Goal: Task Accomplishment & Management: Use online tool/utility

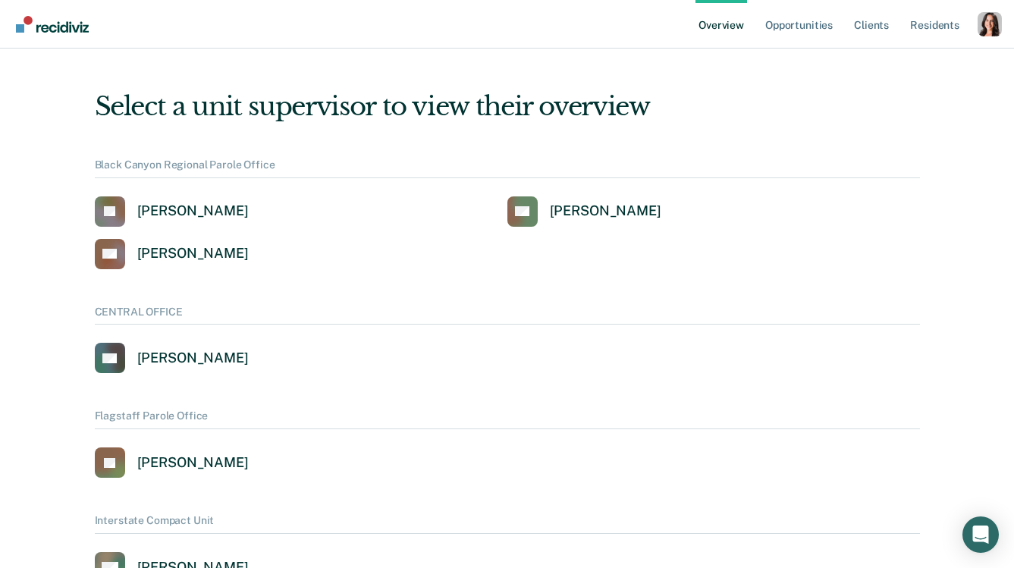
click at [980, 29] on div "Profile dropdown button" at bounding box center [990, 24] width 24 height 24
click at [889, 61] on link "Profile" at bounding box center [929, 61] width 122 height 13
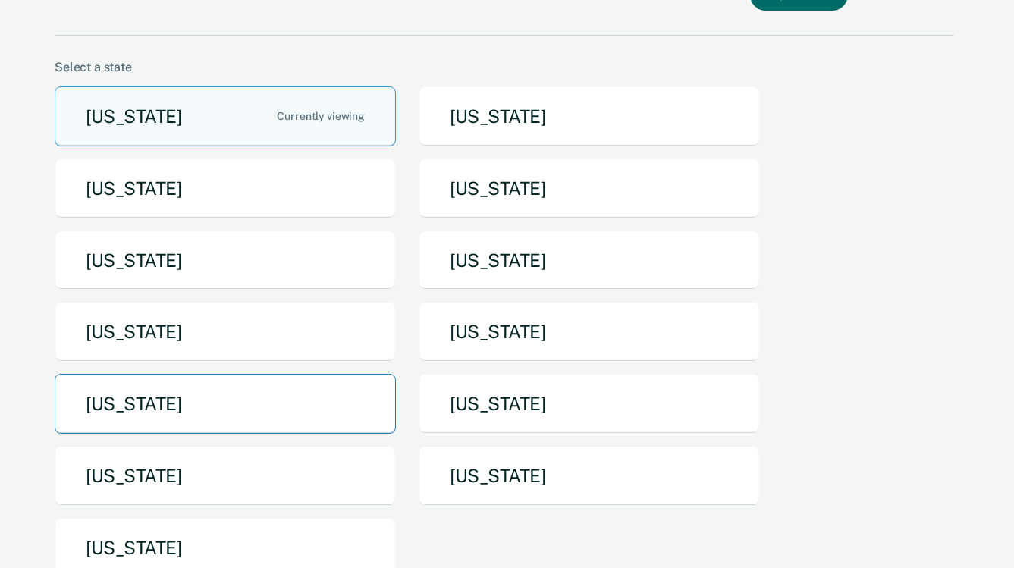
scroll to position [113, 0]
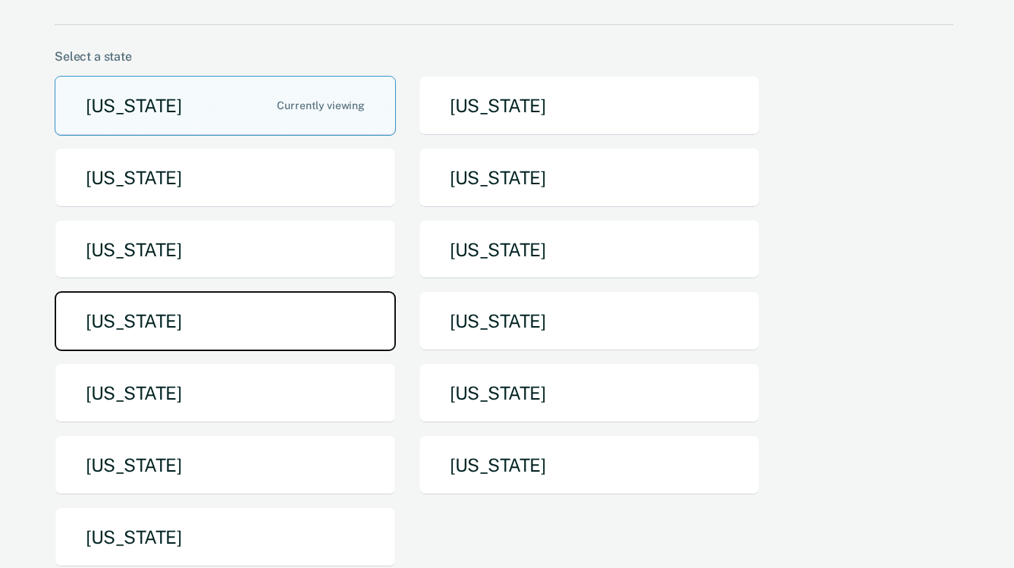
click at [190, 330] on button "[US_STATE]" at bounding box center [225, 321] width 341 height 60
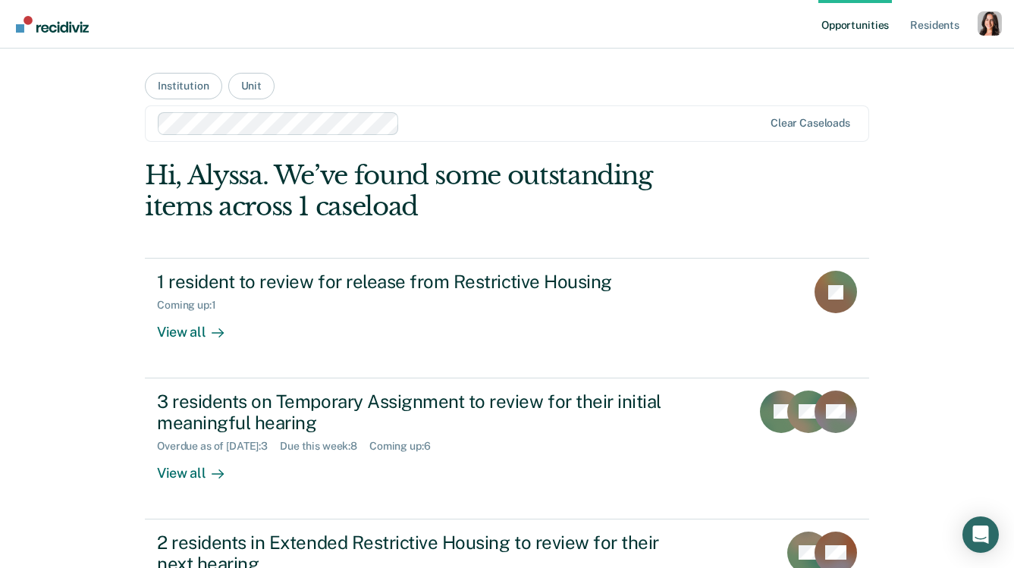
click at [990, 31] on div "Profile dropdown button" at bounding box center [990, 23] width 24 height 24
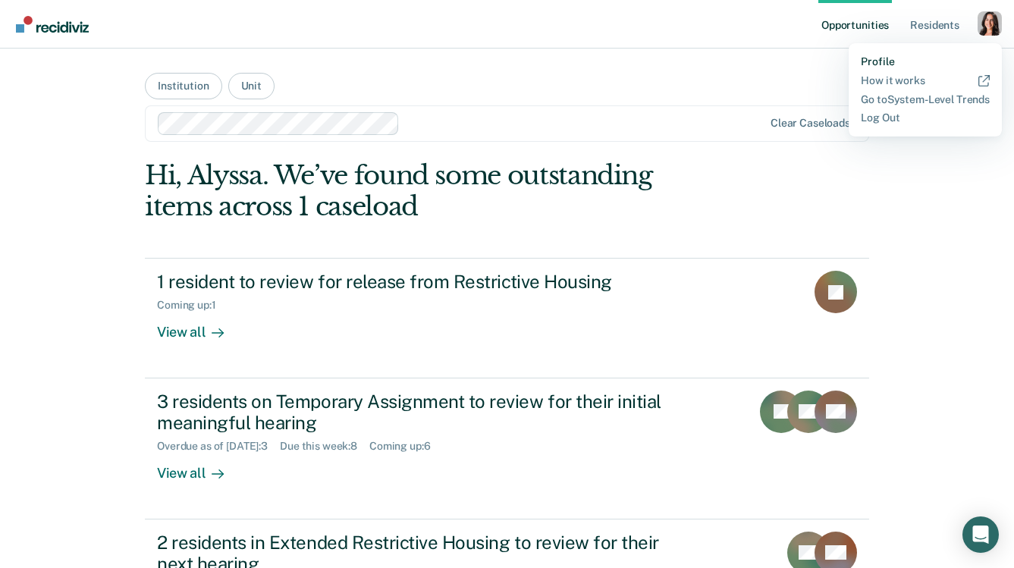
click at [878, 62] on link "Profile" at bounding box center [925, 61] width 129 height 13
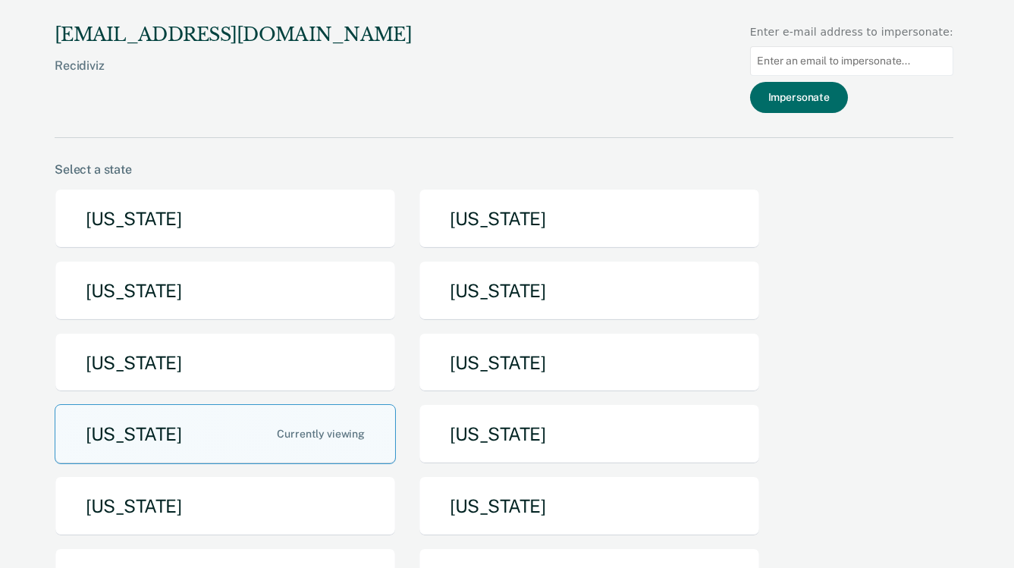
click at [878, 62] on input at bounding box center [851, 61] width 203 height 30
paste input "[EMAIL_ADDRESS][PERSON_NAME][DOMAIN_NAME]"
type input "[EMAIL_ADDRESS][PERSON_NAME][DOMAIN_NAME]"
click at [826, 99] on button "Impersonate" at bounding box center [799, 97] width 98 height 31
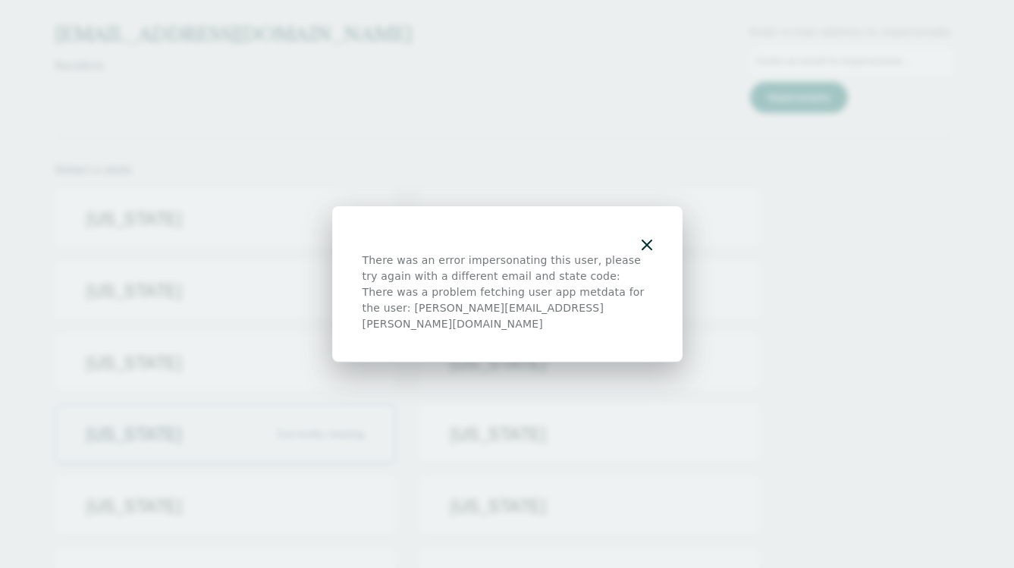
click at [646, 243] on div "There was an error impersonating this user, please try again with a different e…" at bounding box center [507, 284] width 351 height 156
click at [639, 253] on div at bounding box center [508, 245] width 290 height 16
click at [649, 250] on icon "button" at bounding box center [647, 245] width 11 height 11
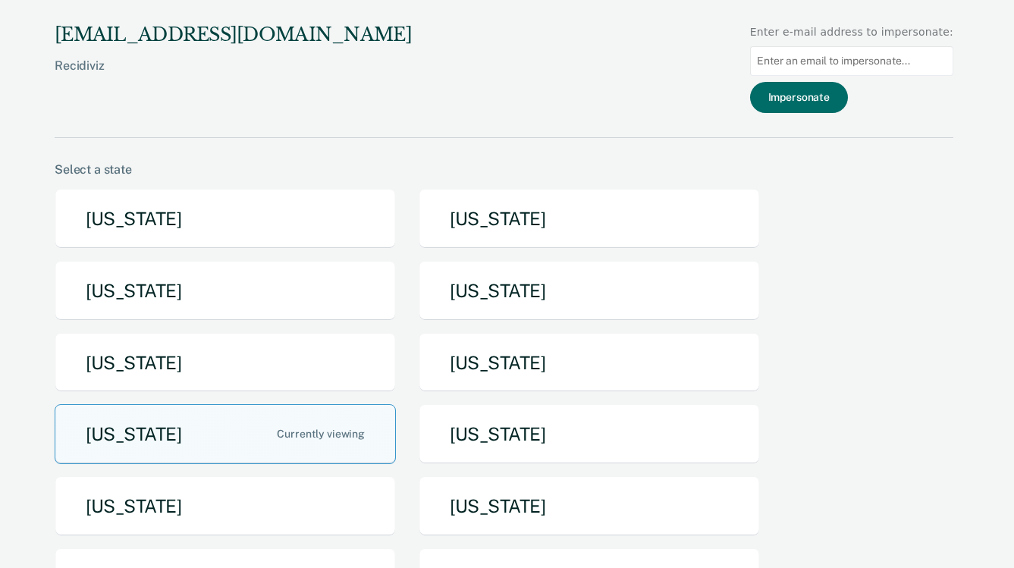
click at [804, 50] on input at bounding box center [851, 61] width 203 height 30
paste input "[EMAIL_ADDRESS][PERSON_NAME][DOMAIN_NAME]"
type input "[EMAIL_ADDRESS][PERSON_NAME][DOMAIN_NAME]"
click at [802, 93] on button "Impersonate" at bounding box center [799, 97] width 98 height 31
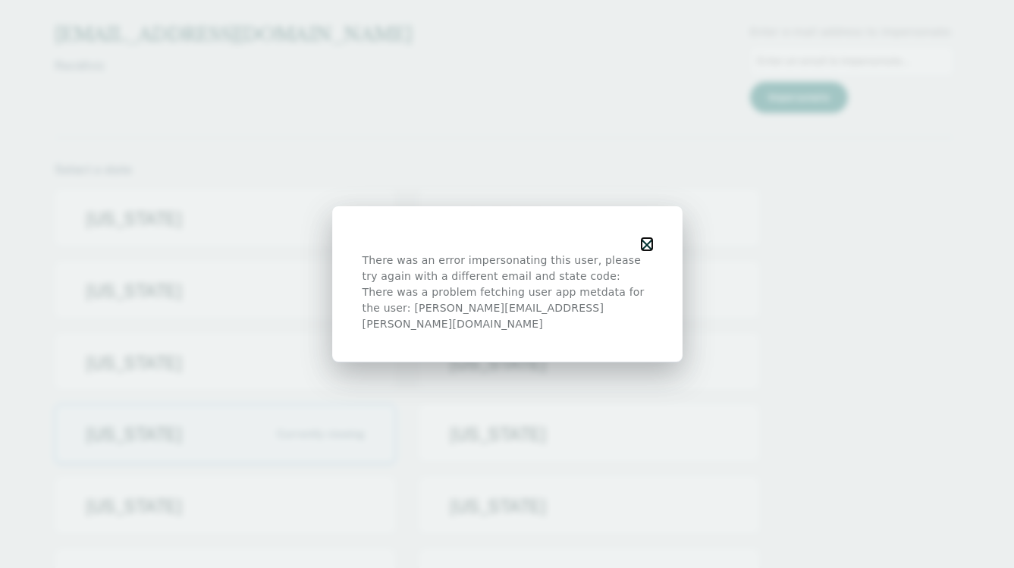
click at [643, 250] on icon "button" at bounding box center [647, 245] width 11 height 11
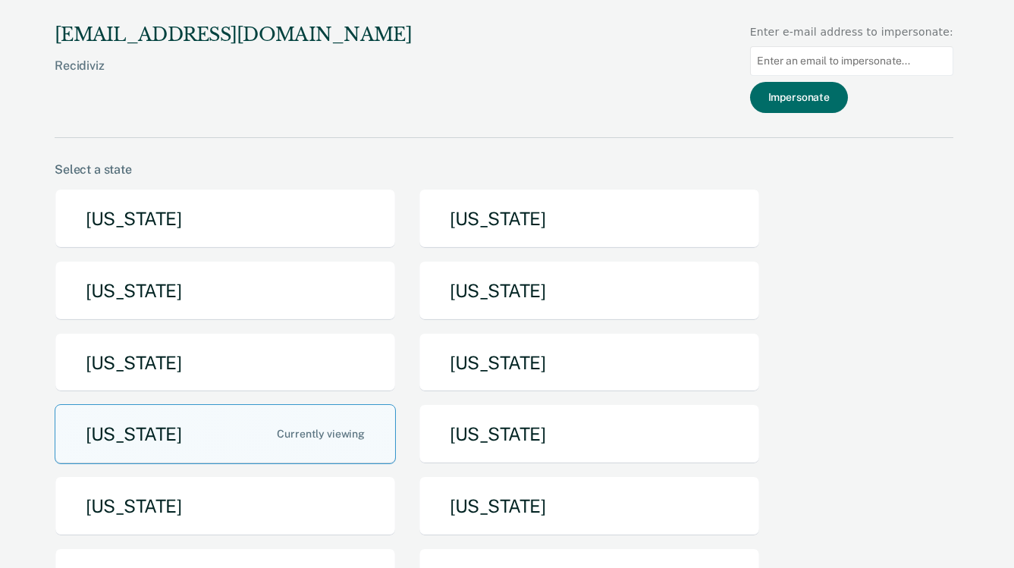
click at [797, 65] on div "There was an error impersonating this user, please try again with a different e…" at bounding box center [507, 284] width 1014 height 568
click at [788, 63] on input at bounding box center [851, 61] width 203 height 30
type input "[EMAIL_ADDRESS][DOMAIN_NAME]"
click at [808, 87] on button "Impersonate" at bounding box center [799, 97] width 98 height 31
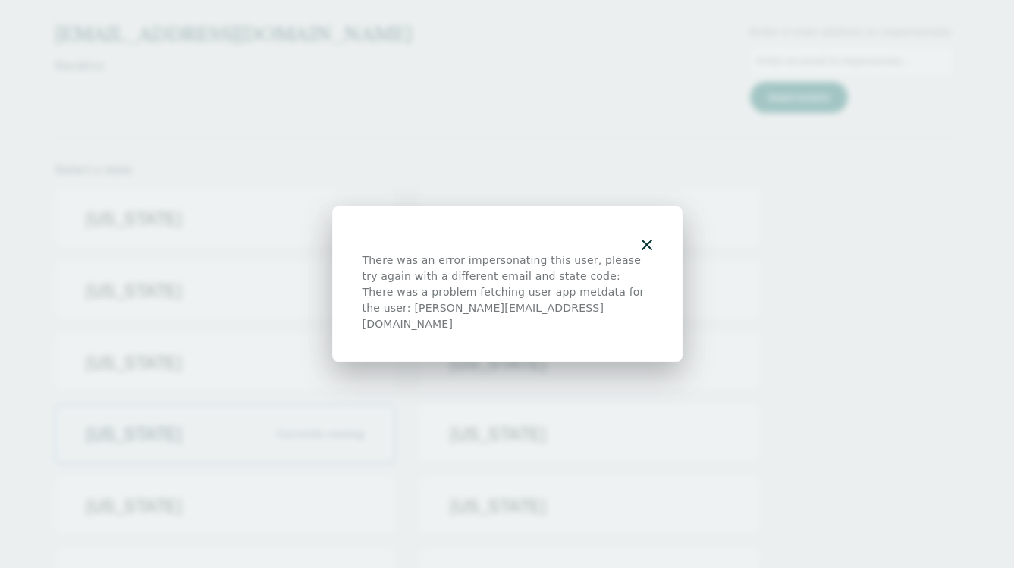
click at [643, 241] on div "There was an error impersonating this user, please try again with a different e…" at bounding box center [507, 284] width 351 height 156
click at [653, 240] on div "There was an error impersonating this user, please try again with a different e…" at bounding box center [507, 284] width 351 height 156
click at [647, 247] on button "button" at bounding box center [647, 244] width 11 height 13
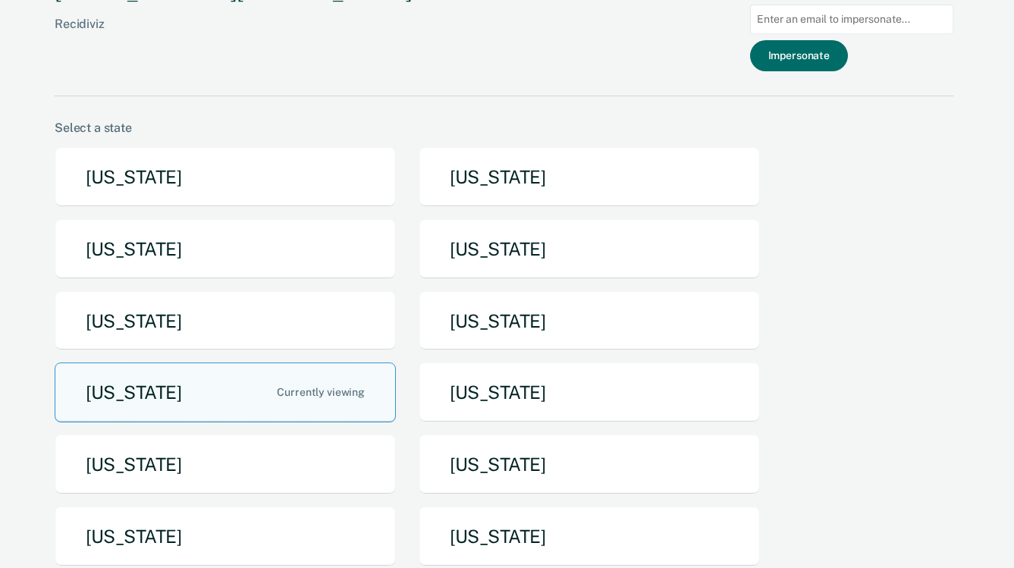
scroll to position [44, 0]
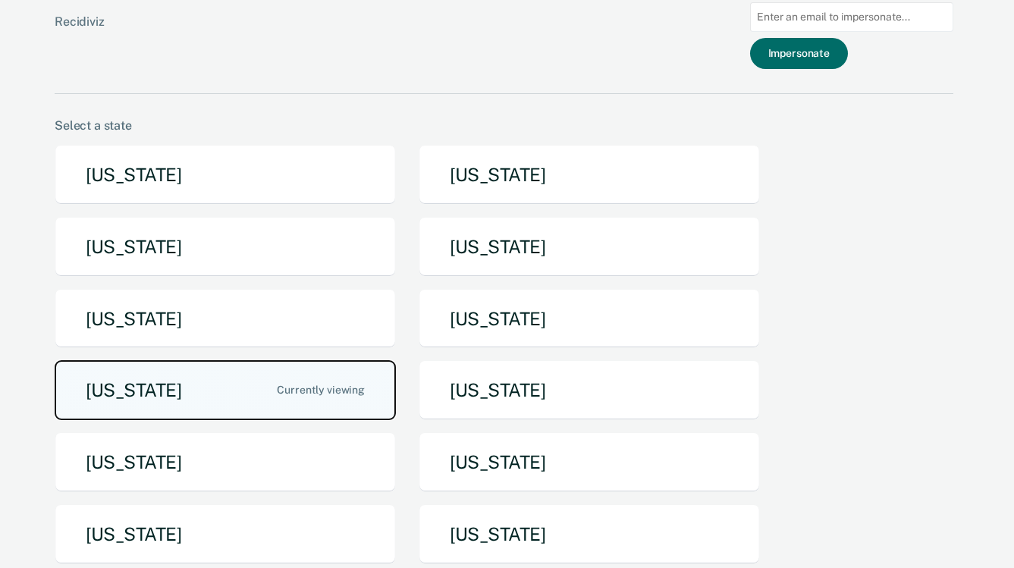
click at [241, 401] on button "[US_STATE]" at bounding box center [225, 390] width 341 height 60
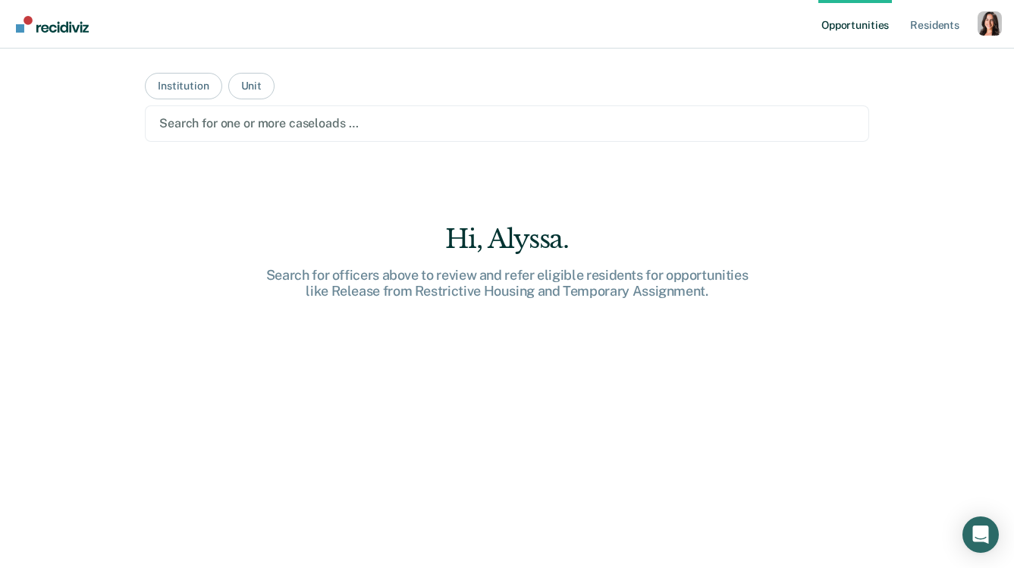
click at [376, 121] on div at bounding box center [507, 123] width 696 height 17
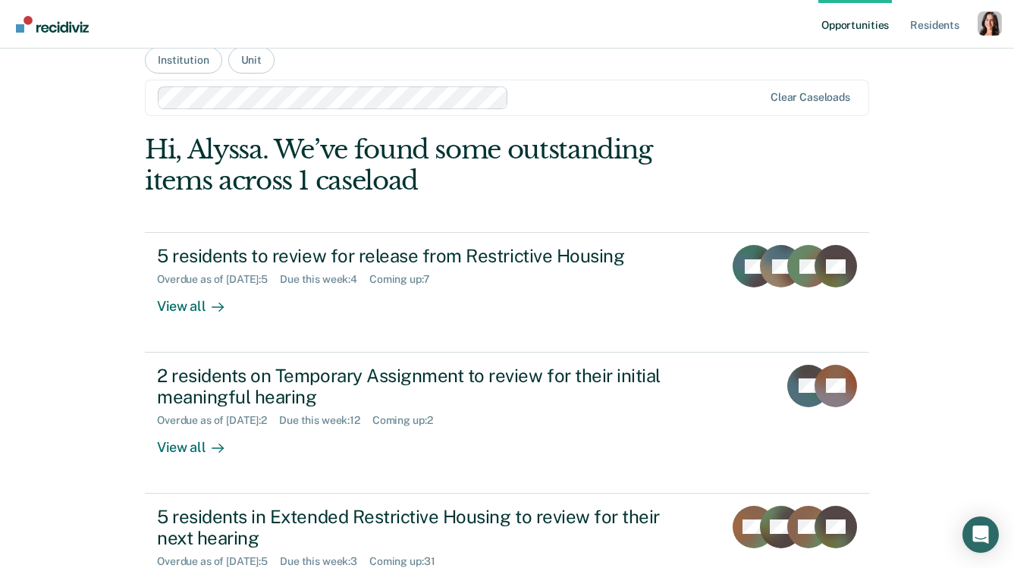
scroll to position [33, 0]
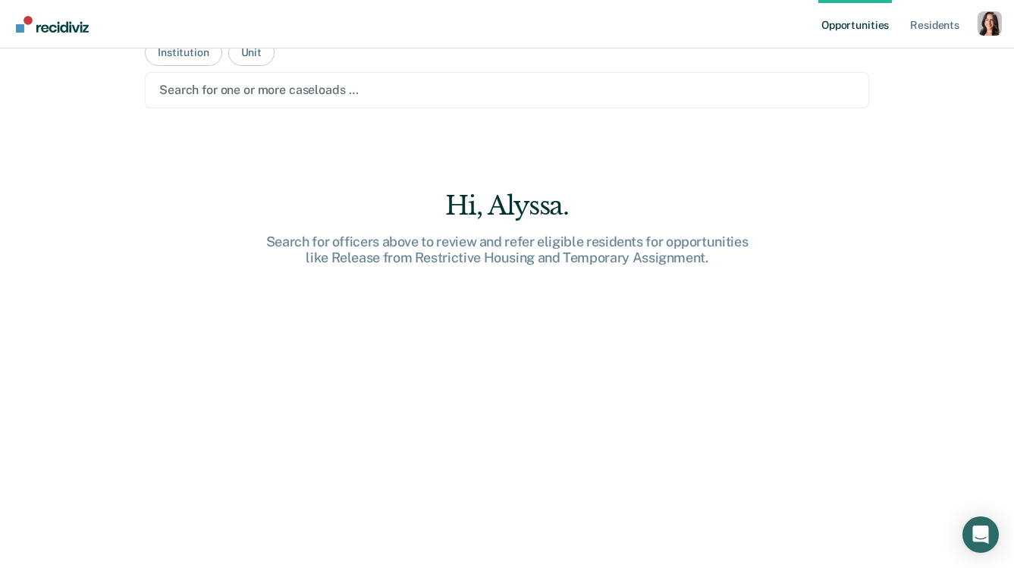
click at [489, 95] on div at bounding box center [507, 89] width 696 height 17
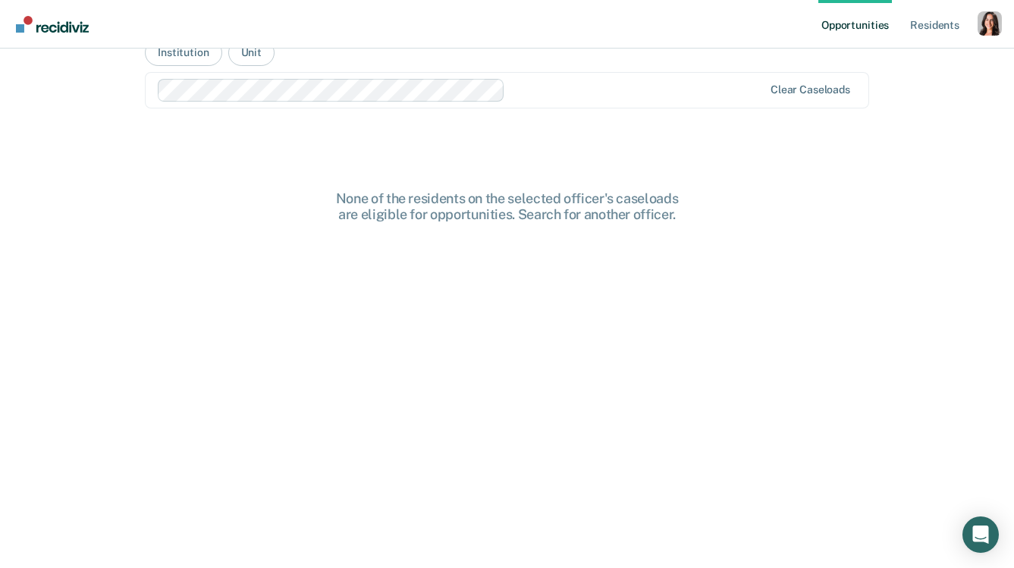
scroll to position [0, 0]
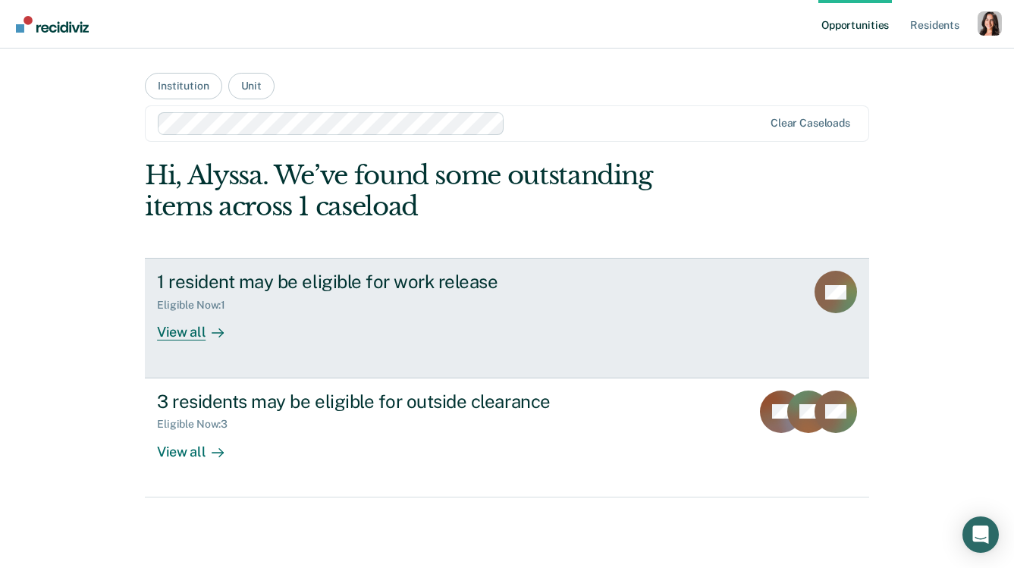
click at [165, 335] on div "View all" at bounding box center [199, 327] width 85 height 30
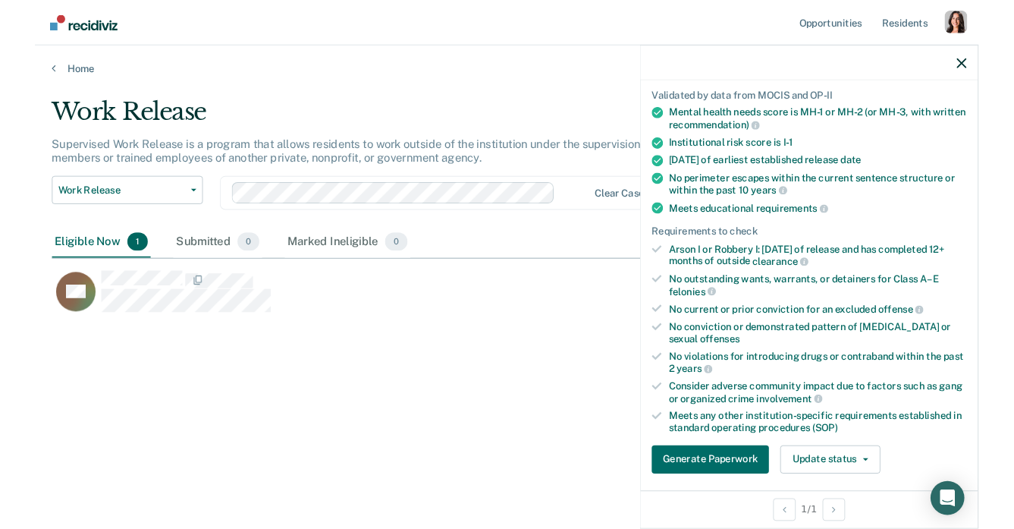
scroll to position [127, 0]
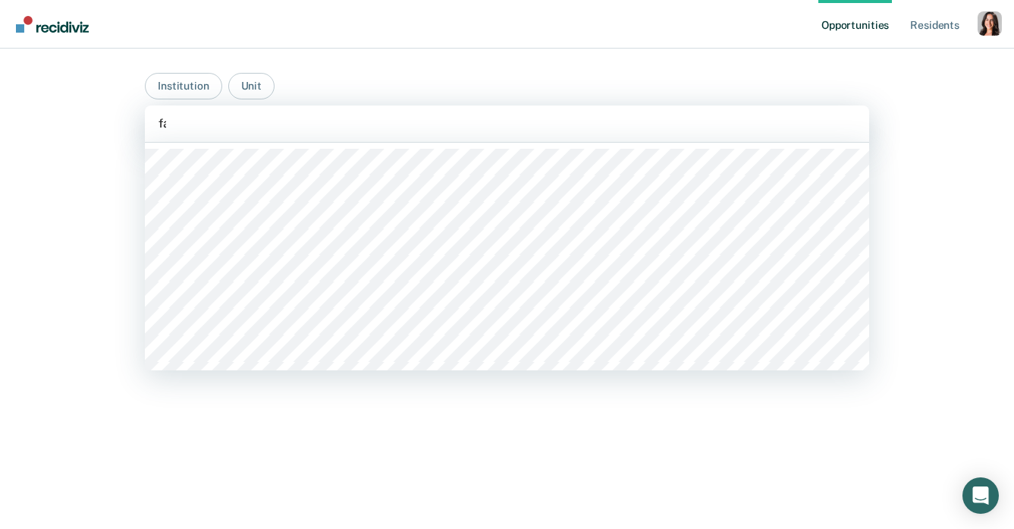
type input "farm"
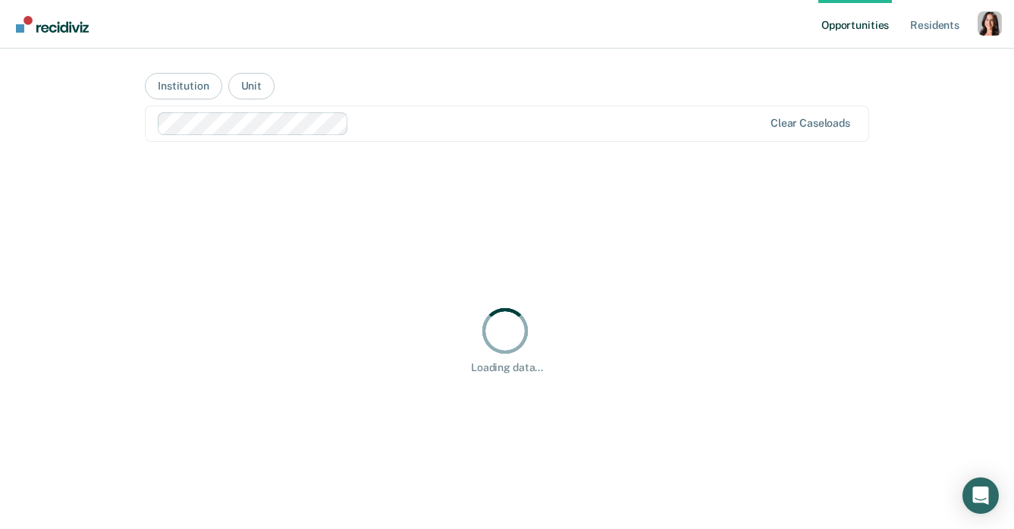
click at [366, 85] on main "Institution Unit option [GEOGRAPHIC_DATA], selected. Clear caseloads Loading da…" at bounding box center [507, 271] width 761 height 444
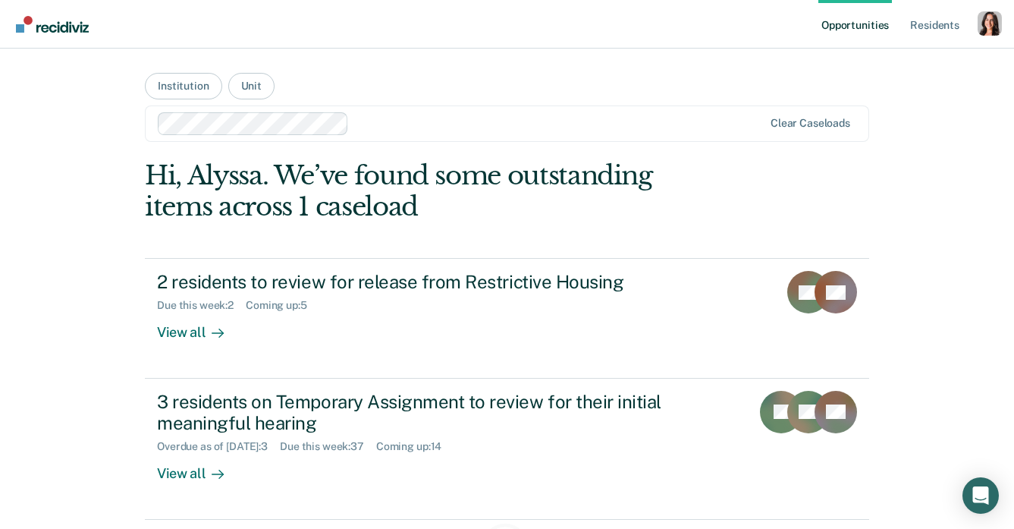
click at [110, 219] on div "Opportunities Resident s Profile How it works Go to System-Level Trends Log Out…" at bounding box center [507, 480] width 1014 height 960
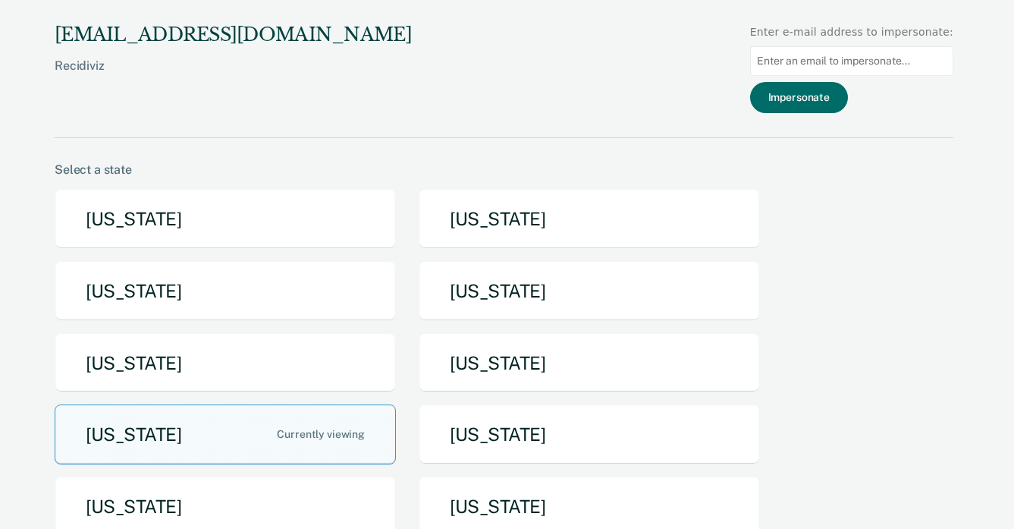
scroll to position [44, 0]
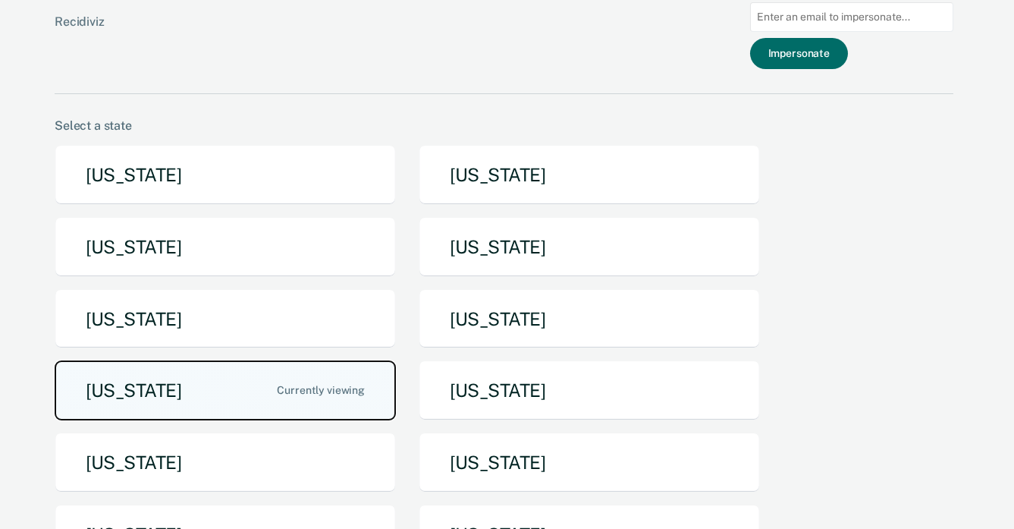
click at [237, 397] on button "[US_STATE]" at bounding box center [225, 390] width 341 height 60
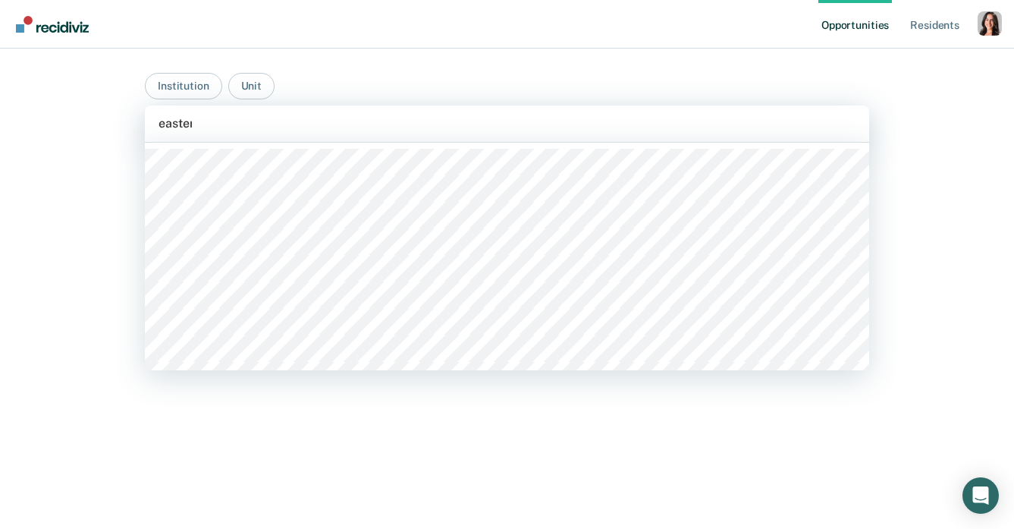
type input "eastern"
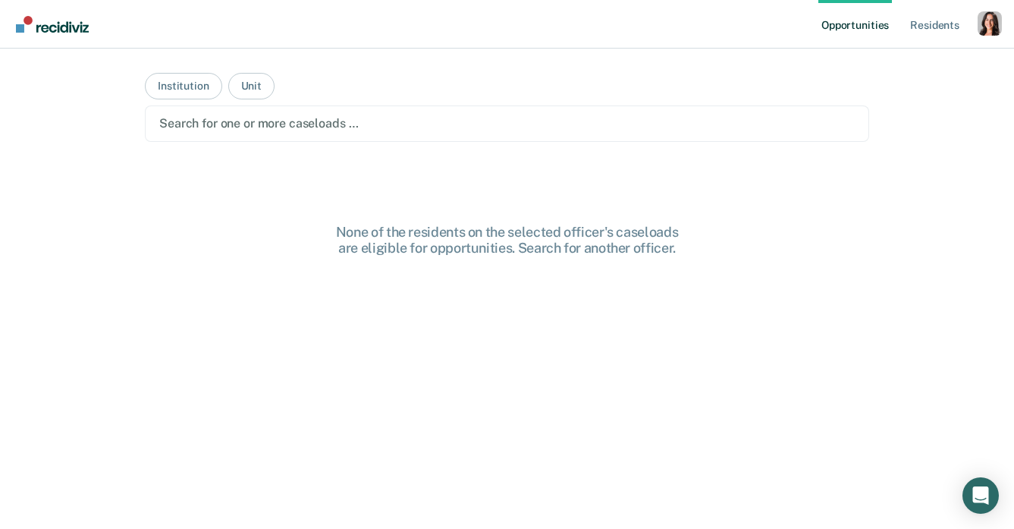
click at [331, 125] on div at bounding box center [507, 123] width 696 height 17
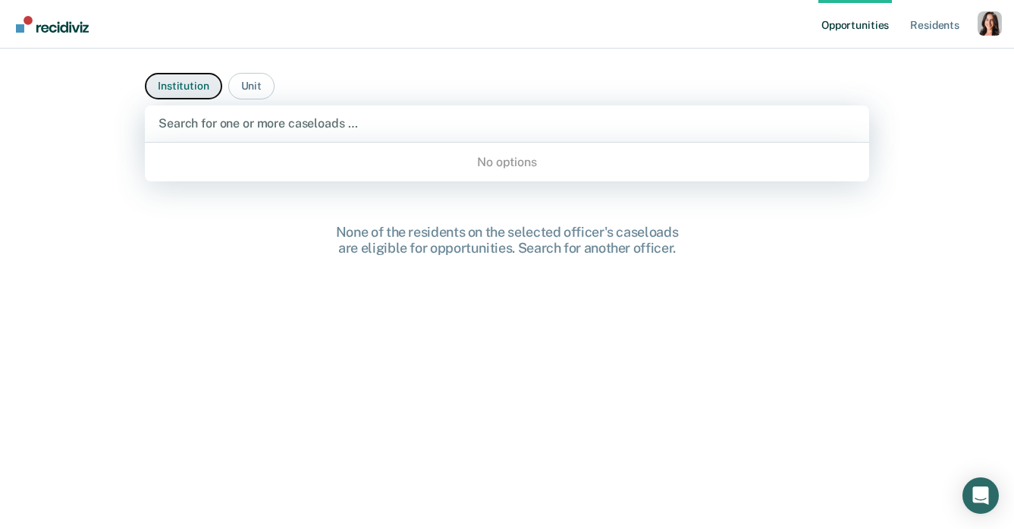
click at [173, 85] on button "Institution" at bounding box center [183, 86] width 77 height 27
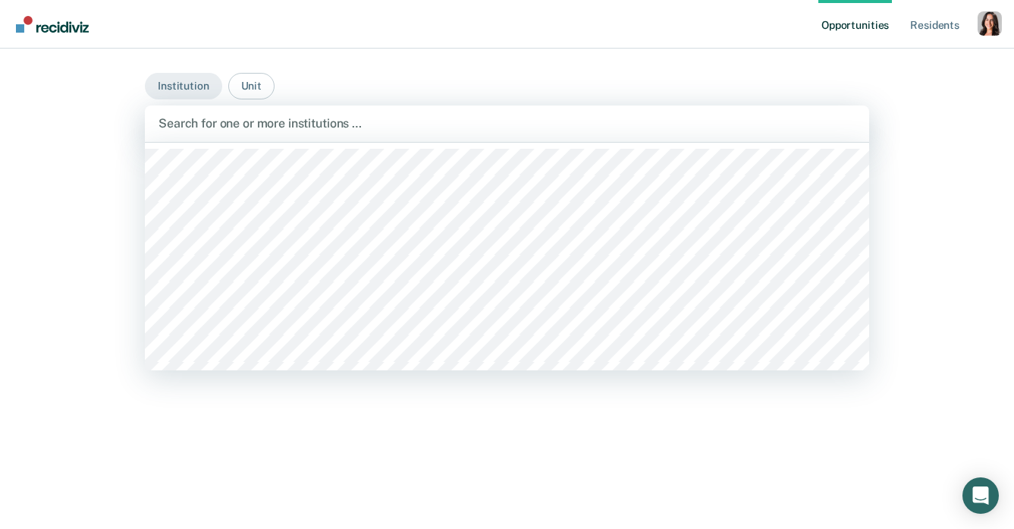
click at [253, 122] on div at bounding box center [507, 123] width 697 height 17
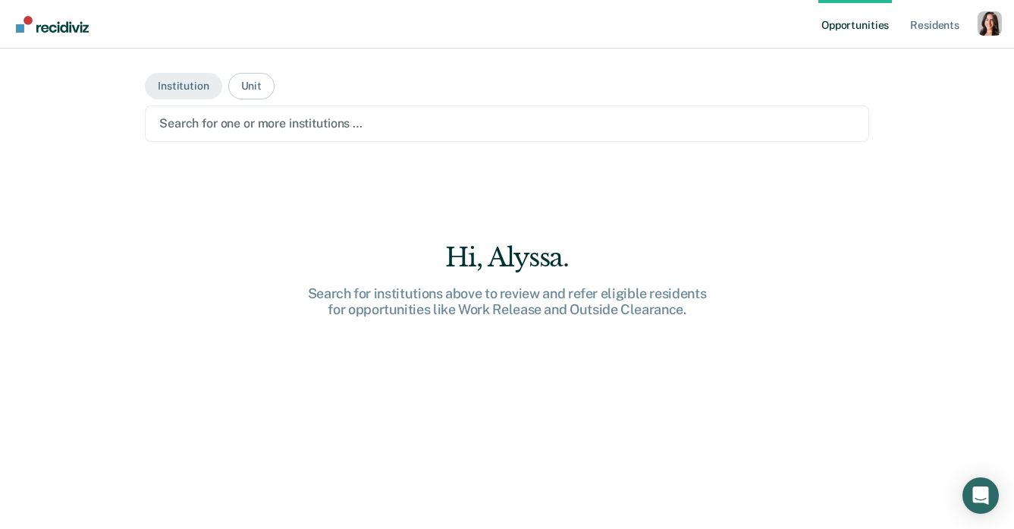
click at [300, 137] on div "Search for one or more institutions …" at bounding box center [507, 123] width 725 height 36
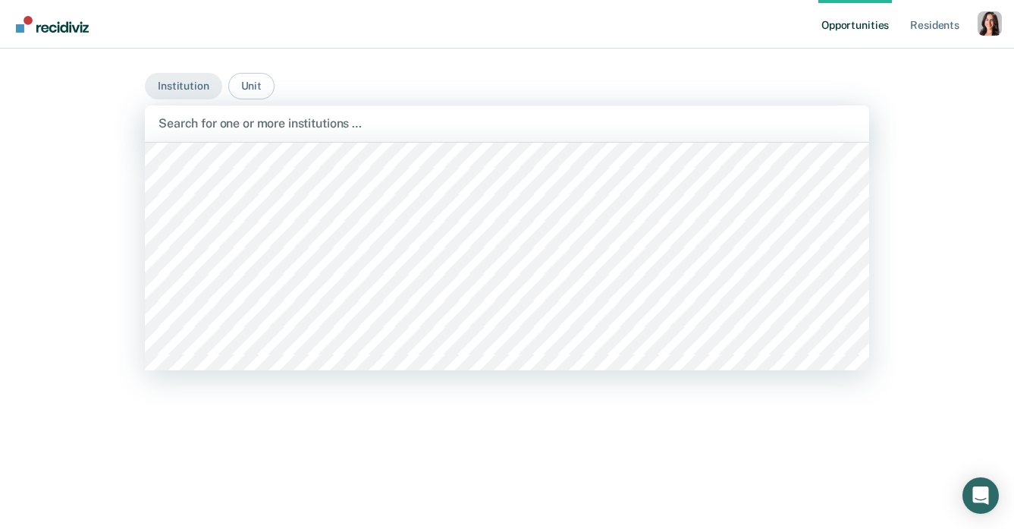
scroll to position [417, 0]
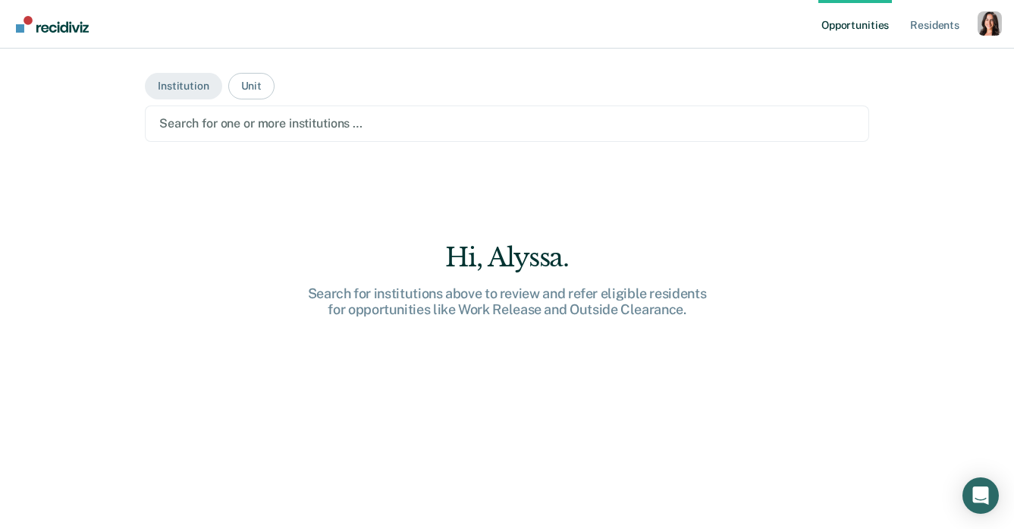
click at [336, 121] on div at bounding box center [507, 123] width 696 height 17
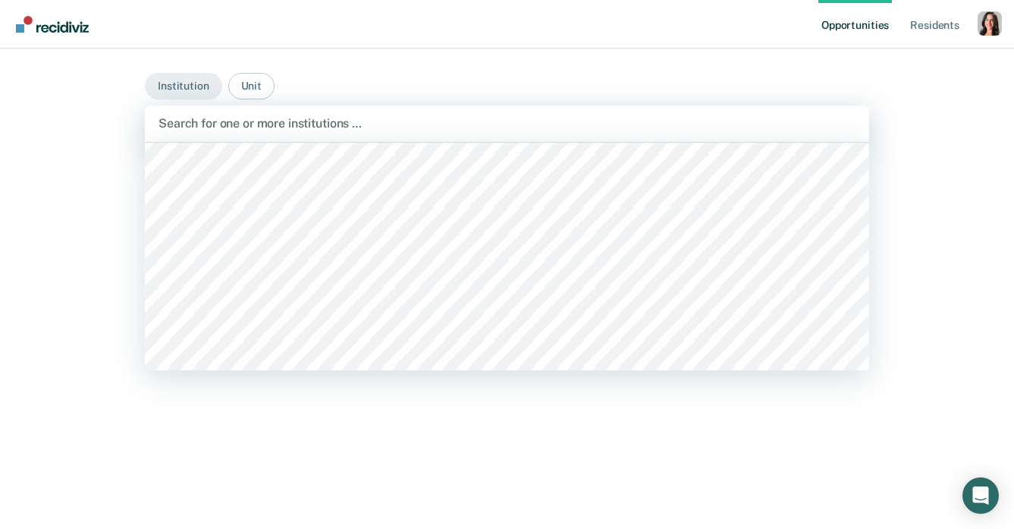
scroll to position [1318, 0]
type input "far"
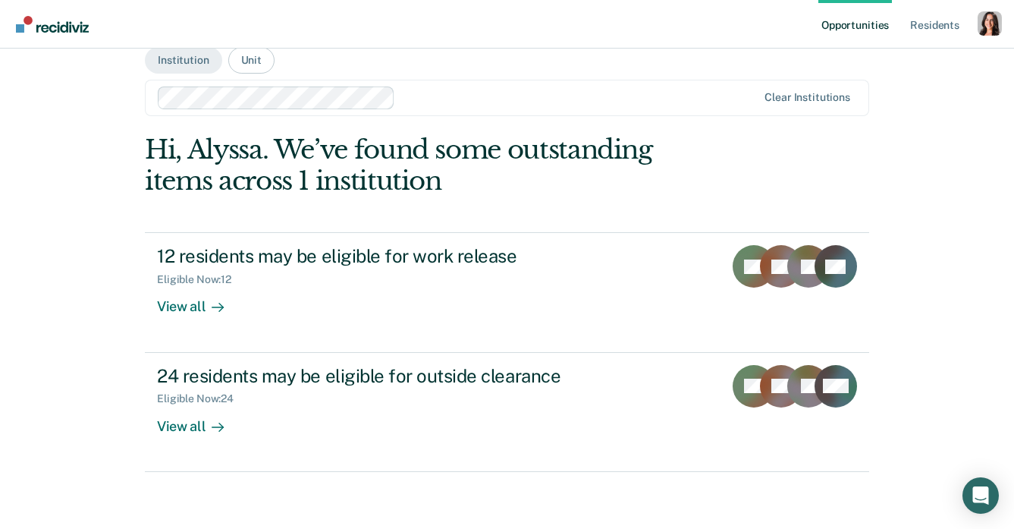
scroll to position [30, 0]
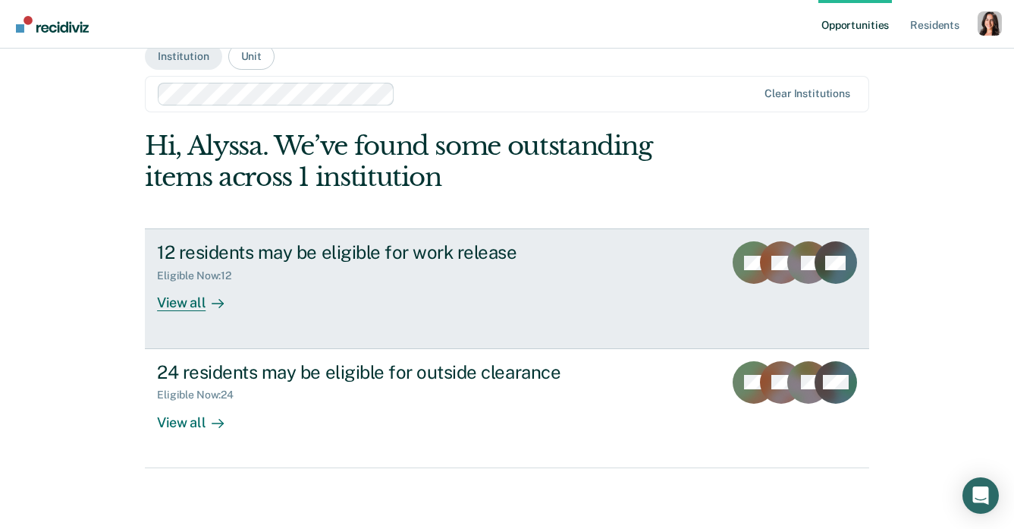
click at [199, 291] on div "View all" at bounding box center [199, 297] width 85 height 30
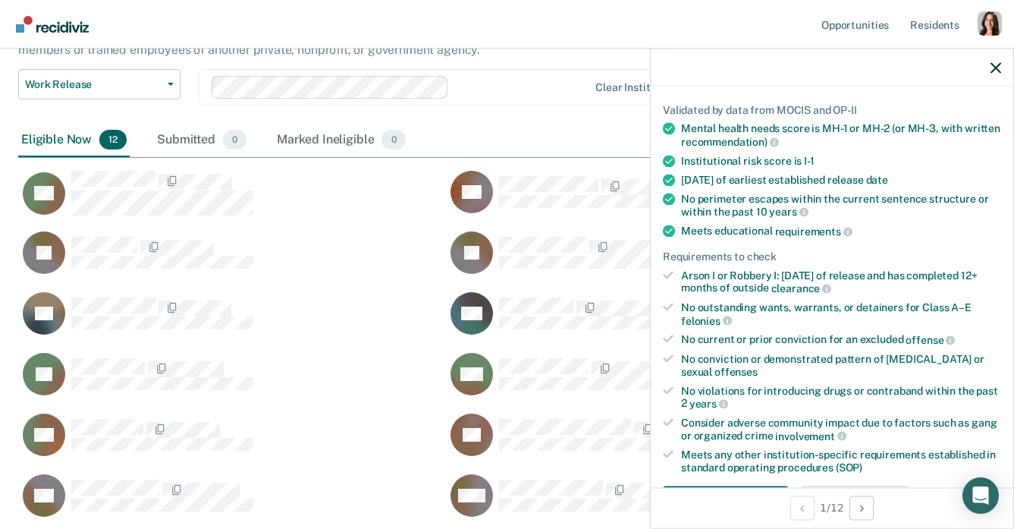
scroll to position [96, 0]
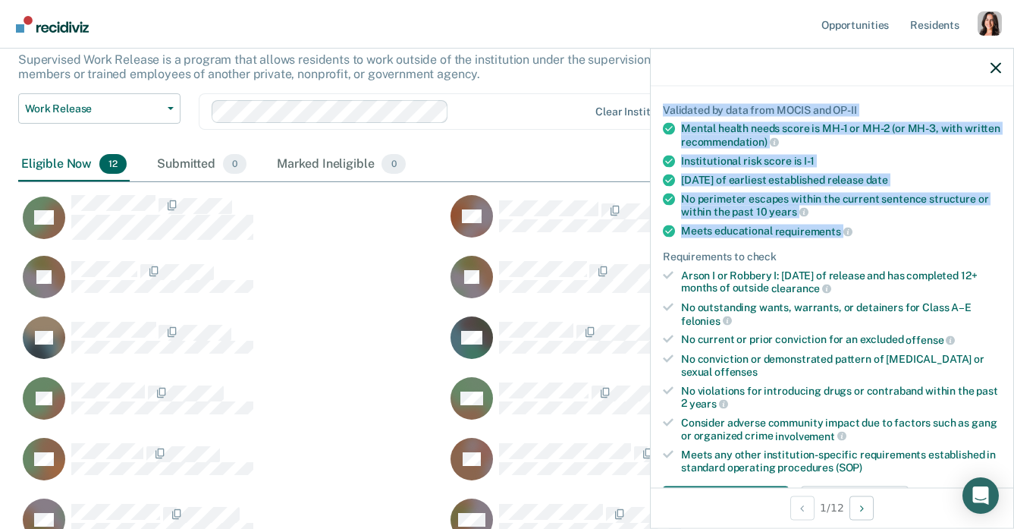
drag, startPoint x: 661, startPoint y: 106, endPoint x: 892, endPoint y: 242, distance: 267.7
click at [892, 242] on div "Validated by data from MOCIS and OP-II Mental health needs score is MH-1 or MH-…" at bounding box center [832, 303] width 363 height 449
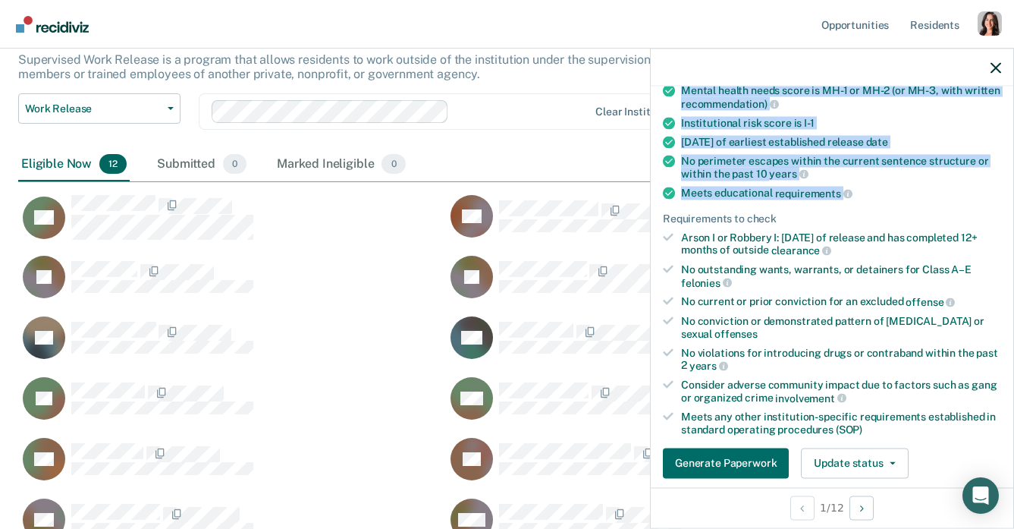
scroll to position [153, 0]
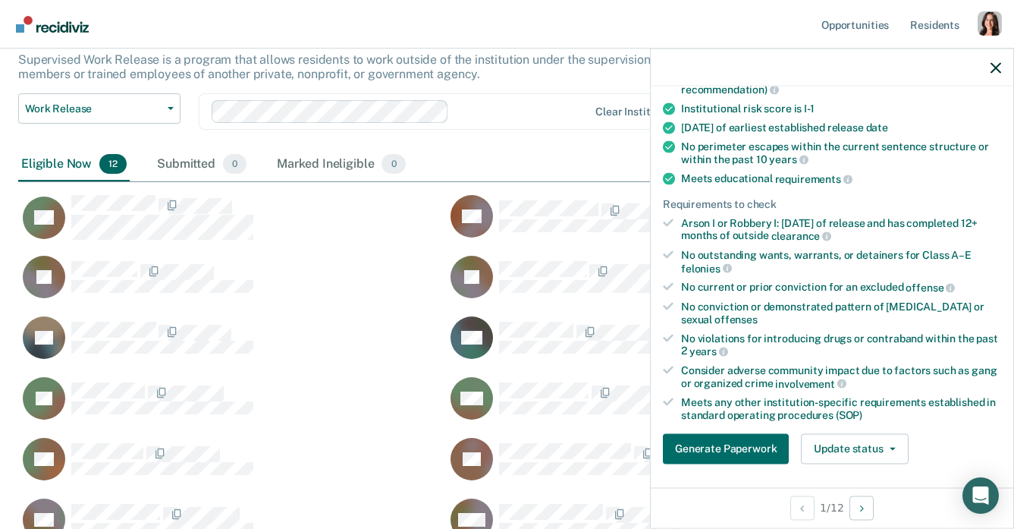
click at [822, 212] on ul "Validated by data from MOCIS and OP-II Mental health needs score is MH-1 or MH-…" at bounding box center [832, 236] width 338 height 370
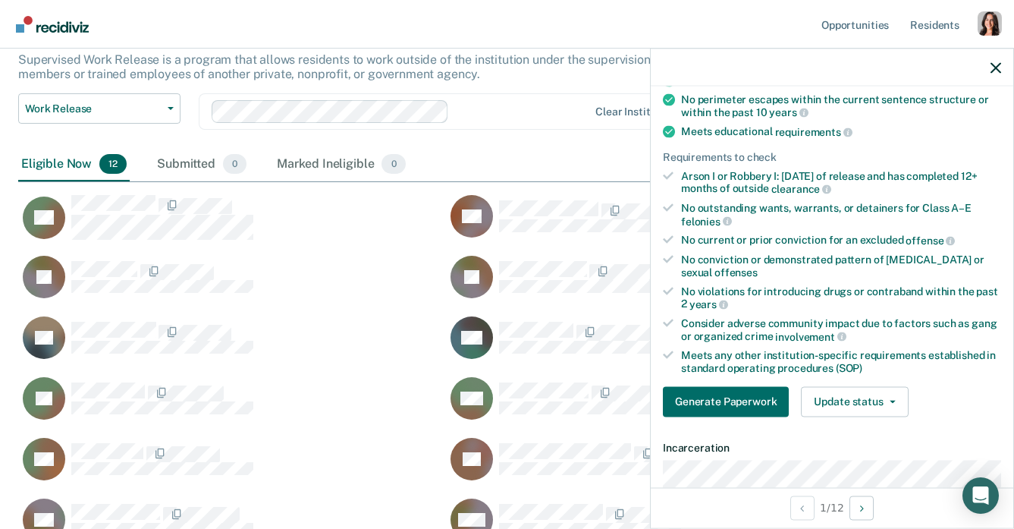
scroll to position [197, 0]
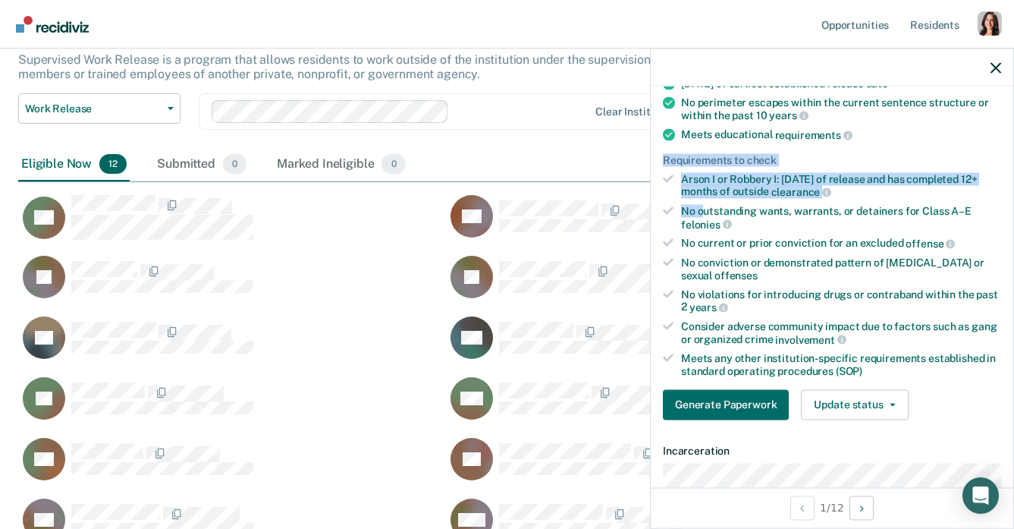
drag, startPoint x: 665, startPoint y: 153, endPoint x: 704, endPoint y: 206, distance: 66.2
click at [704, 206] on ul "Validated by data from MOCIS and OP-II Mental health needs score is MH-1 or MH-…" at bounding box center [832, 192] width 338 height 370
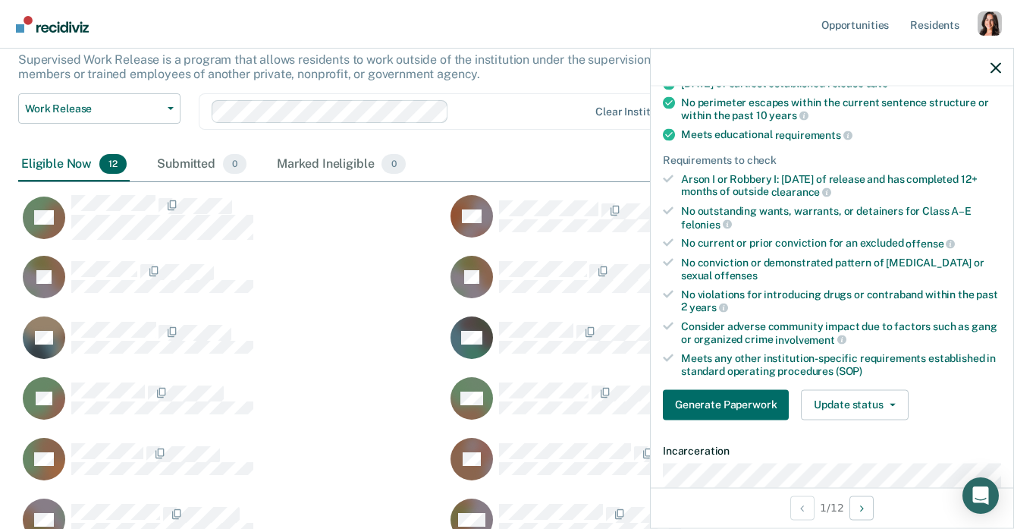
click at [738, 190] on div "Arson I or Robbery I: Within 24 months of release and has completed 12+ months …" at bounding box center [841, 185] width 320 height 26
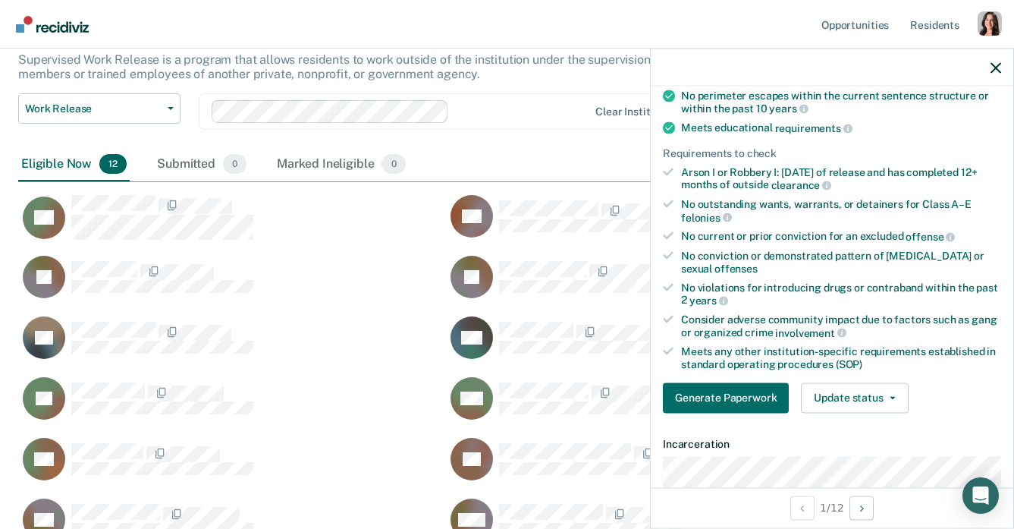
scroll to position [205, 0]
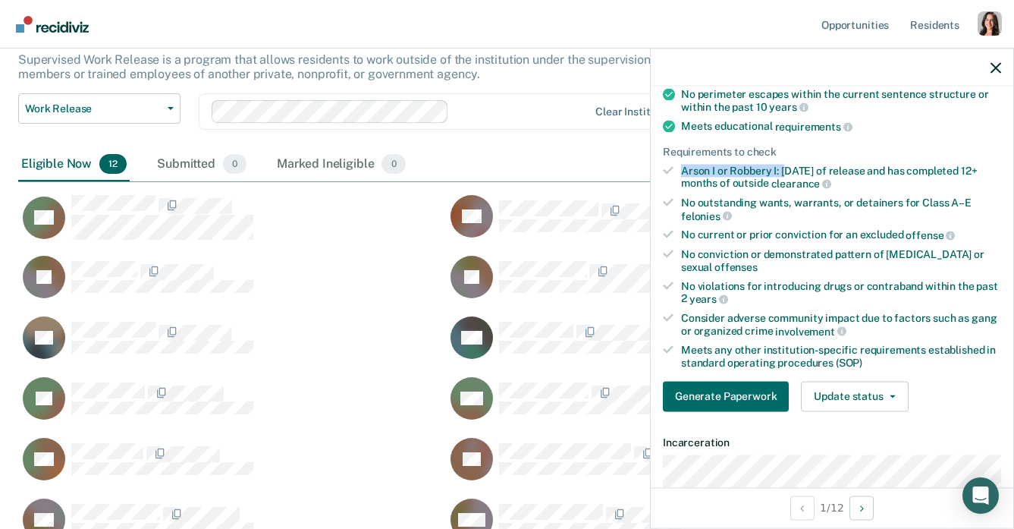
drag, startPoint x: 681, startPoint y: 166, endPoint x: 791, endPoint y: 168, distance: 110.0
click at [791, 168] on div "Arson I or Robbery I: Within 24 months of release and has completed 12+ months …" at bounding box center [841, 177] width 320 height 26
click at [810, 167] on div "Arson I or Robbery I: Within 24 months of release and has completed 12+ months …" at bounding box center [841, 177] width 320 height 26
drag, startPoint x: 737, startPoint y: 180, endPoint x: 773, endPoint y: 180, distance: 36.4
click at [773, 180] on div "Arson I or Robbery I: Within 24 months of release and has completed 12+ months …" at bounding box center [841, 177] width 320 height 26
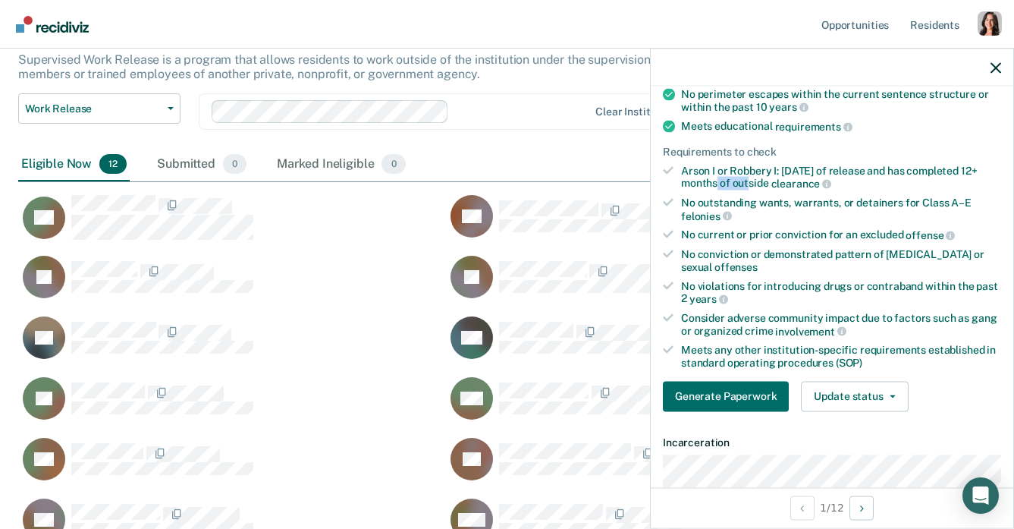
click at [773, 180] on div "Arson I or Robbery I: Within 24 months of release and has completed 12+ months …" at bounding box center [841, 177] width 320 height 26
drag, startPoint x: 700, startPoint y: 231, endPoint x: 738, endPoint y: 231, distance: 37.9
click at [738, 231] on div "No current or prior conviction for an excluded offense" at bounding box center [841, 235] width 320 height 14
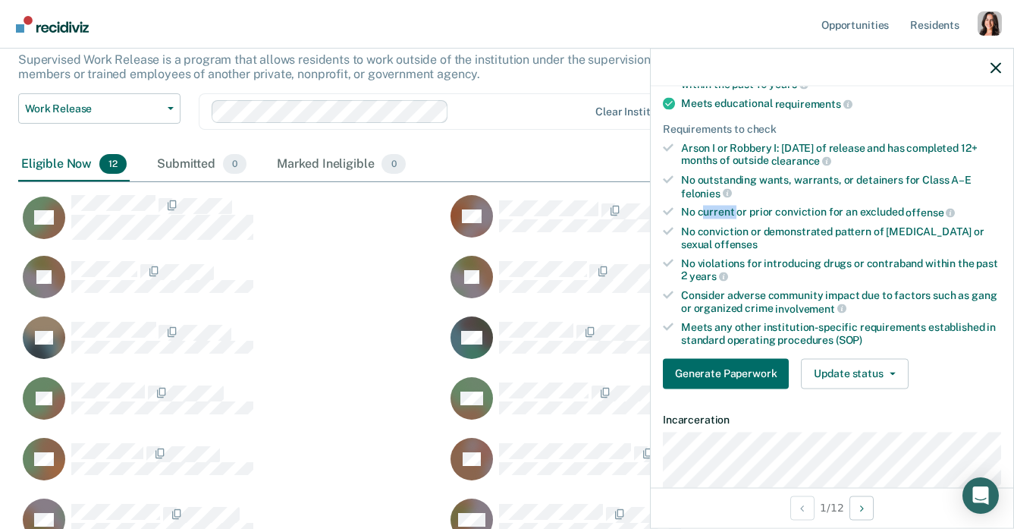
scroll to position [229, 0]
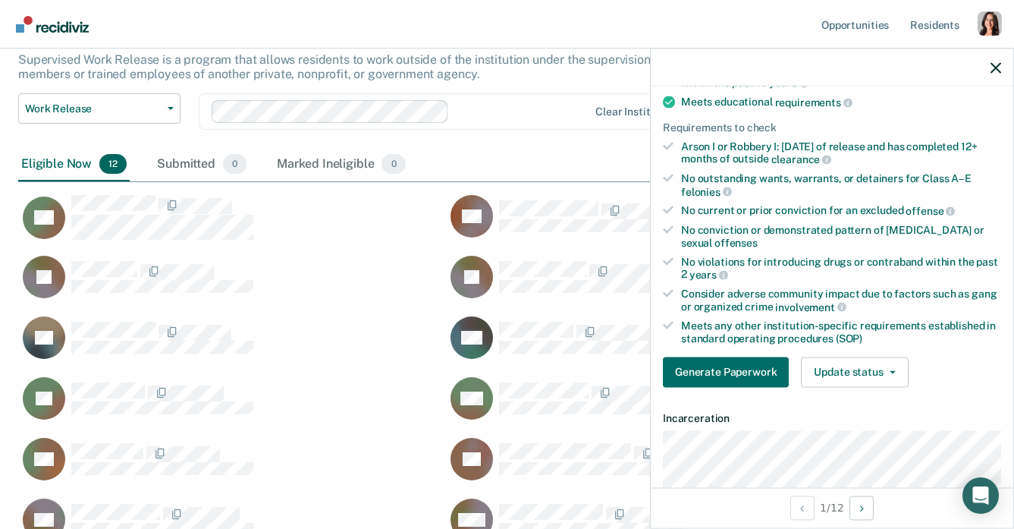
click at [685, 257] on div "No violations for introducing drugs or contraband within the past 2 years" at bounding box center [841, 268] width 320 height 26
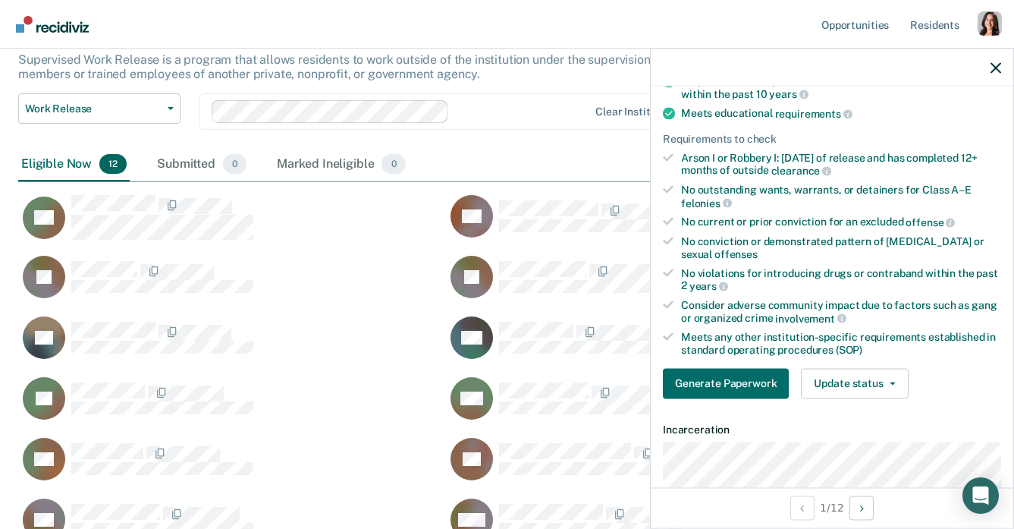
scroll to position [220, 0]
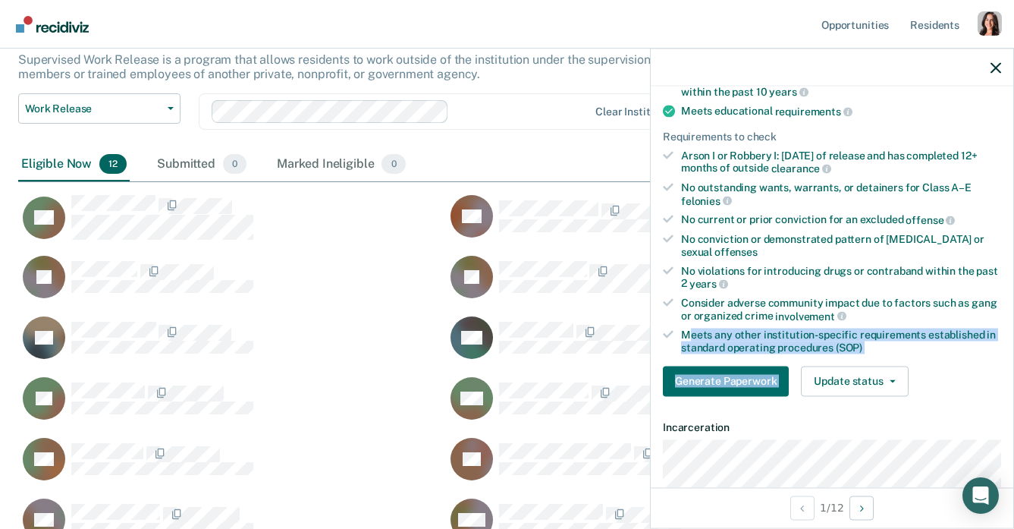
drag, startPoint x: 864, startPoint y: 350, endPoint x: 692, endPoint y: 332, distance: 173.2
click at [692, 332] on div "Validated by data from MOCIS and OP-II Mental health needs score is MH-1 or MH-…" at bounding box center [832, 183] width 363 height 449
click at [692, 332] on div "Meets any other institution-specific requirements established in standard opera…" at bounding box center [841, 342] width 320 height 26
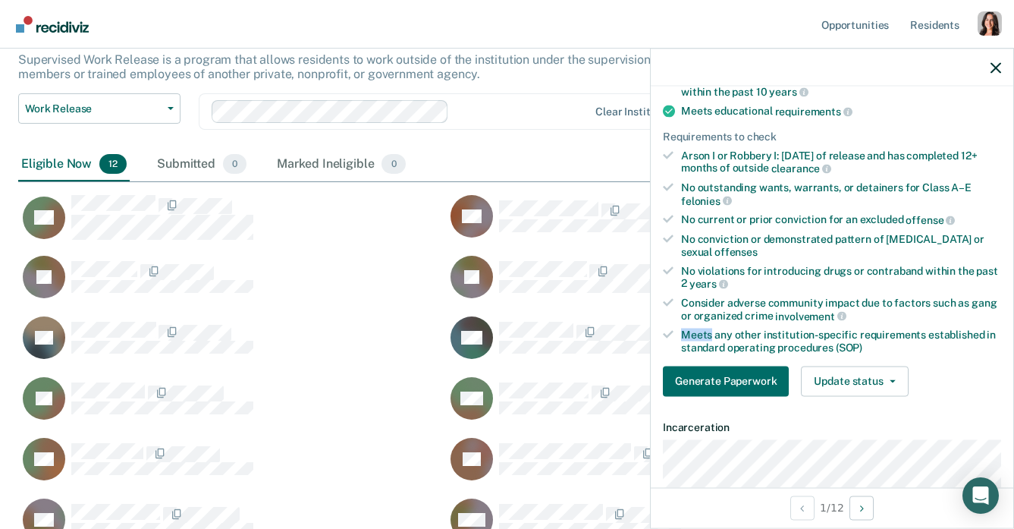
click at [692, 332] on div "Meets any other institution-specific requirements established in standard opera…" at bounding box center [841, 342] width 320 height 26
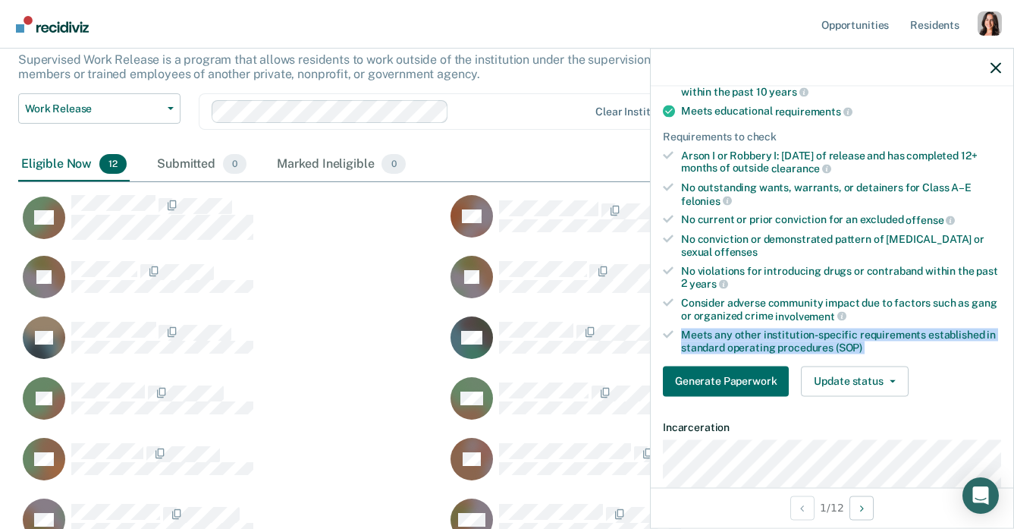
click at [693, 332] on div "Meets any other institution-specific requirements established in standard opera…" at bounding box center [841, 342] width 320 height 26
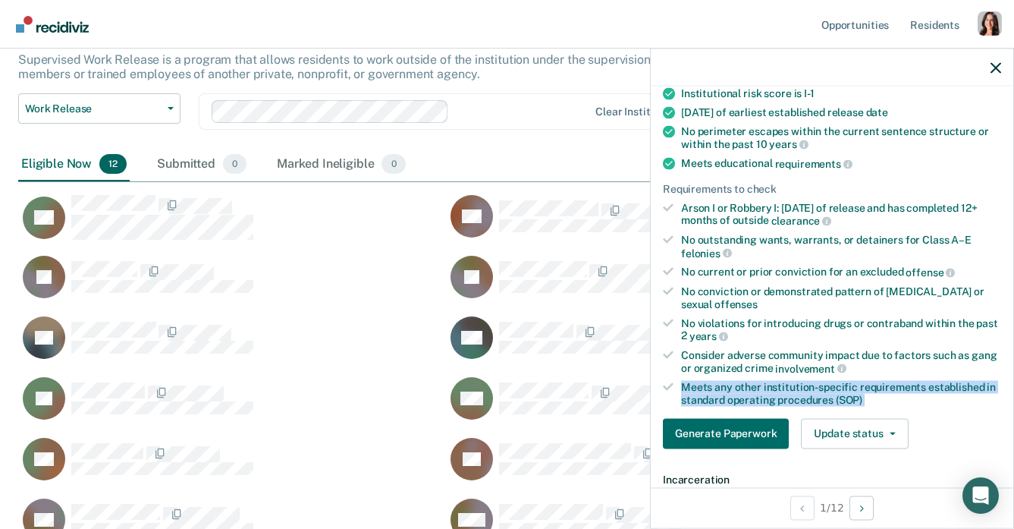
scroll to position [169, 0]
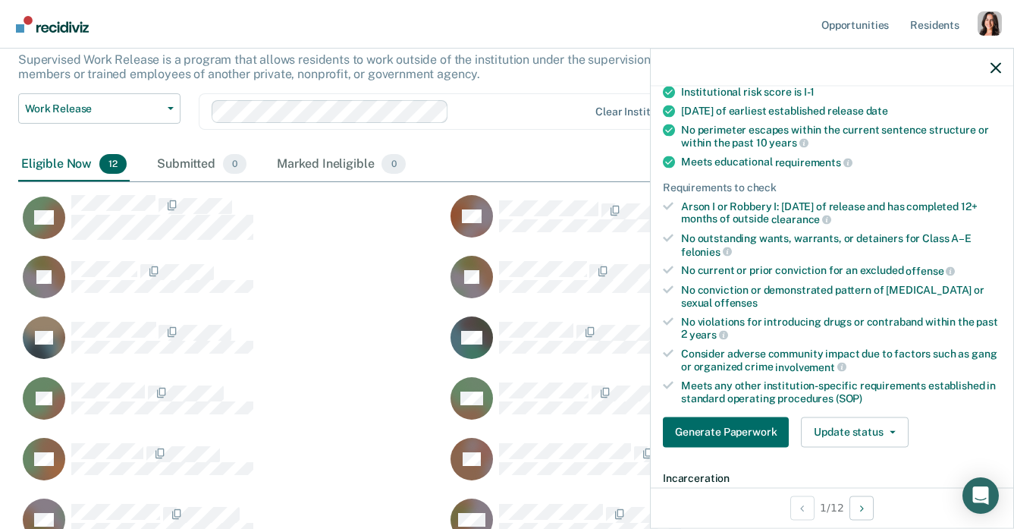
click at [871, 287] on div "No conviction or demonstrated pattern of child abuse or sexual offenses" at bounding box center [841, 296] width 320 height 26
click at [870, 351] on div "Consider adverse community impact due to factors such as gang or organized crim…" at bounding box center [841, 360] width 320 height 26
click at [870, 353] on div "Consider adverse community impact due to factors such as gang or organized crim…" at bounding box center [841, 360] width 320 height 26
click at [870, 351] on div "Consider adverse community impact due to factors such as gang or organized crim…" at bounding box center [841, 360] width 320 height 26
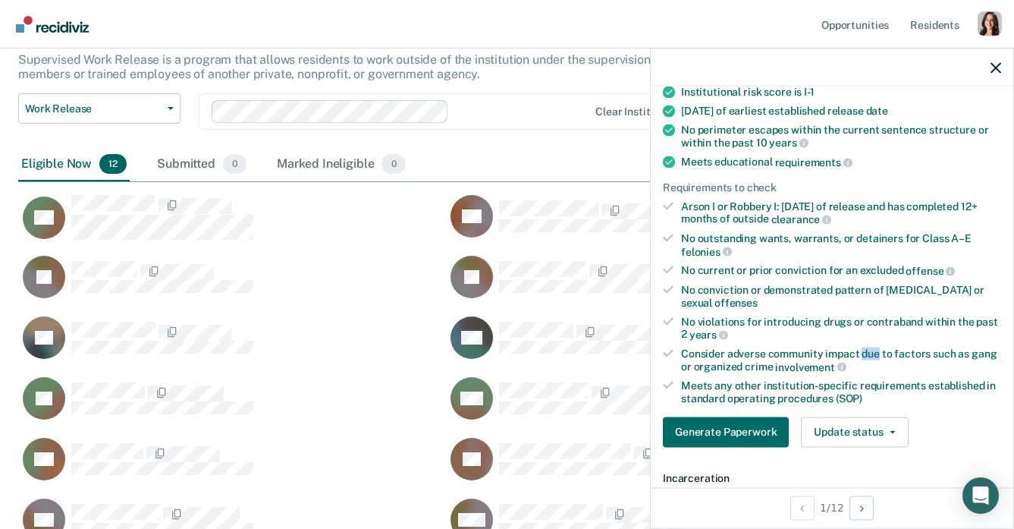
click at [870, 351] on div "Consider adverse community impact due to factors such as gang or organized crim…" at bounding box center [841, 360] width 320 height 26
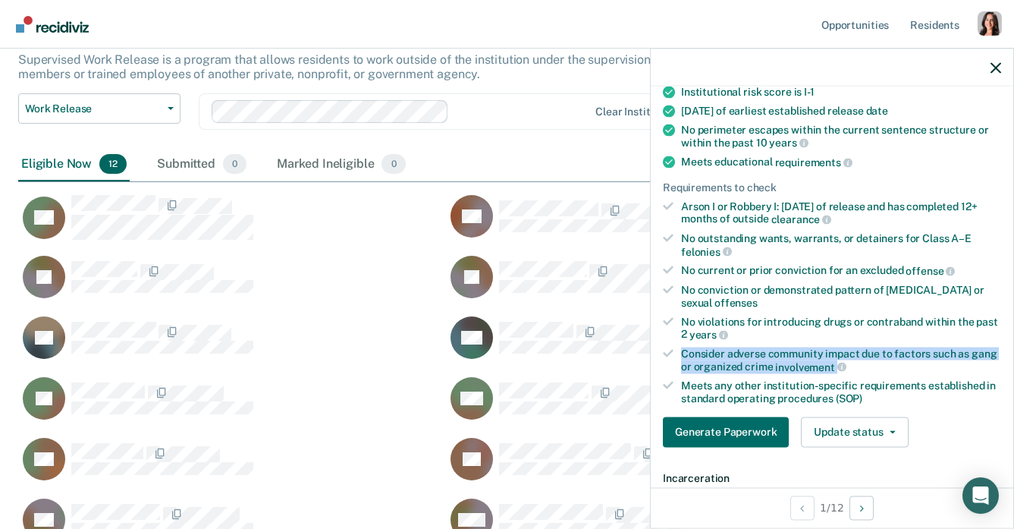
click at [870, 351] on div "Consider adverse community impact due to factors such as gang or organized crim…" at bounding box center [841, 360] width 320 height 26
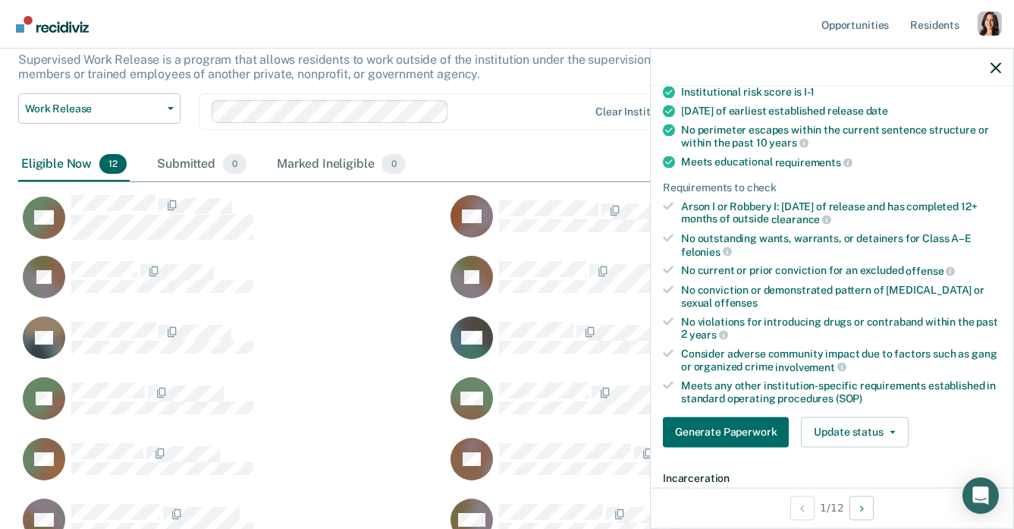
click at [841, 295] on div "No conviction or demonstrated pattern of child abuse or sexual offenses" at bounding box center [841, 296] width 320 height 26
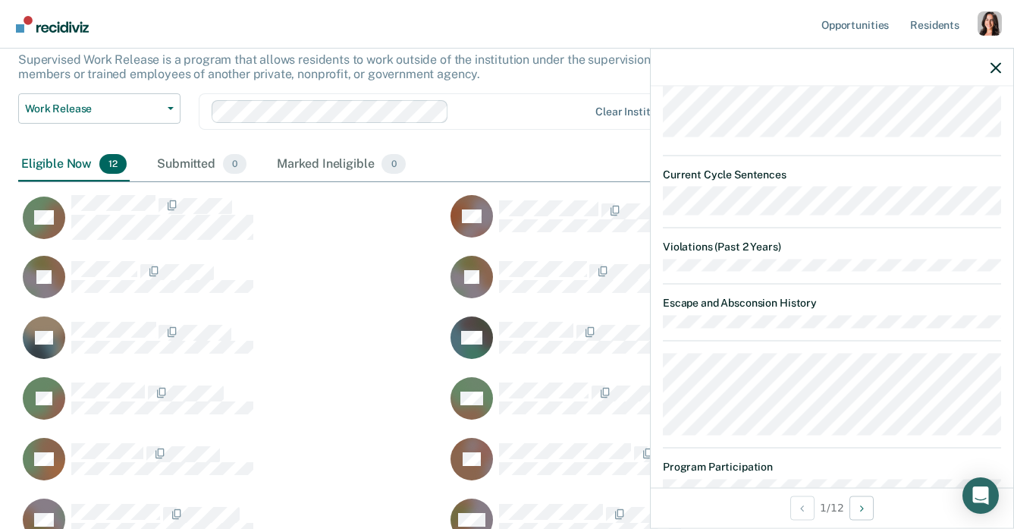
scroll to position [909, 0]
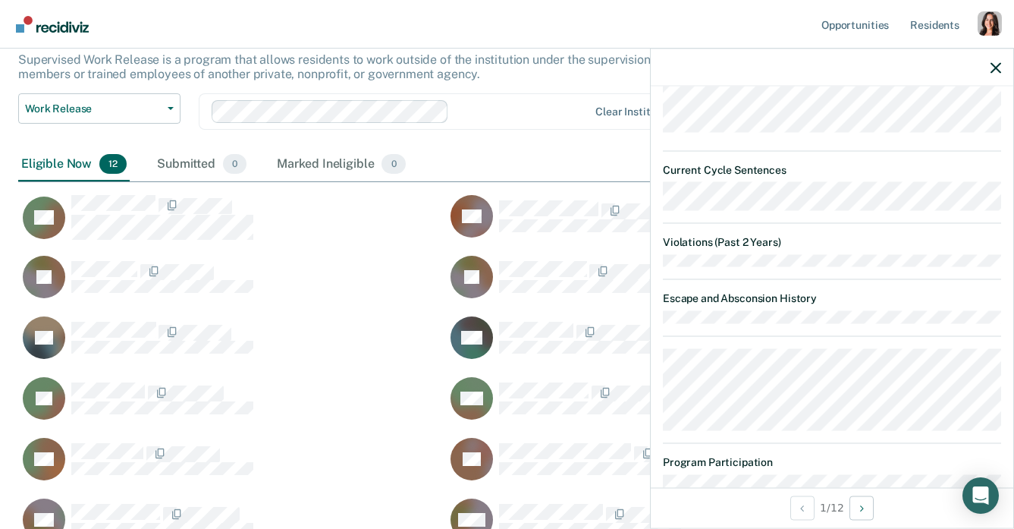
click at [740, 300] on dl "Escape and Absconsion History" at bounding box center [832, 307] width 338 height 31
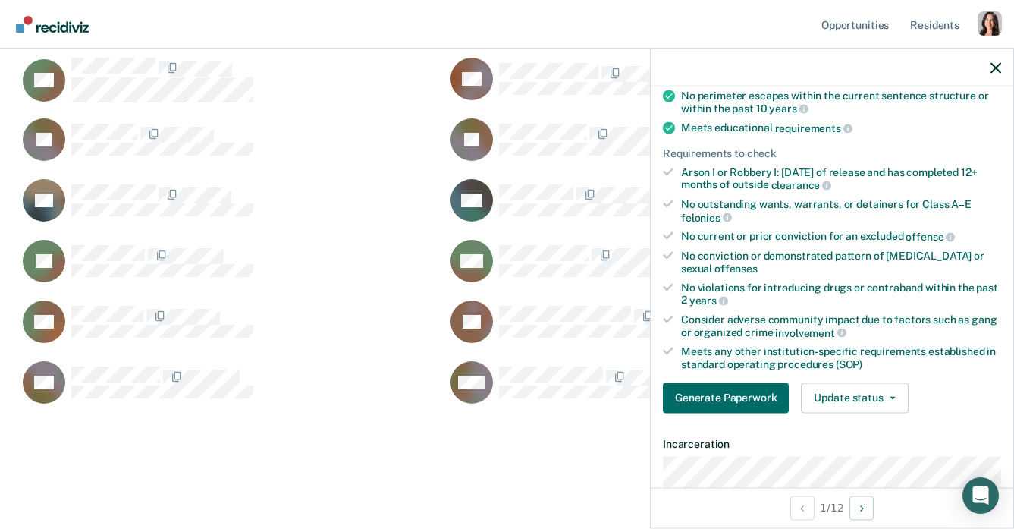
scroll to position [200, 0]
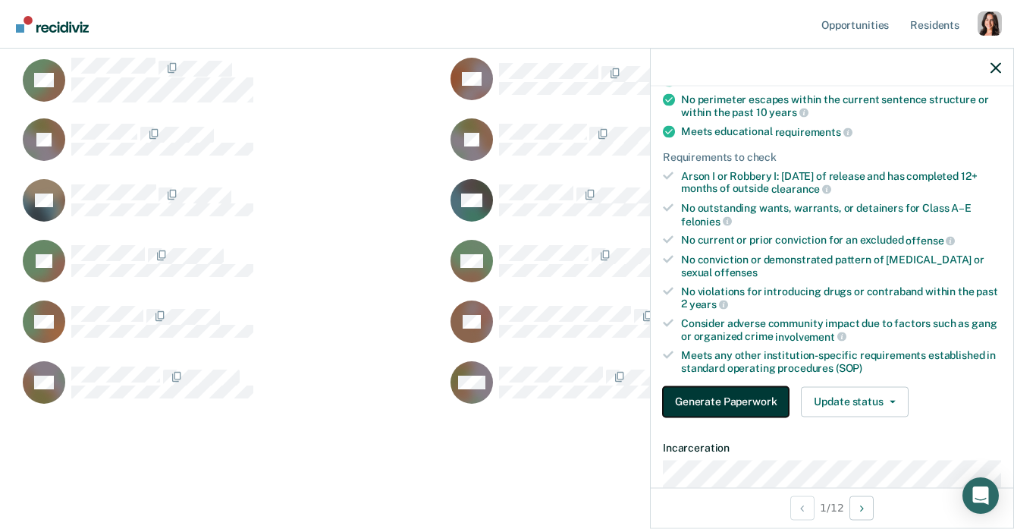
click at [706, 394] on button "Generate Paperwork" at bounding box center [726, 401] width 126 height 30
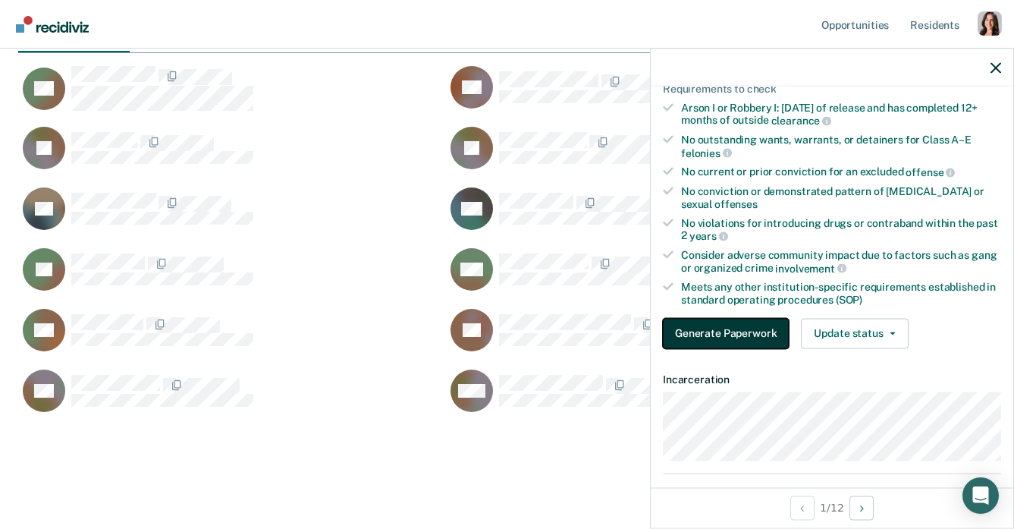
scroll to position [261, 0]
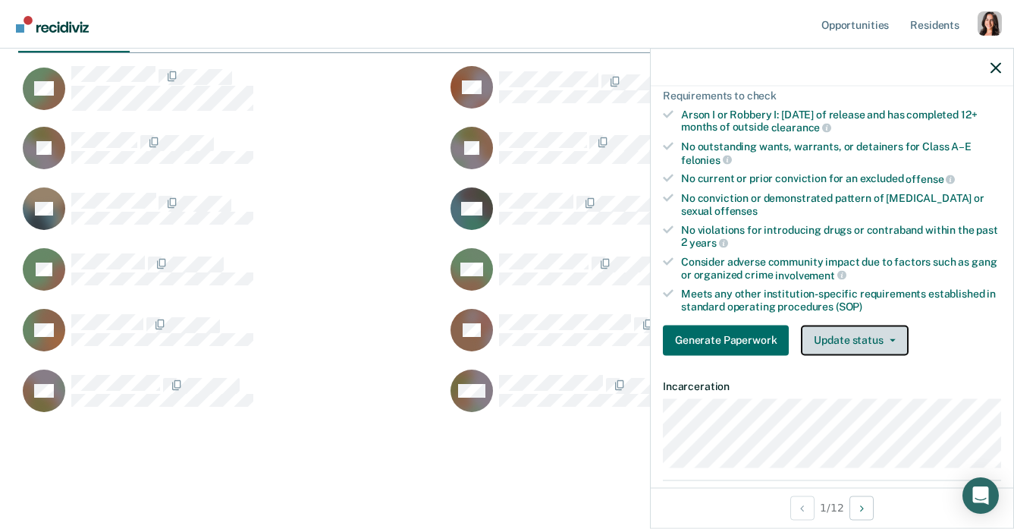
click at [832, 333] on button "Update status" at bounding box center [854, 340] width 107 height 30
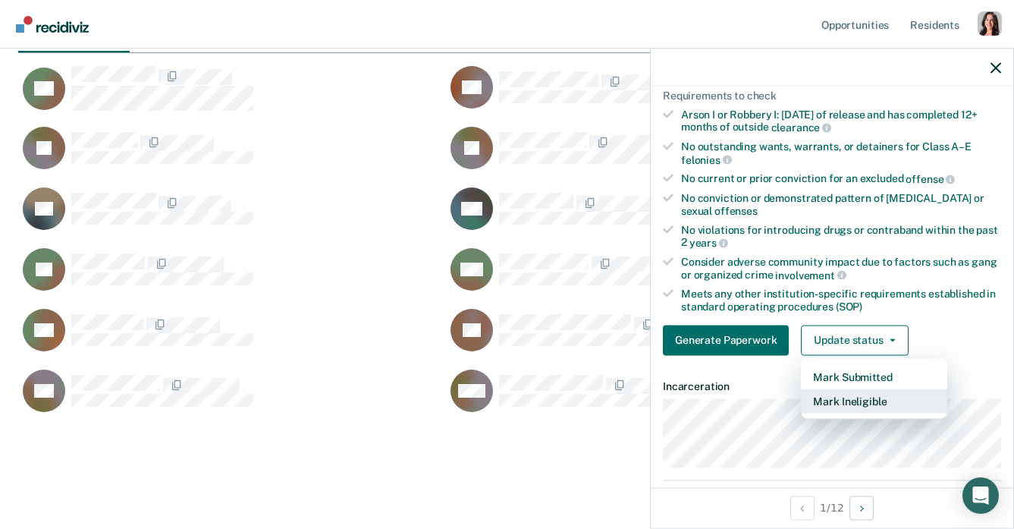
click at [841, 395] on button "Mark Ineligible" at bounding box center [874, 400] width 146 height 24
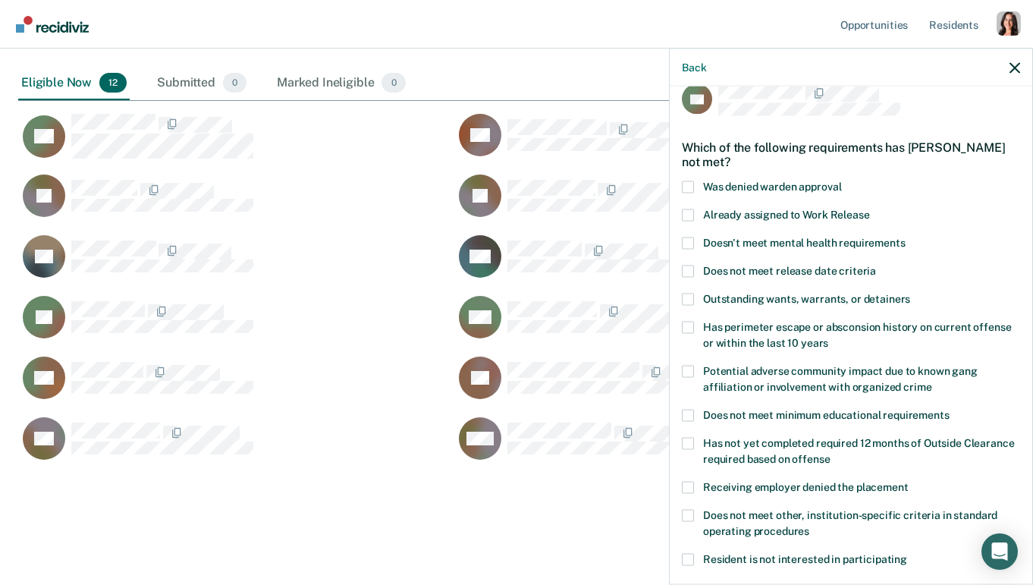
scroll to position [543, 997]
click at [740, 187] on span "Was denied warden approval" at bounding box center [772, 186] width 138 height 12
click at [841, 181] on input "Was denied warden approval" at bounding box center [841, 181] width 0 height 0
click at [740, 187] on span "Was denied warden approval" at bounding box center [772, 186] width 138 height 12
click at [841, 181] on input "Was denied warden approval" at bounding box center [841, 181] width 0 height 0
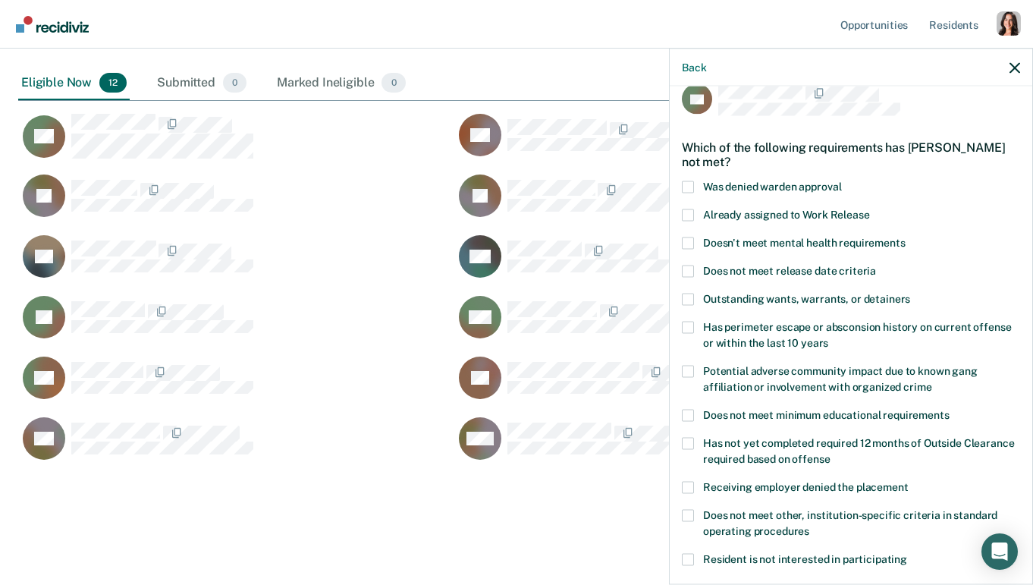
click at [773, 211] on span "Already assigned to Work Release" at bounding box center [786, 214] width 167 height 12
click at [870, 209] on input "Already assigned to Work Release" at bounding box center [870, 209] width 0 height 0
click at [773, 211] on span "Already assigned to Work Release" at bounding box center [786, 214] width 167 height 12
click at [870, 209] on input "Already assigned to Work Release" at bounding box center [870, 209] width 0 height 0
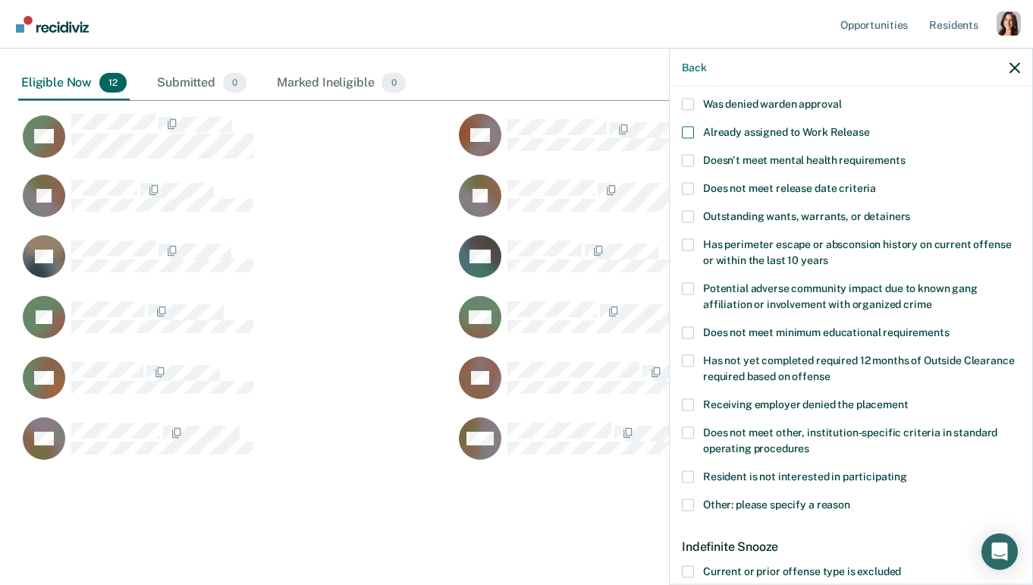
scroll to position [105, 0]
click at [825, 154] on span "Doesn't meet mental health requirements" at bounding box center [804, 159] width 203 height 12
click at [906, 153] on input "Doesn't meet mental health requirements" at bounding box center [906, 153] width 0 height 0
click at [825, 154] on span "Doesn't meet mental health requirements" at bounding box center [804, 159] width 203 height 12
click at [906, 153] on input "Doesn't meet mental health requirements" at bounding box center [906, 153] width 0 height 0
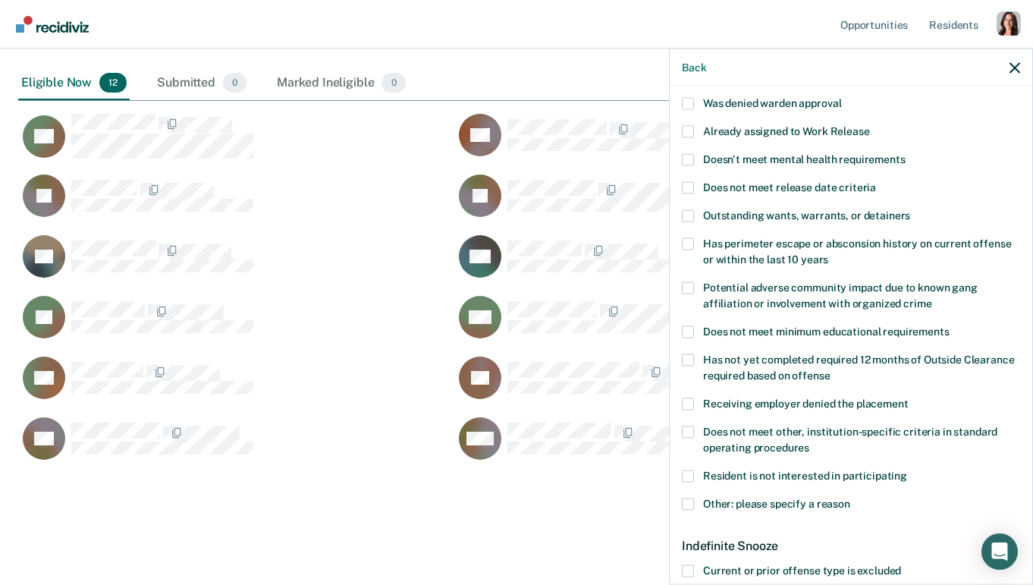
click at [800, 186] on span "Does not meet release date criteria" at bounding box center [789, 187] width 173 height 12
click at [876, 181] on input "Does not meet release date criteria" at bounding box center [876, 181] width 0 height 0
click at [800, 186] on span "Does not meet release date criteria" at bounding box center [789, 187] width 173 height 12
click at [876, 181] on input "Does not meet release date criteria" at bounding box center [876, 181] width 0 height 0
click at [751, 212] on span "Outstanding wants, warrants, or detainers" at bounding box center [806, 215] width 207 height 12
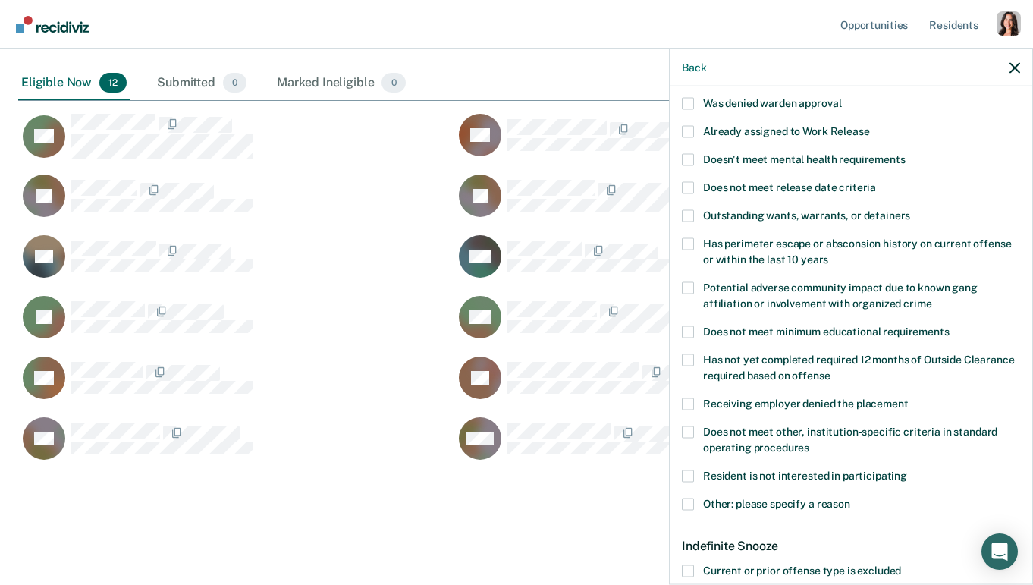
click at [911, 209] on input "Outstanding wants, warrants, or detainers" at bounding box center [911, 209] width 0 height 0
click at [751, 212] on span "Outstanding wants, warrants, or detainers" at bounding box center [806, 215] width 207 height 12
click at [911, 209] on input "Outstanding wants, warrants, or detainers" at bounding box center [911, 209] width 0 height 0
click at [766, 253] on span "Has perimeter escape or absconsion history on current offense or within the las…" at bounding box center [857, 251] width 308 height 28
click at [829, 253] on input "Has perimeter escape or absconsion history on current offense or within the las…" at bounding box center [829, 253] width 0 height 0
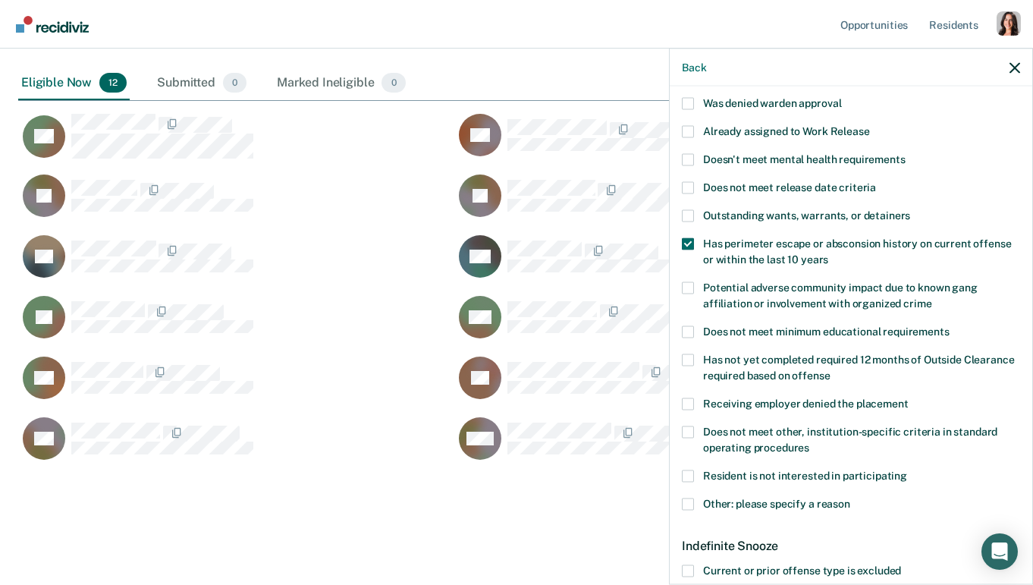
click at [771, 244] on span "Has perimeter escape or absconsion history on current offense or within the las…" at bounding box center [857, 251] width 308 height 28
click at [829, 253] on input "Has perimeter escape or absconsion history on current offense or within the las…" at bounding box center [829, 253] width 0 height 0
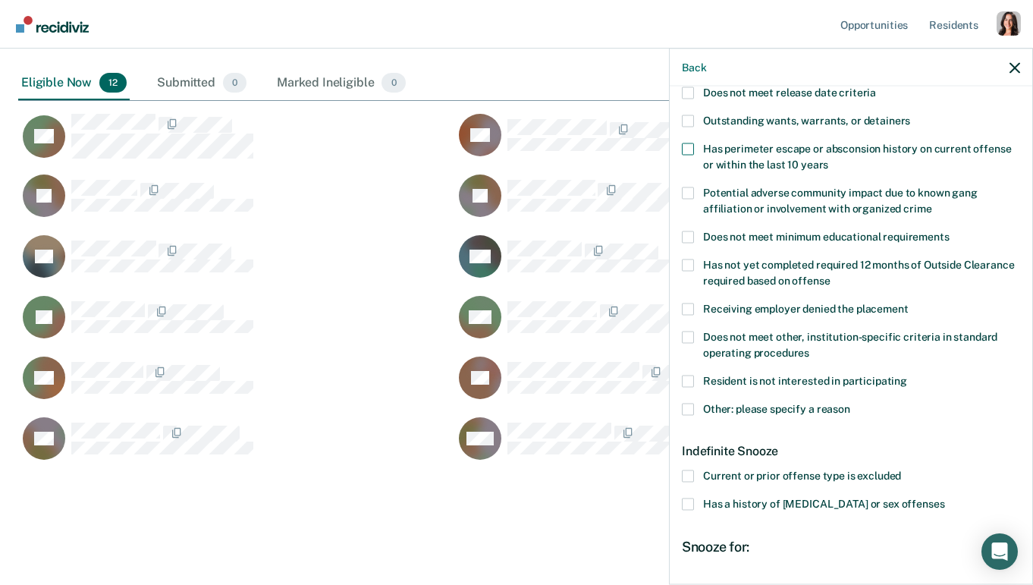
scroll to position [216, 0]
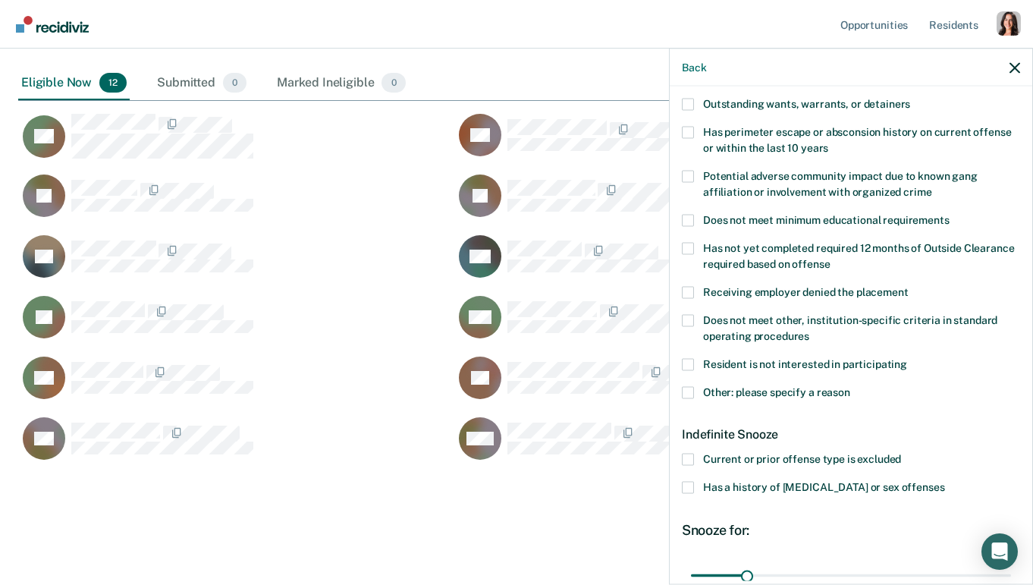
click at [764, 179] on span "Potential adverse community impact due to known gang affiliation or involvement…" at bounding box center [840, 183] width 275 height 28
click at [932, 186] on input "Potential adverse community impact due to known gang affiliation or involvement…" at bounding box center [932, 186] width 0 height 0
click at [764, 179] on span "Potential adverse community impact due to known gang affiliation or involvement…" at bounding box center [840, 183] width 275 height 28
click at [932, 186] on input "Potential adverse community impact due to known gang affiliation or involvement…" at bounding box center [932, 186] width 0 height 0
click at [819, 182] on label "Potential adverse community impact due to known gang affiliation or involvement…" at bounding box center [851, 186] width 338 height 32
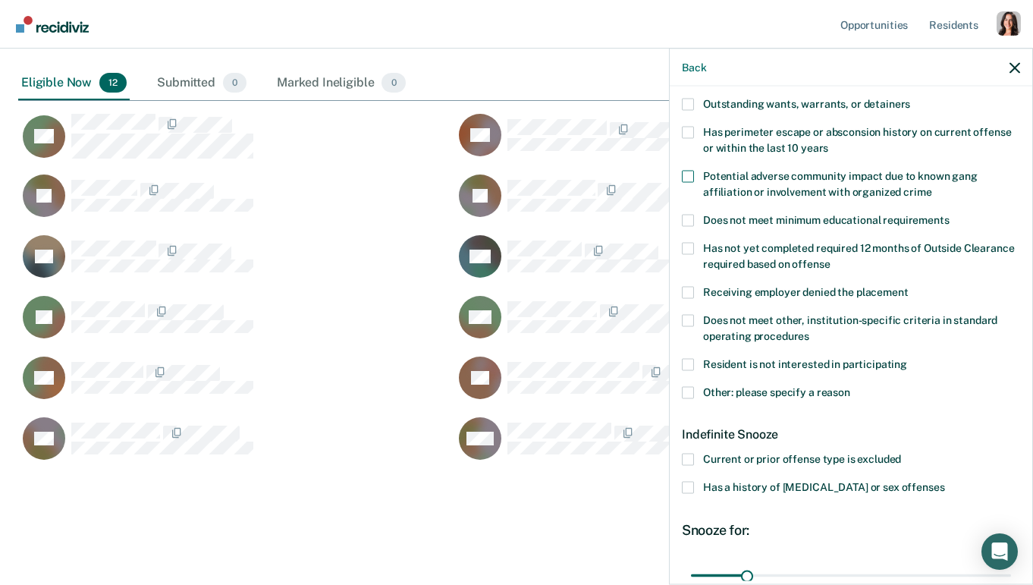
click at [932, 186] on input "Potential adverse community impact due to known gang affiliation or involvement…" at bounding box center [932, 186] width 0 height 0
click at [819, 182] on label "Potential adverse community impact due to known gang affiliation or involvement…" at bounding box center [851, 186] width 338 height 32
click at [932, 186] on input "Potential adverse community impact due to known gang affiliation or involvement…" at bounding box center [932, 186] width 0 height 0
click at [761, 287] on span "Receiving employer denied the placement" at bounding box center [806, 291] width 206 height 12
click at [909, 286] on input "Receiving employer denied the placement" at bounding box center [909, 286] width 0 height 0
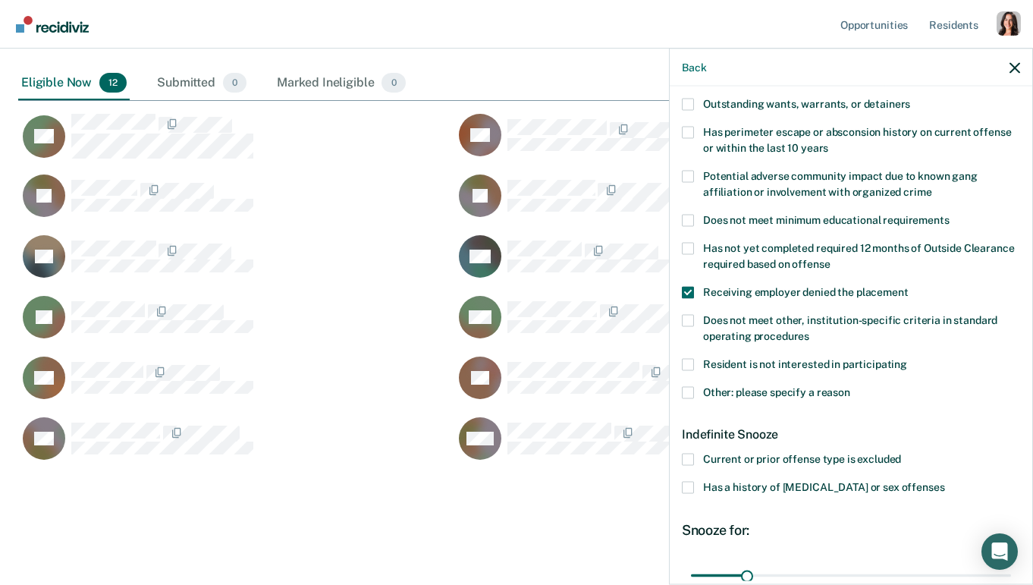
click at [761, 287] on span "Receiving employer denied the placement" at bounding box center [806, 291] width 206 height 12
click at [909, 286] on input "Receiving employer denied the placement" at bounding box center [909, 286] width 0 height 0
click at [750, 329] on span "Does not meet other, institution-specific criteria in standard operating proced…" at bounding box center [850, 327] width 294 height 28
click at [810, 330] on input "Does not meet other, institution-specific criteria in standard operating proced…" at bounding box center [810, 330] width 0 height 0
click at [750, 329] on span "Does not meet other, institution-specific criteria in standard operating proced…" at bounding box center [850, 327] width 294 height 28
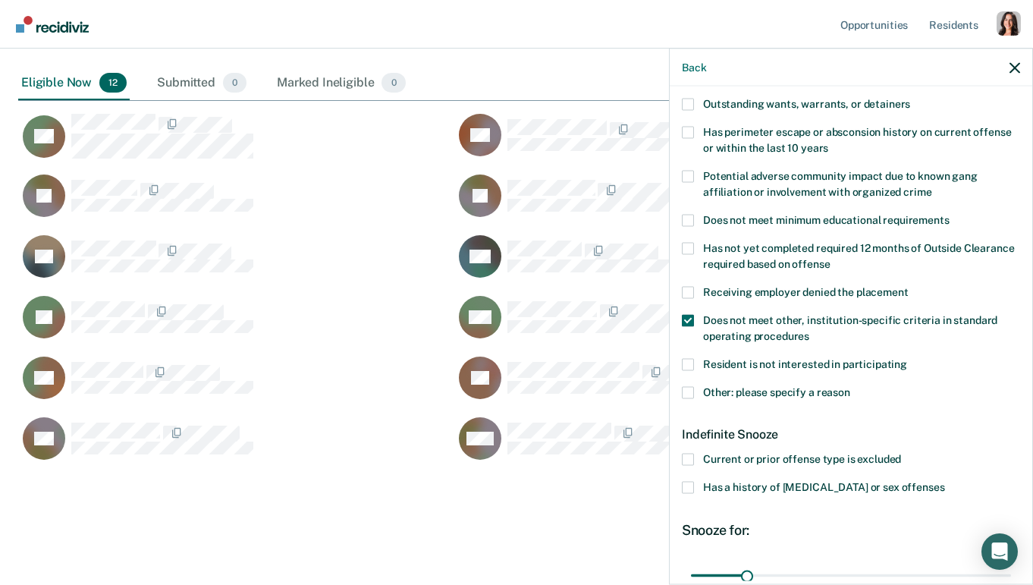
click at [810, 330] on input "Does not meet other, institution-specific criteria in standard operating proced…" at bounding box center [810, 330] width 0 height 0
click at [770, 359] on span "Resident is not interested in participating" at bounding box center [805, 363] width 204 height 12
click at [907, 358] on input "Resident is not interested in participating" at bounding box center [907, 358] width 0 height 0
click at [770, 359] on span "Resident is not interested in participating" at bounding box center [805, 363] width 204 height 12
click at [907, 358] on input "Resident is not interested in participating" at bounding box center [907, 358] width 0 height 0
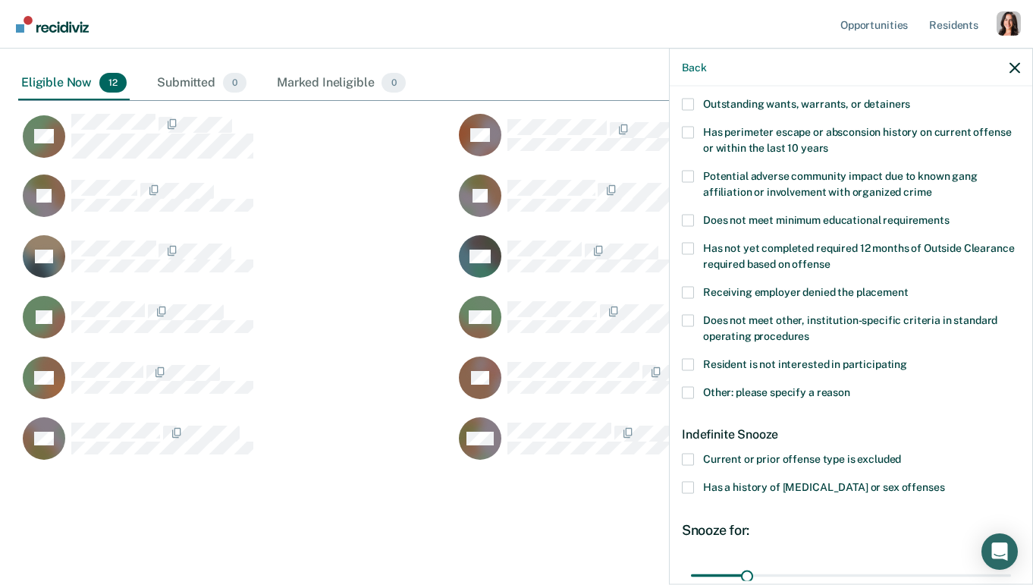
click at [767, 388] on span "Other: please specify a reason" at bounding box center [776, 391] width 147 height 12
click at [851, 386] on input "Other: please specify a reason" at bounding box center [851, 386] width 0 height 0
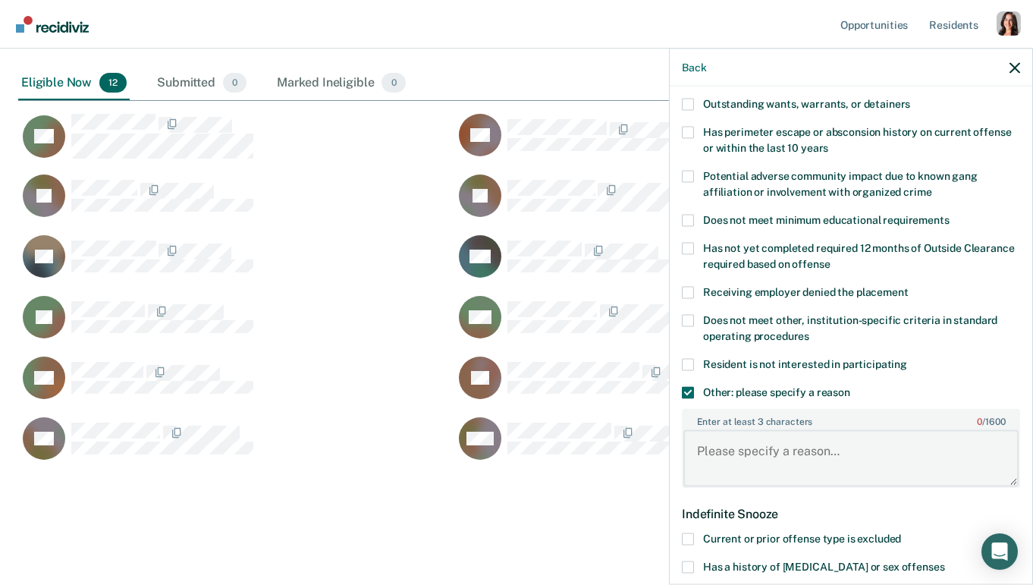
click at [751, 448] on textarea "Enter at least 3 characters 0 / 1600" at bounding box center [851, 458] width 335 height 56
type textarea "Something else"
click at [777, 397] on label "Other: please specify a reason" at bounding box center [851, 394] width 338 height 16
click at [851, 386] on input "Other: please specify a reason" at bounding box center [851, 386] width 0 height 0
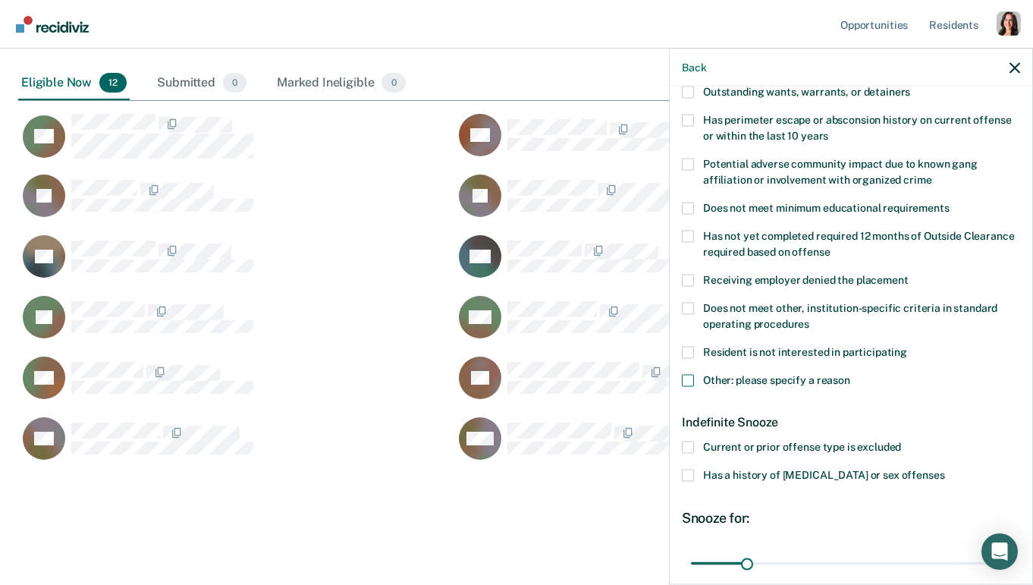
scroll to position [234, 0]
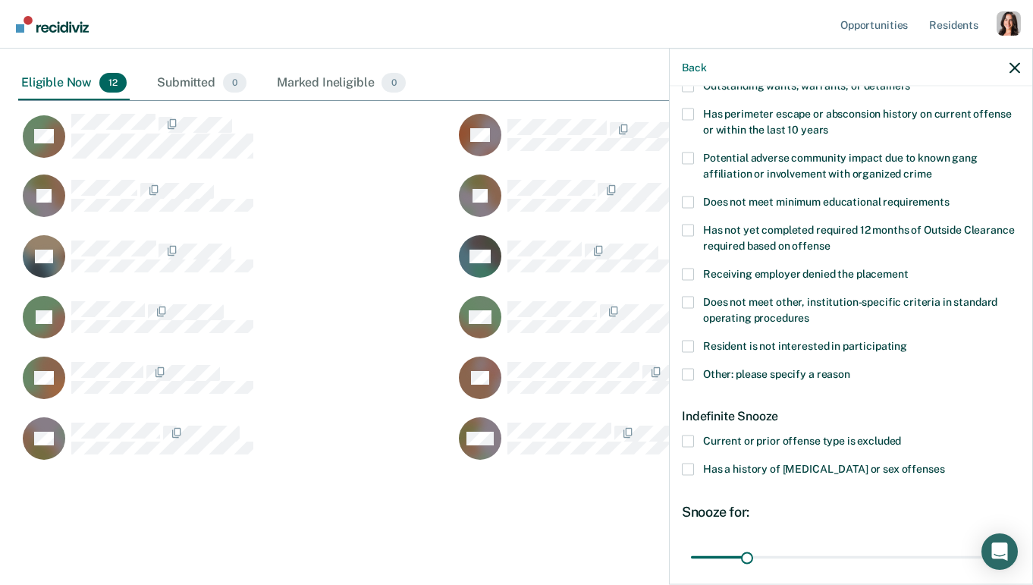
click at [754, 346] on span "Resident is not interested in participating" at bounding box center [805, 345] width 204 height 12
click at [907, 340] on input "Resident is not interested in participating" at bounding box center [907, 340] width 0 height 0
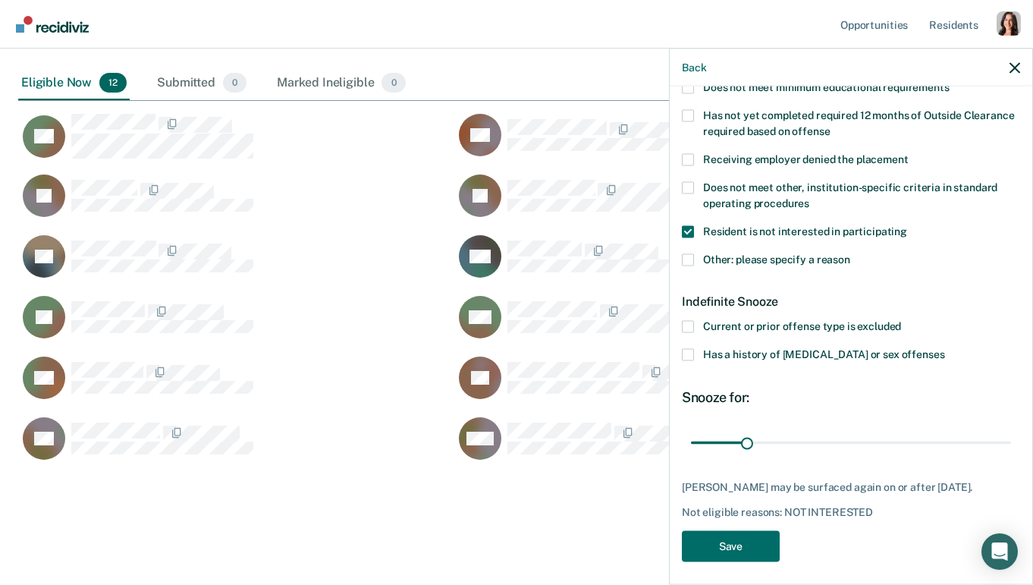
scroll to position [355, 0]
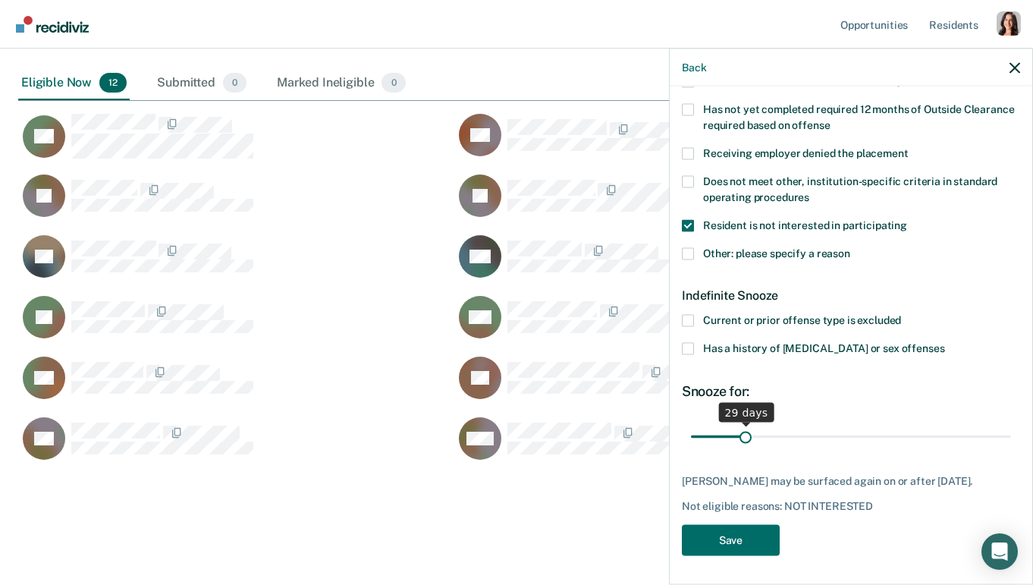
type input "30"
drag, startPoint x: 748, startPoint y: 439, endPoint x: 746, endPoint y: 464, distance: 24.4
click at [746, 450] on input "range" at bounding box center [851, 436] width 320 height 27
click at [744, 221] on span "Resident is not interested in participating" at bounding box center [805, 225] width 204 height 12
click at [907, 219] on input "Resident is not interested in participating" at bounding box center [907, 219] width 0 height 0
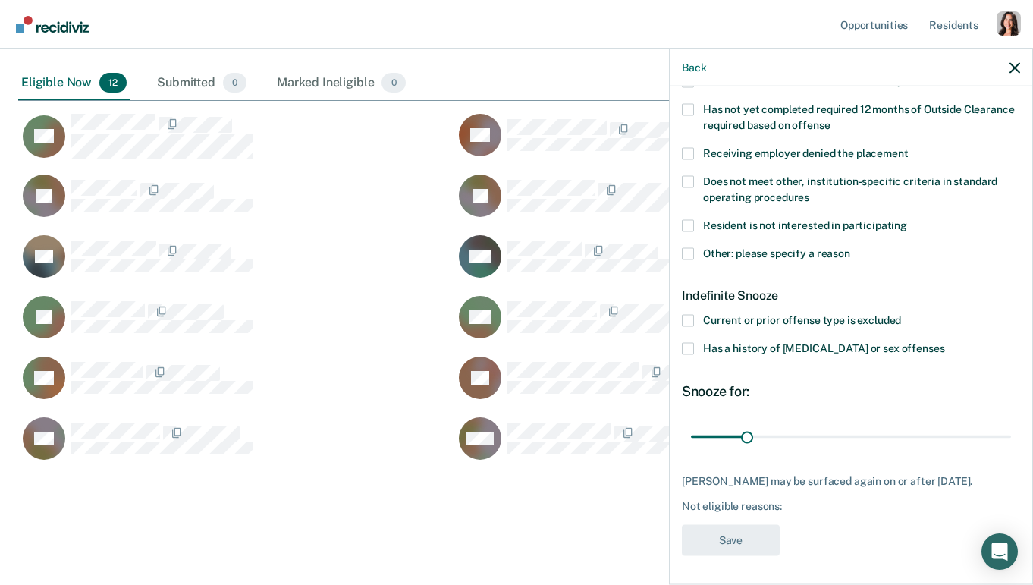
click at [769, 345] on span "Has a history of child abuse or sex offenses" at bounding box center [823, 348] width 241 height 12
click at [945, 343] on input "Has a history of child abuse or sex offenses" at bounding box center [945, 343] width 0 height 0
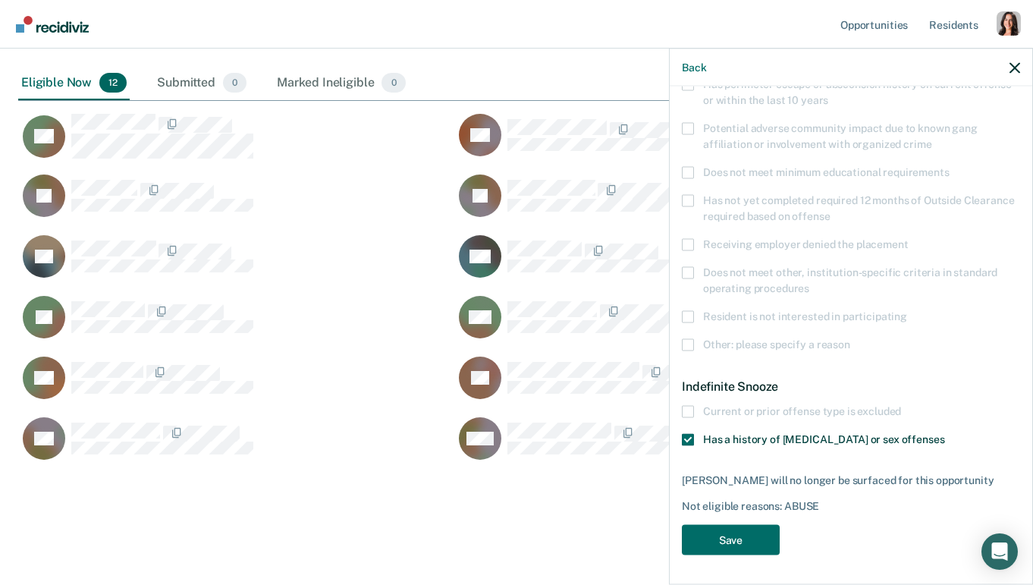
click at [719, 433] on span "Has a history of child abuse or sex offenses" at bounding box center [823, 439] width 241 height 12
click at [945, 434] on input "Has a history of child abuse or sex offenses" at bounding box center [945, 434] width 0 height 0
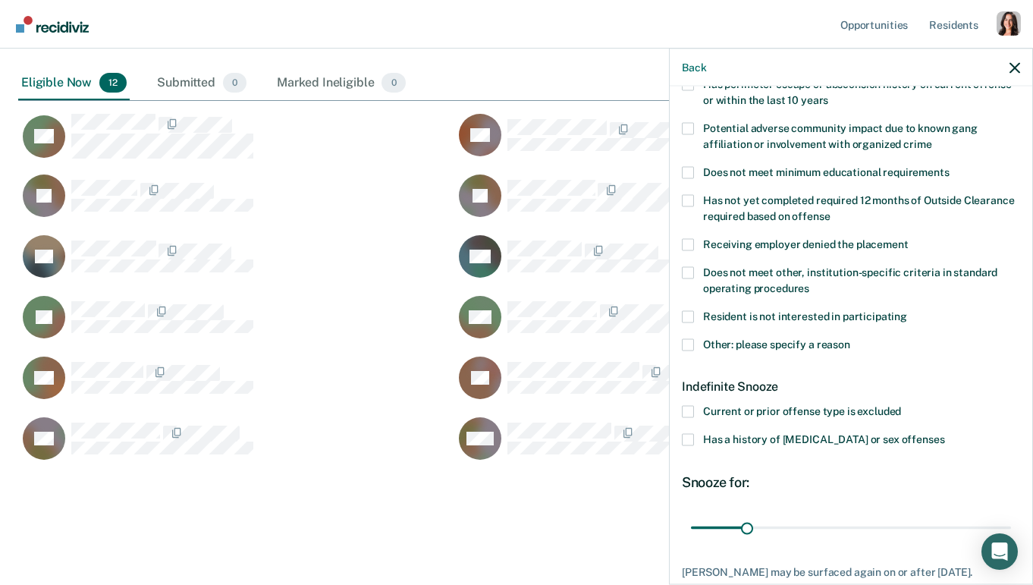
click at [749, 313] on span "Resident is not interested in participating" at bounding box center [805, 316] width 204 height 12
click at [907, 310] on input "Resident is not interested in participating" at bounding box center [907, 310] width 0 height 0
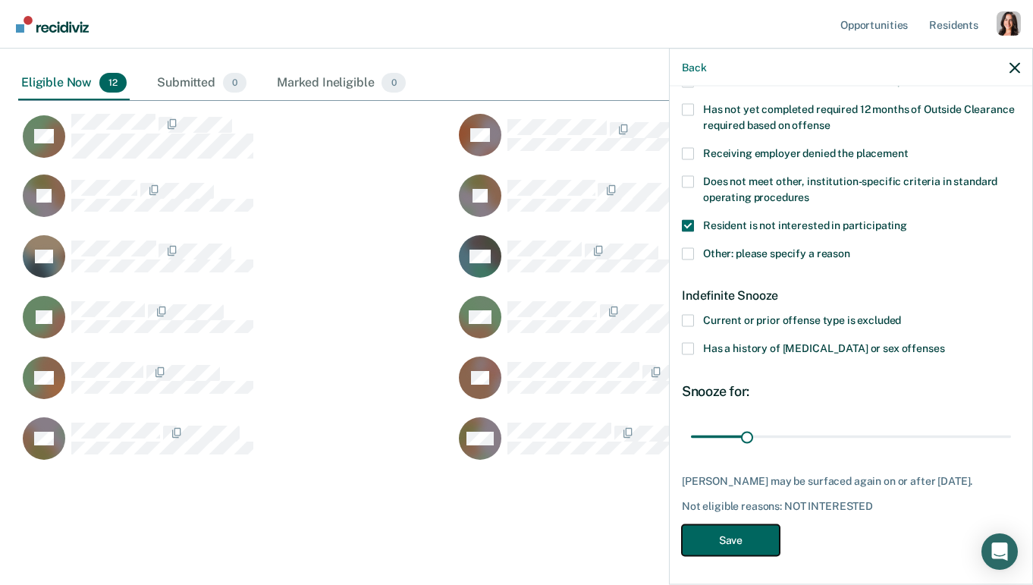
click at [728, 528] on button "Save" at bounding box center [731, 540] width 98 height 31
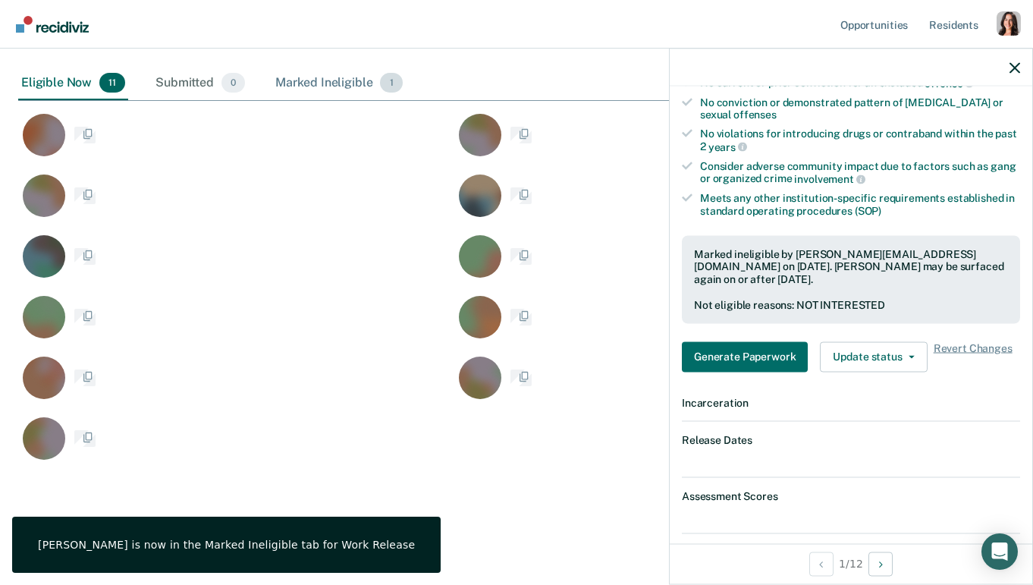
click at [319, 77] on div "Marked Ineligible 1" at bounding box center [339, 83] width 134 height 33
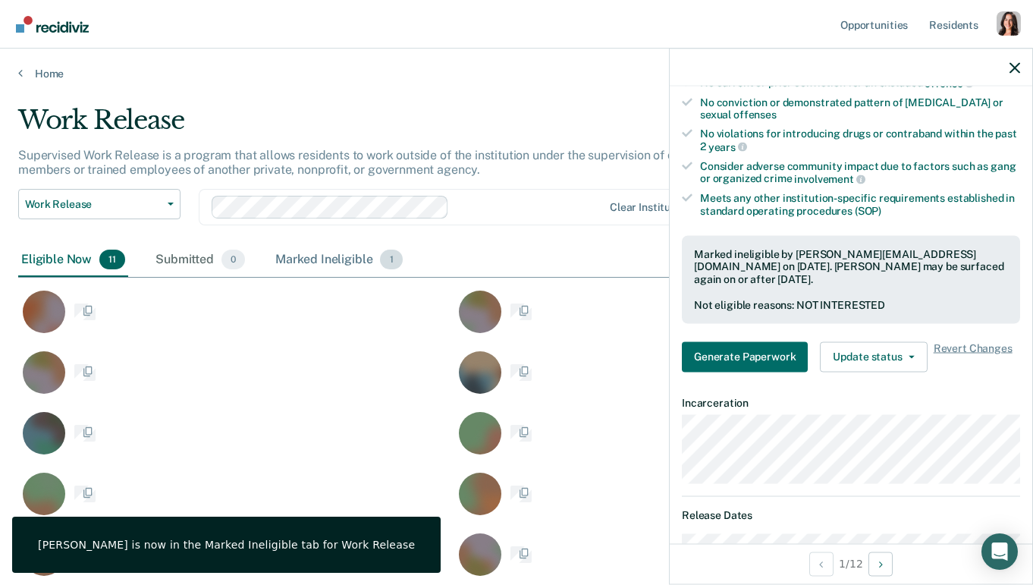
scroll to position [1, 1]
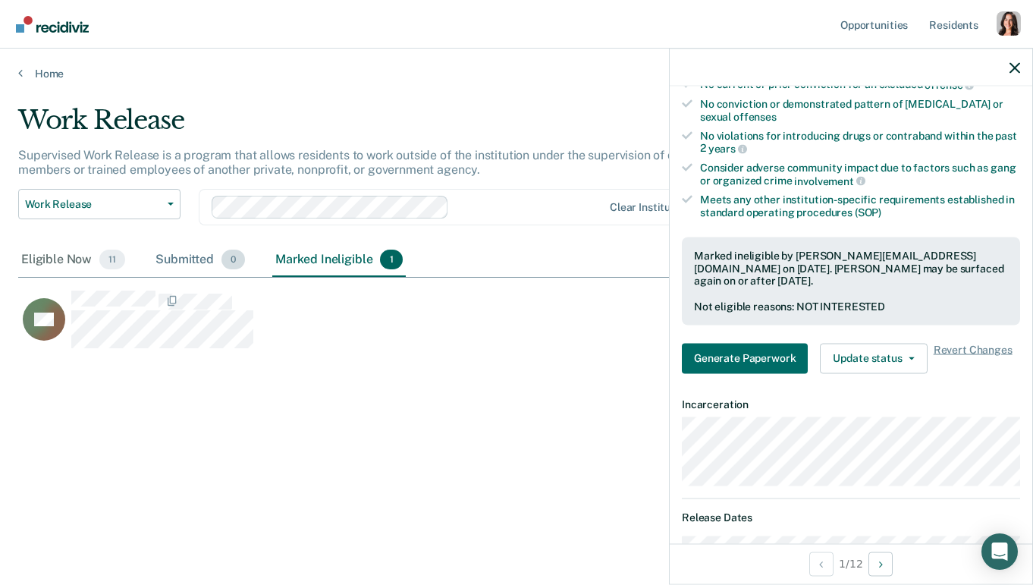
click at [175, 252] on div "Submitted 0" at bounding box center [201, 260] width 96 height 33
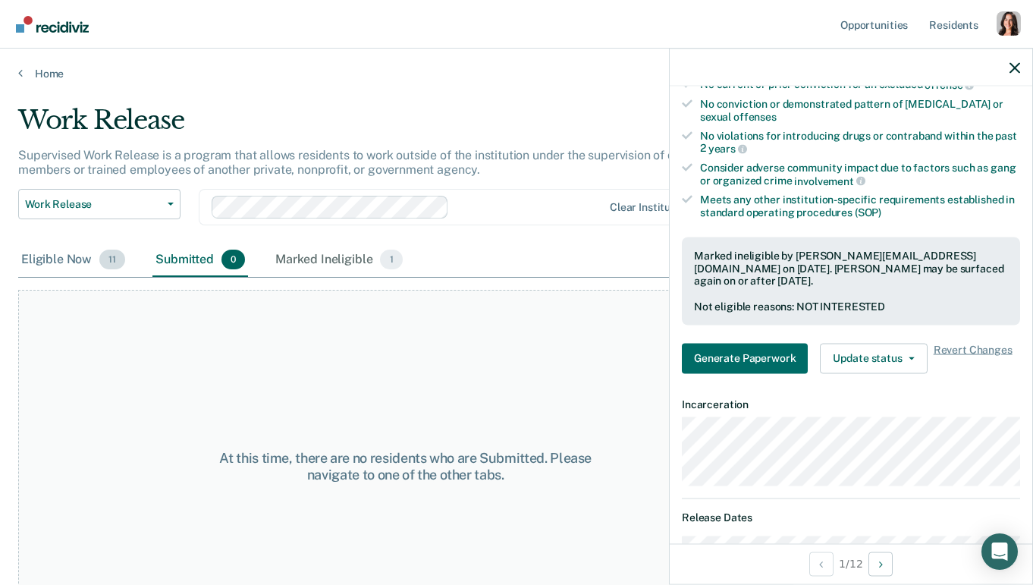
click at [77, 247] on div "Eligible Now 11" at bounding box center [73, 260] width 110 height 33
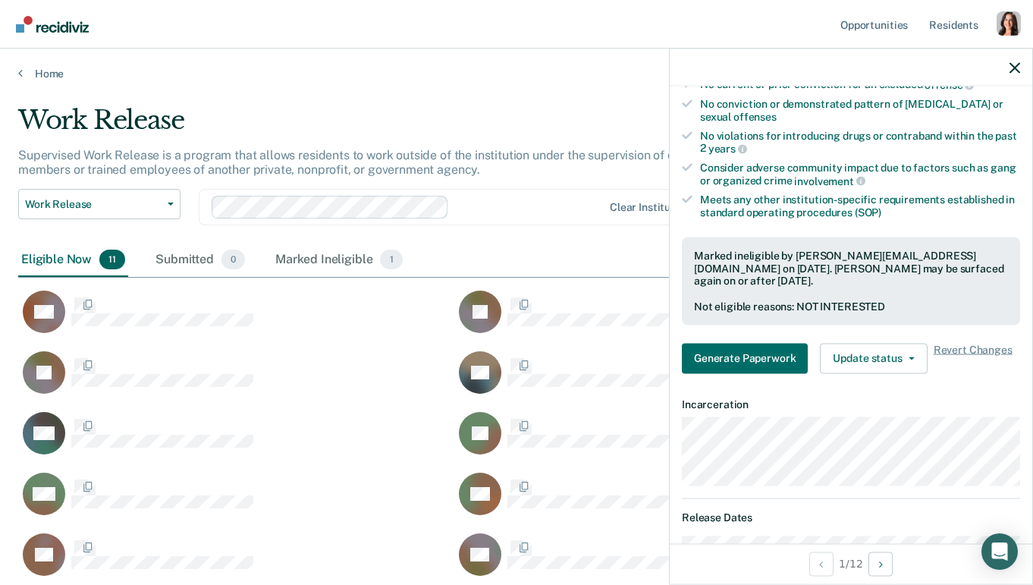
scroll to position [543, 997]
click at [244, 264] on div "Submitted 0" at bounding box center [201, 260] width 96 height 33
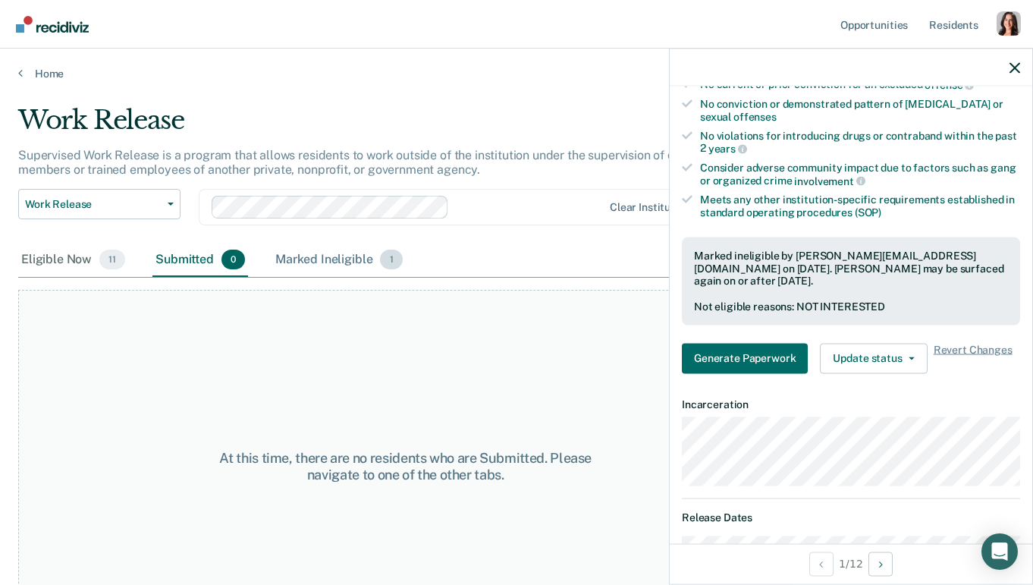
click at [342, 261] on div "Marked Ineligible 1" at bounding box center [339, 260] width 134 height 33
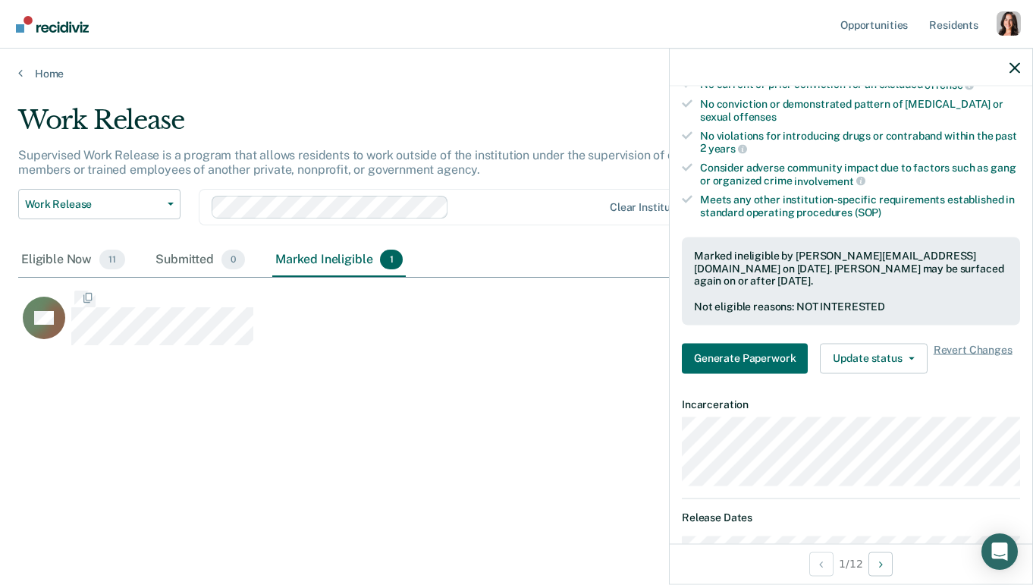
scroll to position [366, 997]
click at [977, 343] on span "Revert Changes" at bounding box center [973, 358] width 79 height 30
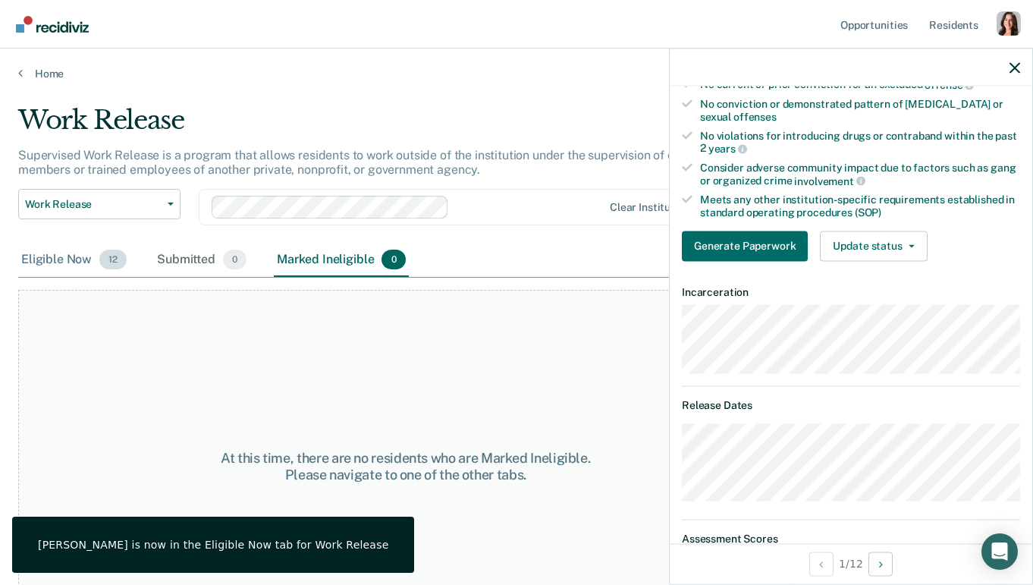
click at [84, 254] on div "Eligible Now 12" at bounding box center [74, 260] width 112 height 33
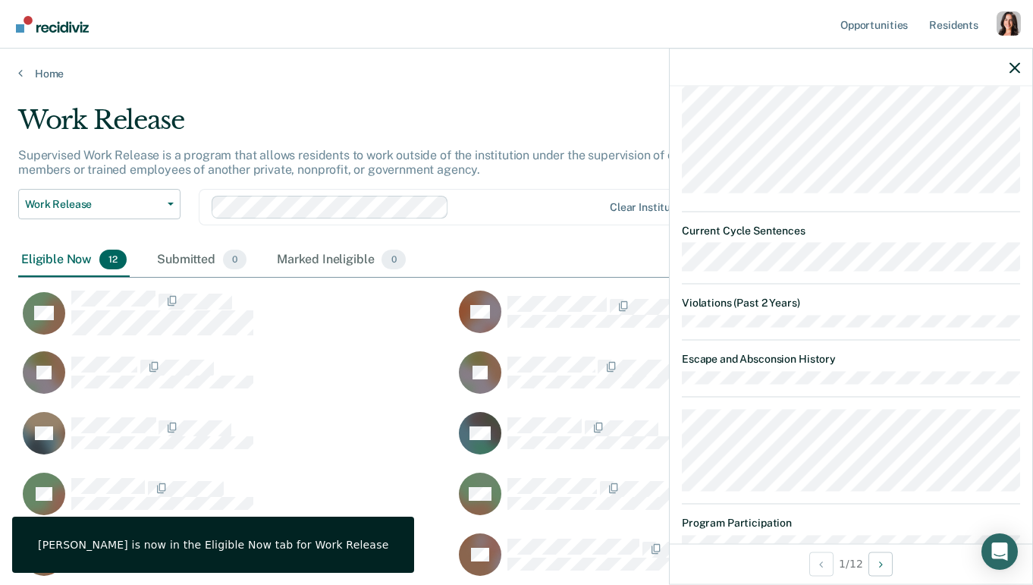
scroll to position [951, 0]
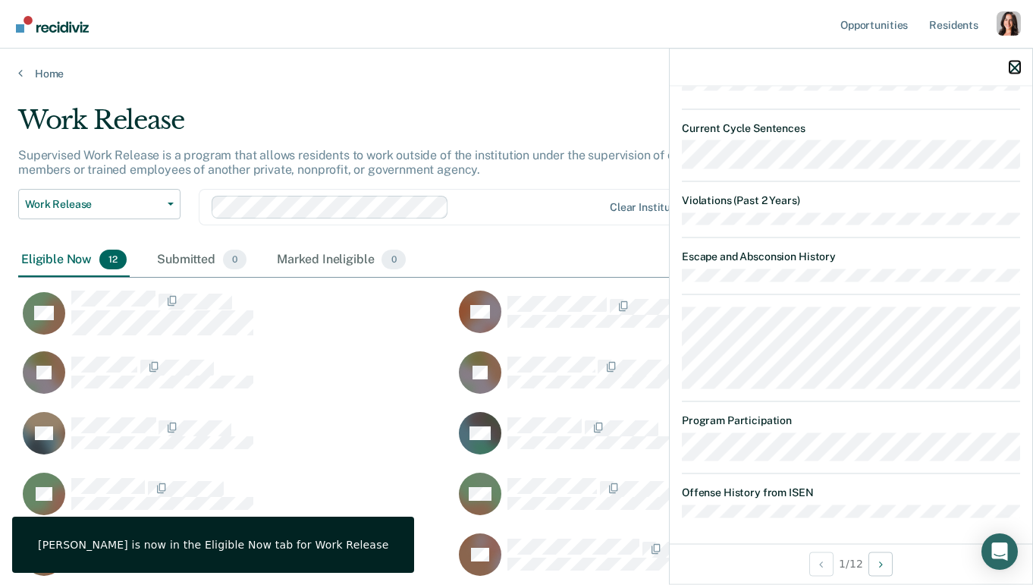
click at [1013, 68] on icon "button" at bounding box center [1015, 67] width 11 height 11
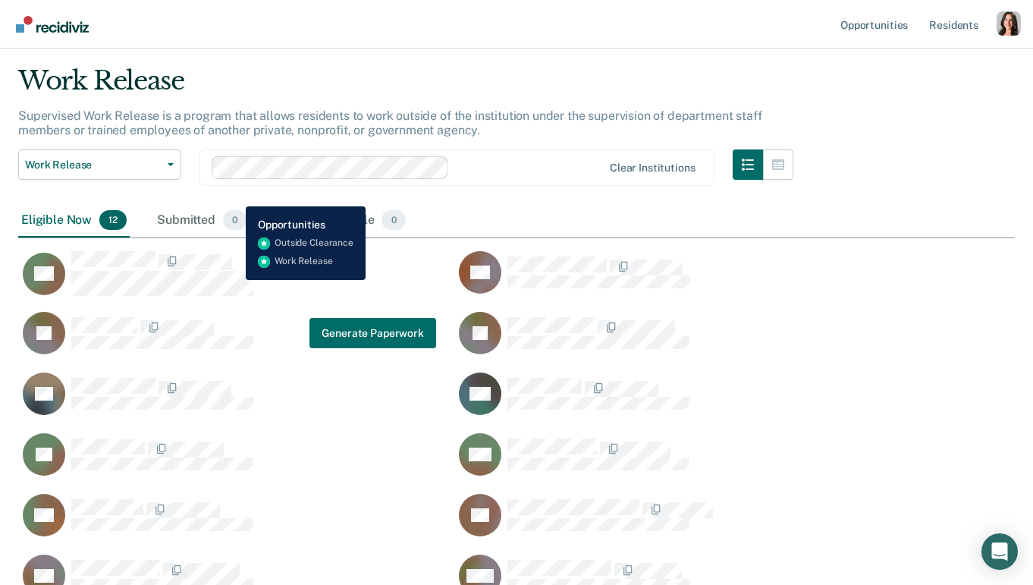
scroll to position [0, 0]
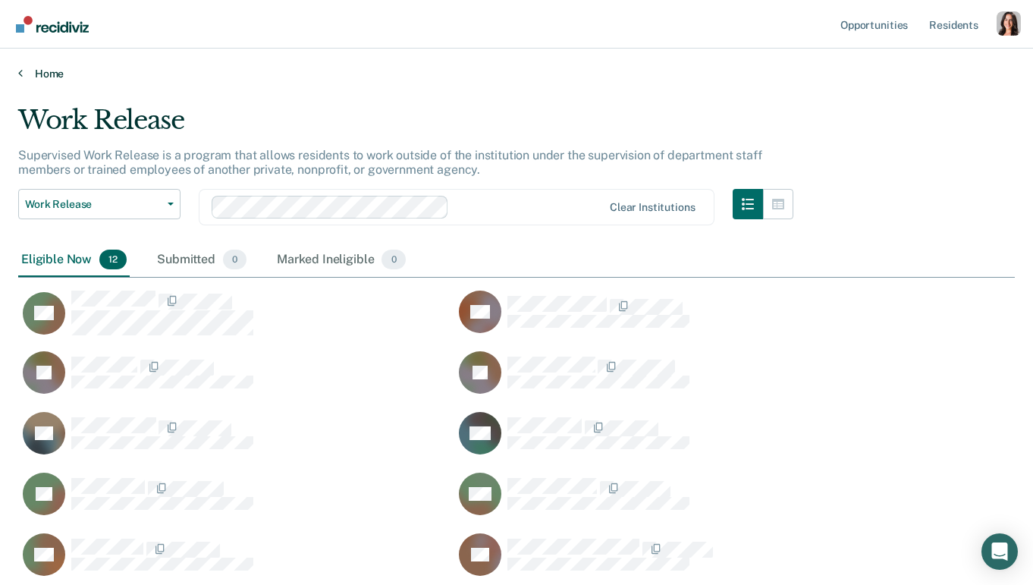
click at [45, 73] on link "Home" at bounding box center [516, 74] width 997 height 14
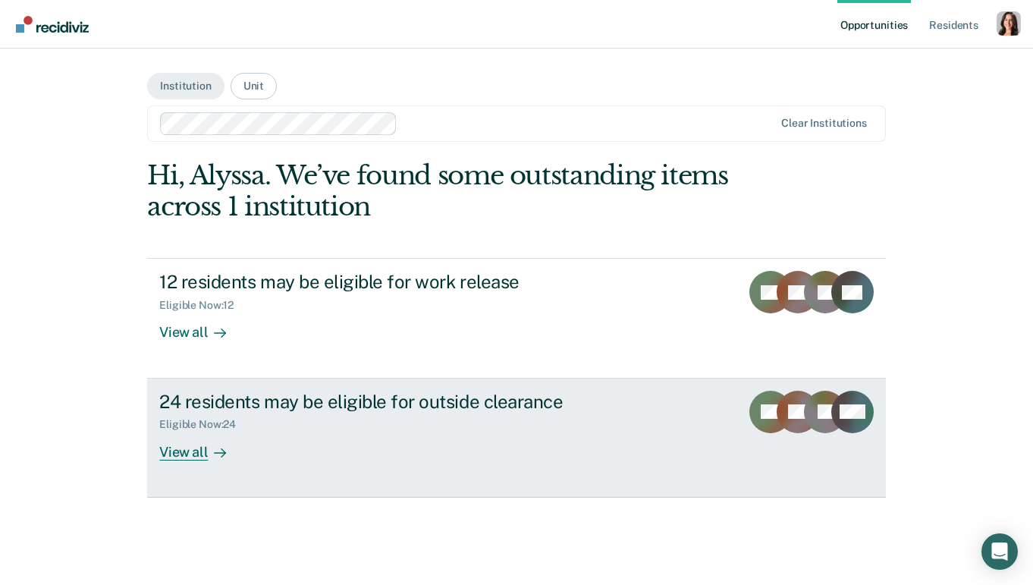
click at [353, 459] on div "24 residents may be eligible for outside clearance Eligible Now : 24 View all" at bounding box center [443, 426] width 569 height 70
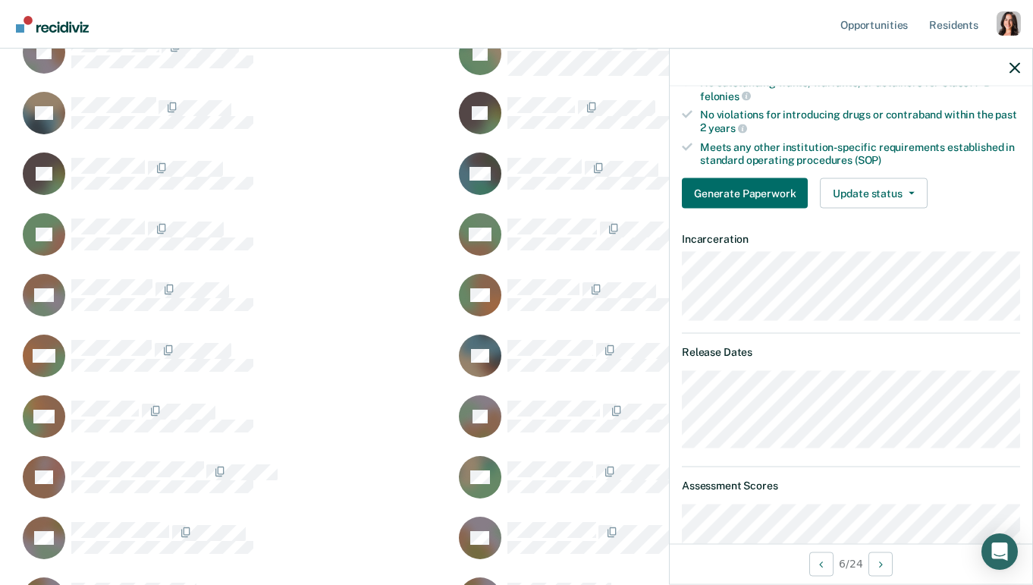
scroll to position [250, 0]
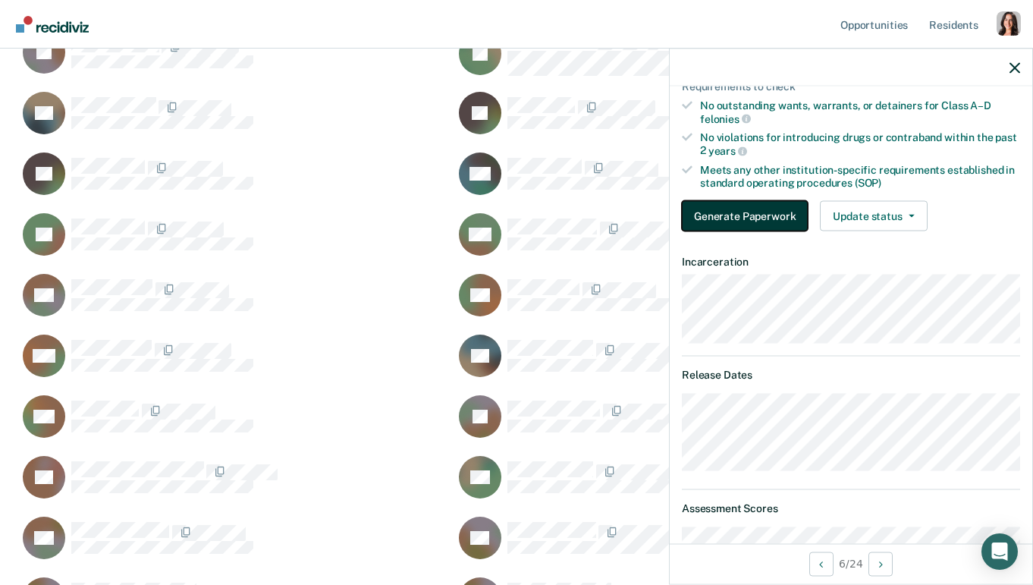
click at [726, 215] on button "Generate Paperwork" at bounding box center [745, 216] width 126 height 30
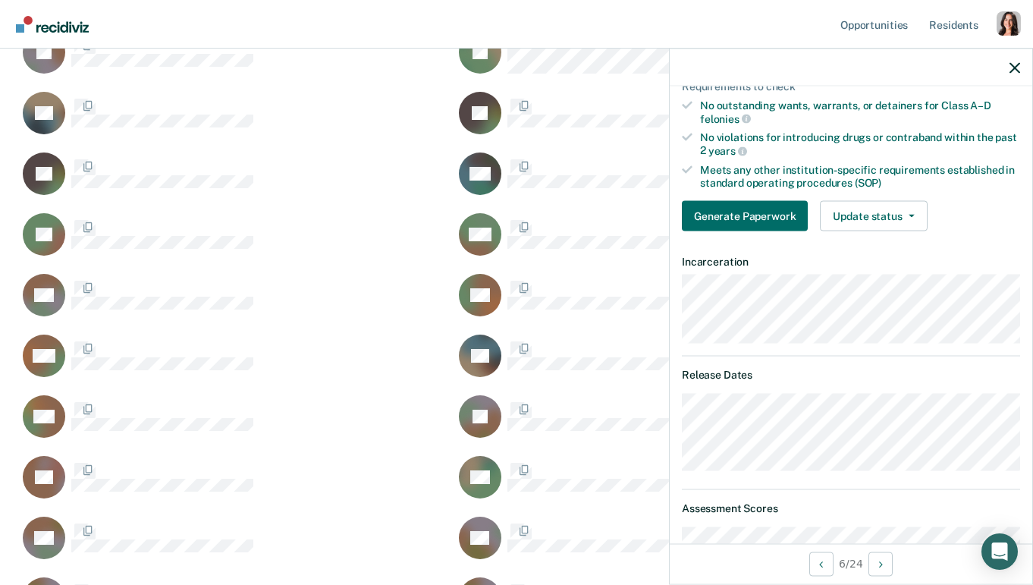
click at [750, 264] on dt "Incarceration" at bounding box center [851, 262] width 338 height 13
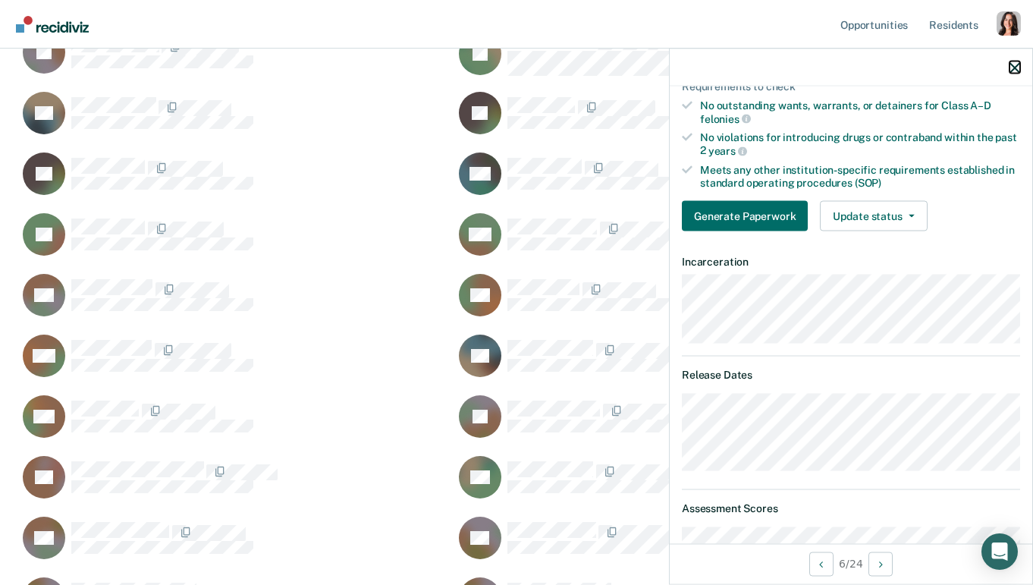
click at [1014, 65] on icon "button" at bounding box center [1015, 67] width 11 height 11
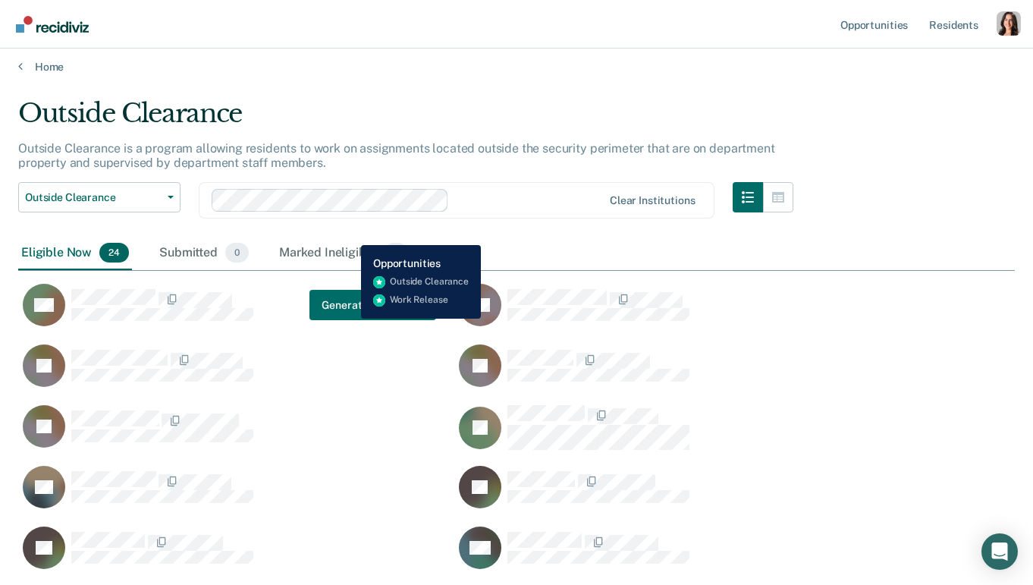
scroll to position [0, 0]
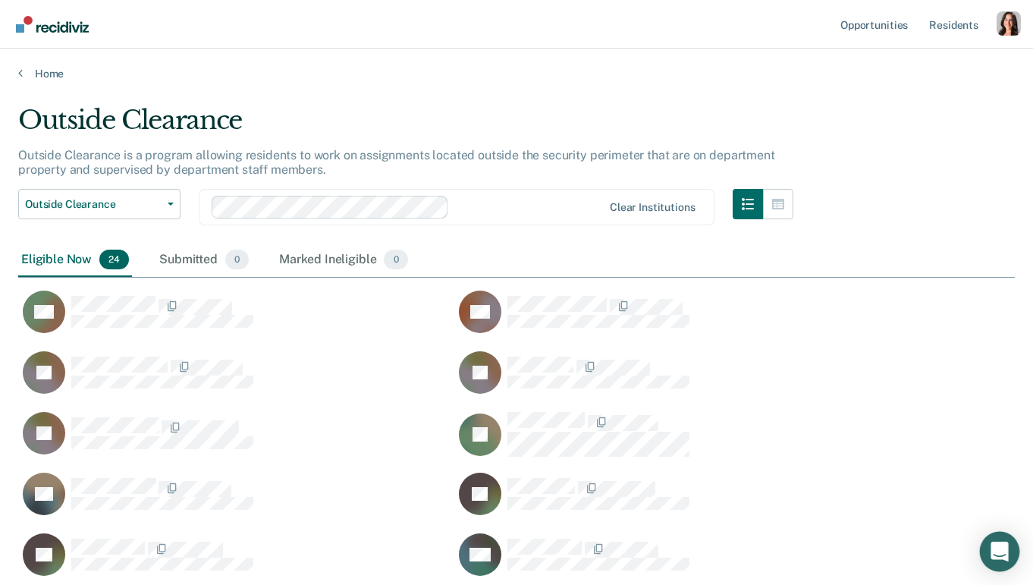
click at [1004, 528] on icon "Open Intercom Messenger" at bounding box center [999, 552] width 17 height 20
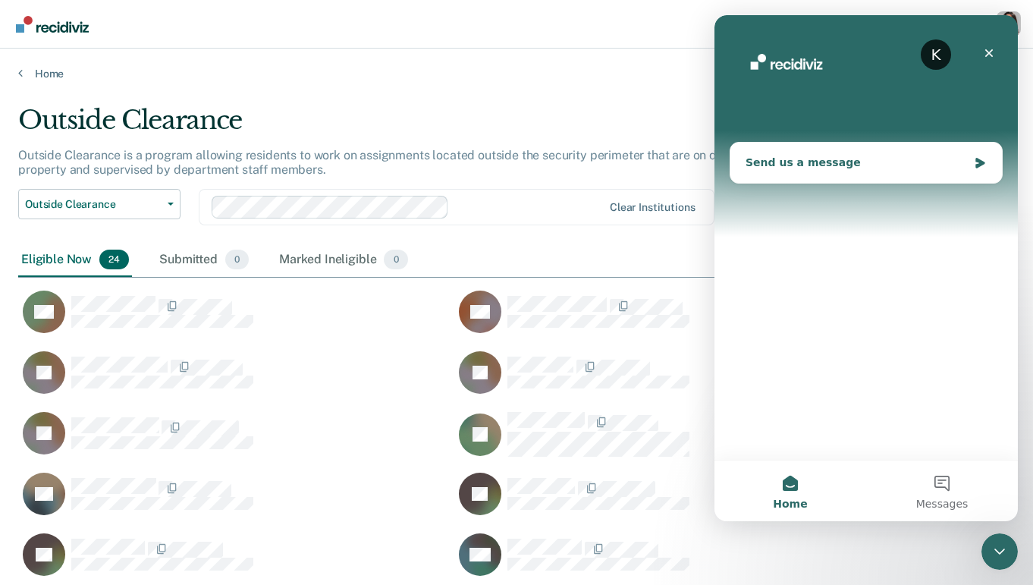
click at [805, 160] on div "Send us a message" at bounding box center [857, 163] width 222 height 16
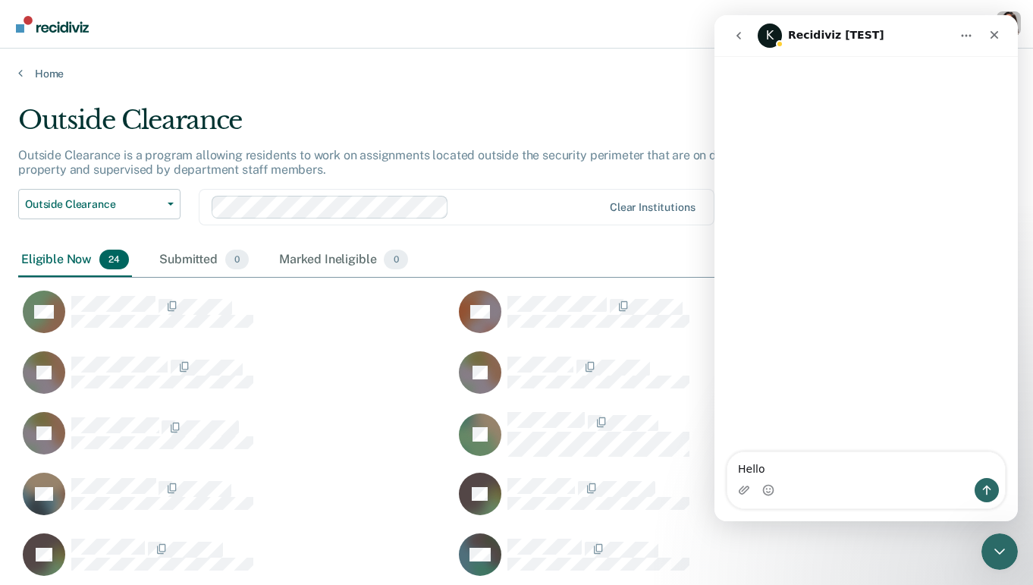
type textarea "Hello!"
click at [1002, 528] on icon "Close Intercom Messenger" at bounding box center [998, 549] width 18 height 18
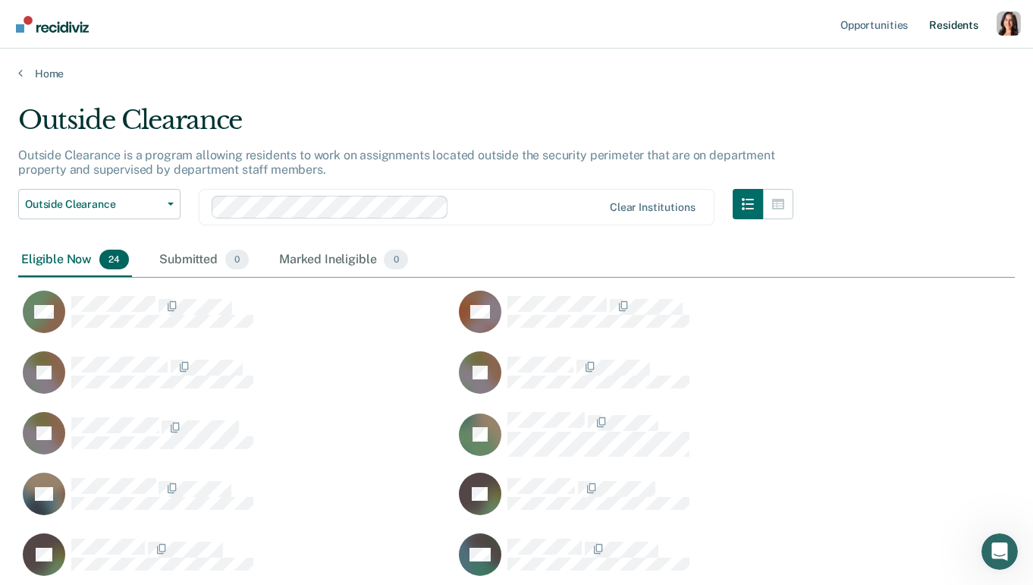
click at [961, 29] on link "Resident s" at bounding box center [953, 24] width 55 height 49
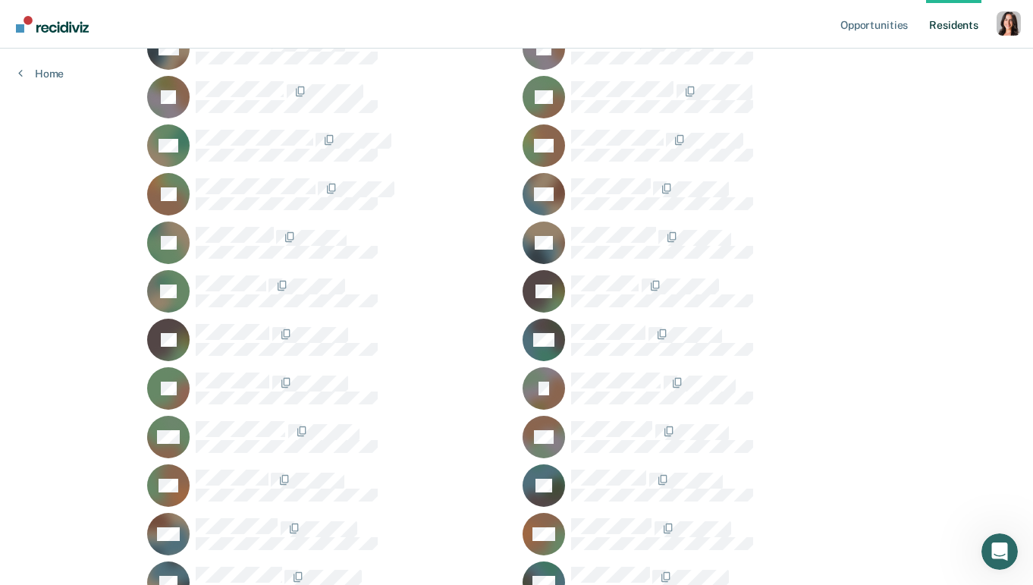
scroll to position [368, 0]
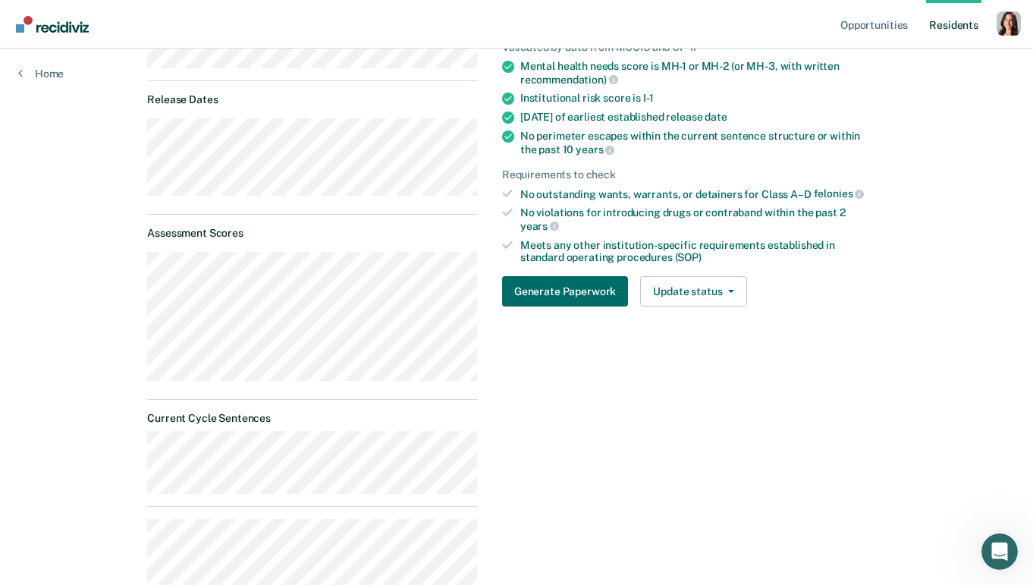
scroll to position [257, 0]
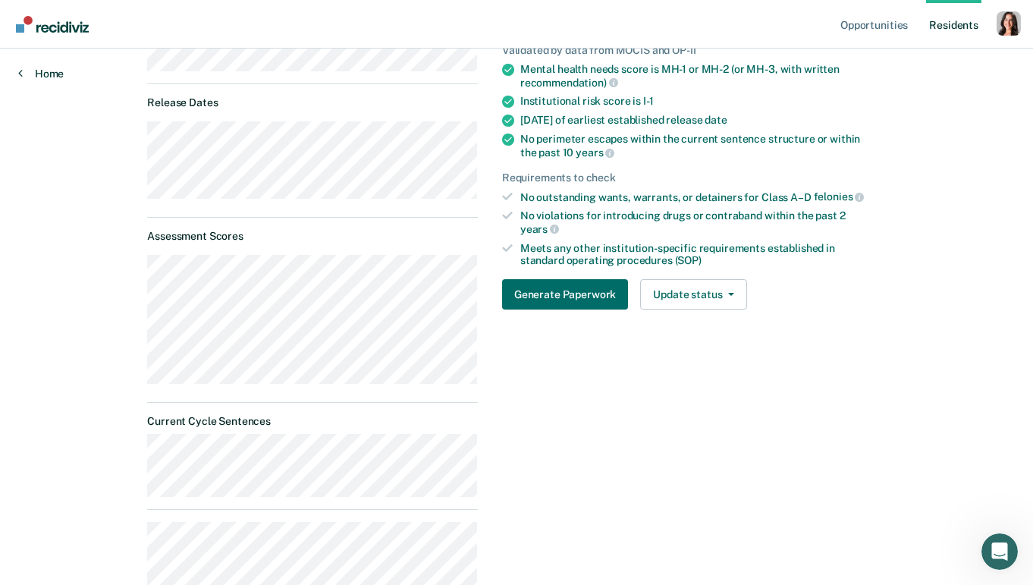
click at [42, 74] on link "Home" at bounding box center [41, 74] width 46 height 14
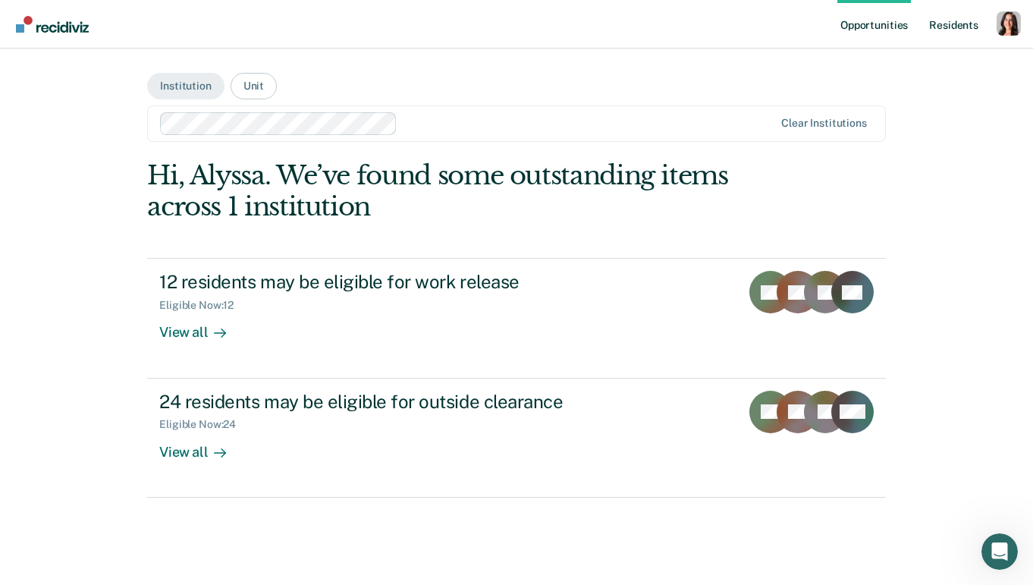
click at [963, 36] on link "Resident s" at bounding box center [953, 24] width 55 height 49
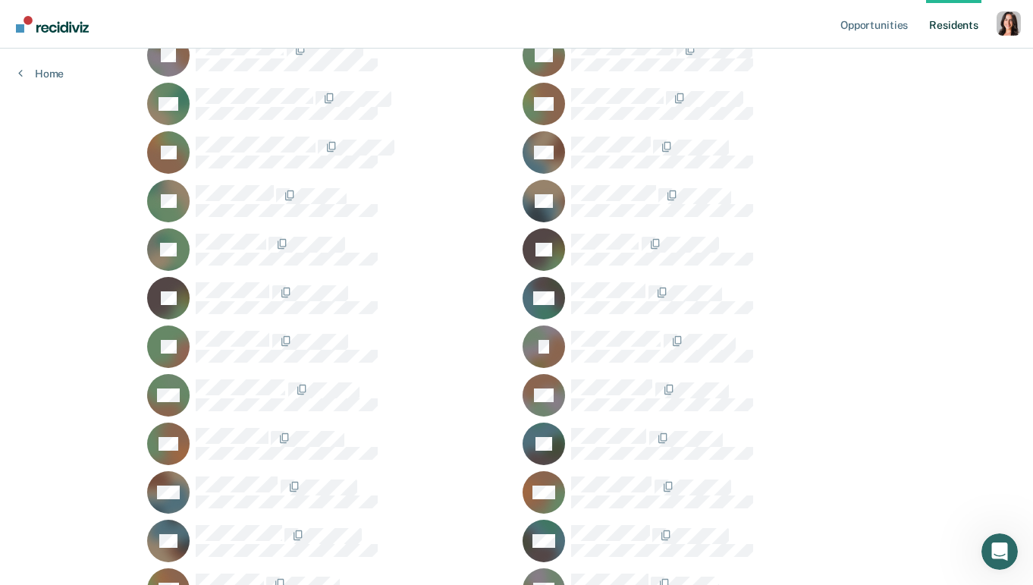
scroll to position [373, 0]
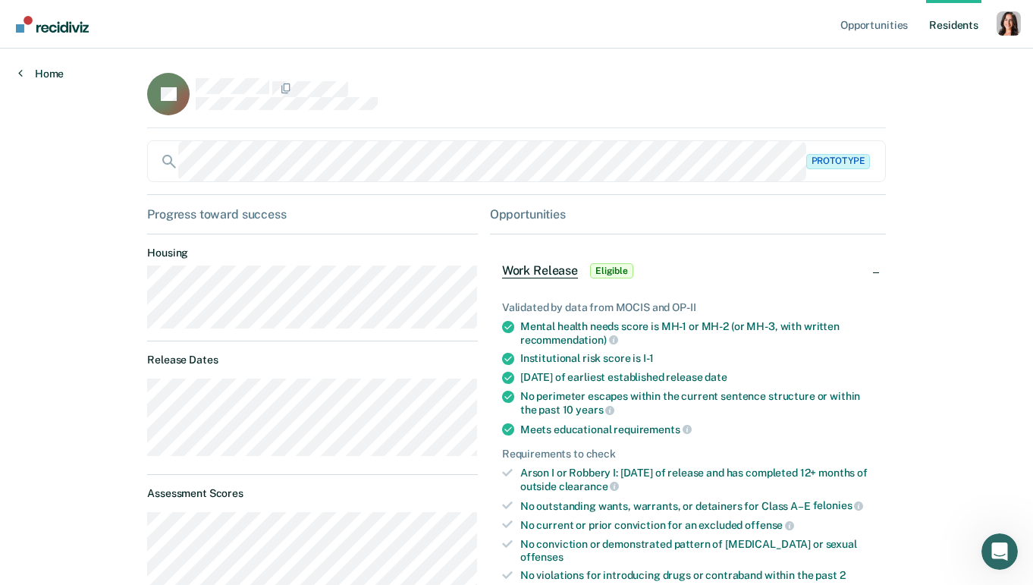
click at [44, 75] on link "Home" at bounding box center [41, 74] width 46 height 14
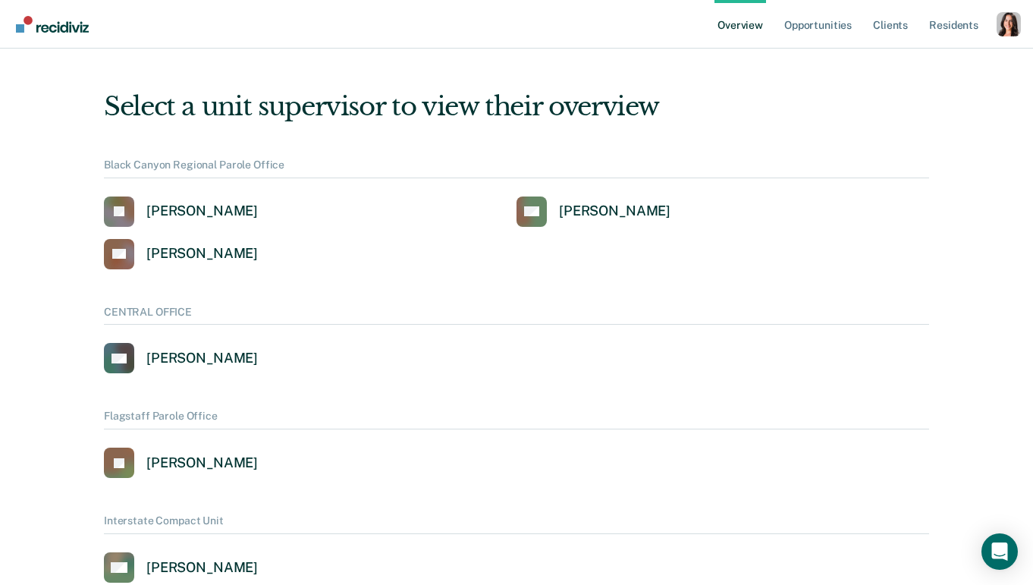
click at [1009, 27] on div "Profile dropdown button" at bounding box center [1009, 24] width 24 height 24
click at [1004, 22] on div "Profile dropdown button" at bounding box center [1009, 24] width 24 height 24
click at [906, 57] on link "Profile" at bounding box center [948, 61] width 122 height 13
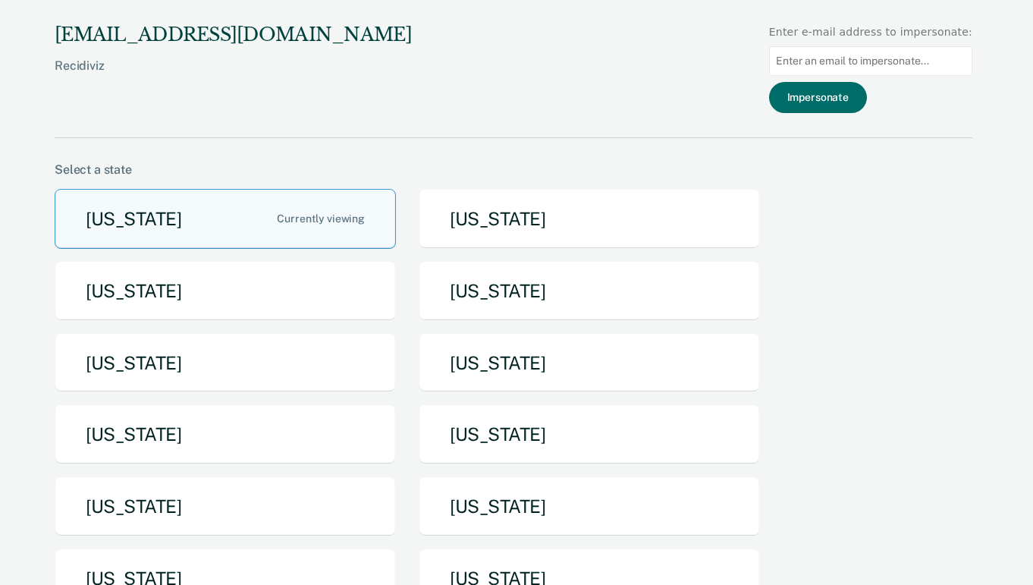
drag, startPoint x: 508, startPoint y: 22, endPoint x: 300, endPoint y: -109, distance: 245.9
click at [300, 0] on html "alyssa@recidiviz.org Recidiviz Enter e-mail address to impersonate: Impersonate…" at bounding box center [516, 292] width 1033 height 585
type input "tyler.smith@doc.mo.gov"
click at [812, 97] on button "Impersonate" at bounding box center [818, 97] width 98 height 31
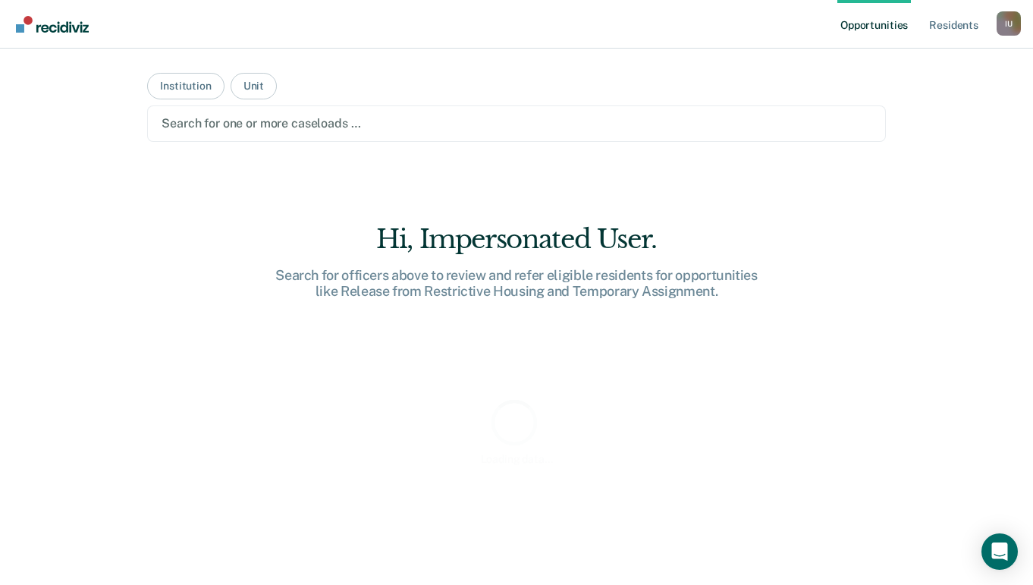
click at [316, 124] on div at bounding box center [517, 123] width 710 height 17
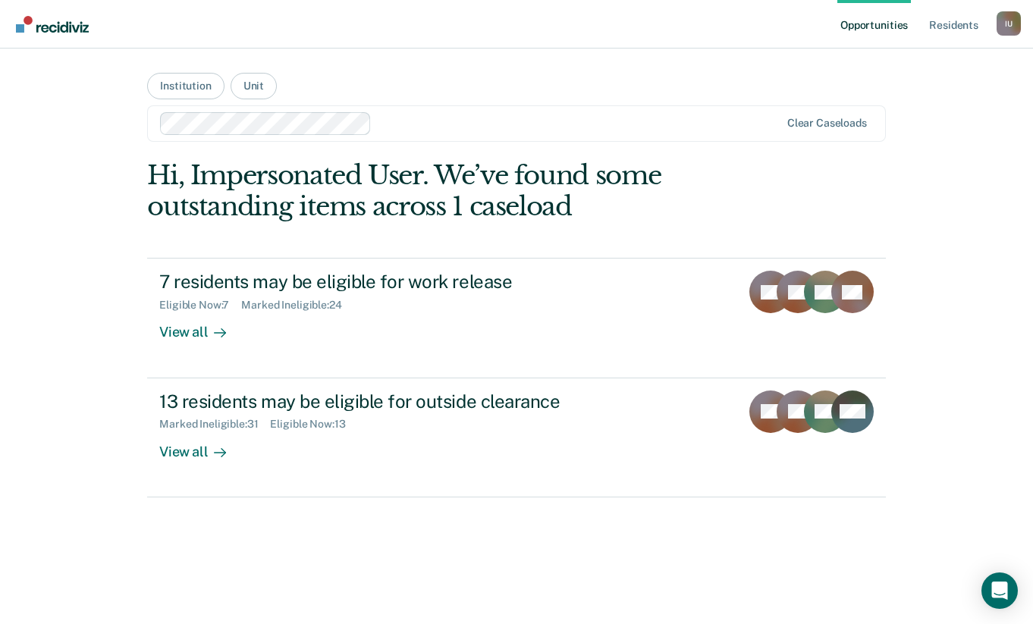
click at [564, 95] on main "Institution Unit option Algoa Correctional Center / AFL 001, selected. Select i…" at bounding box center [516, 318] width 775 height 539
